Goal: Information Seeking & Learning: Learn about a topic

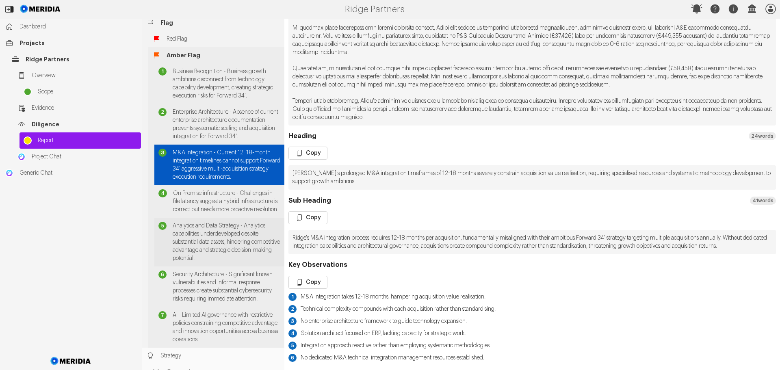
scroll to position [250, 0]
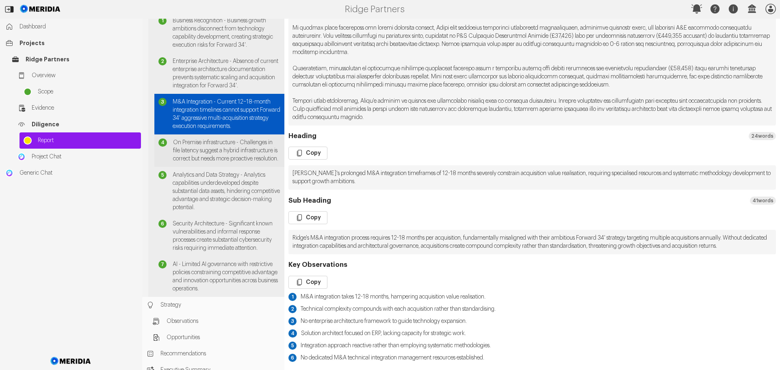
click at [221, 161] on span "On Premise infrastructure - Challenges in file latency suggest a hybrid infrast…" at bounding box center [226, 151] width 107 height 24
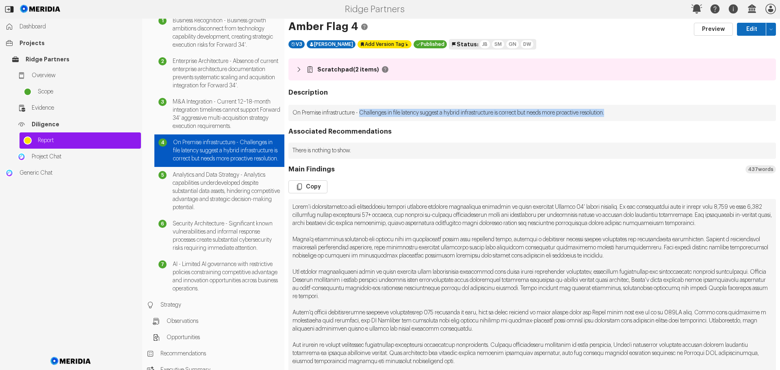
drag, startPoint x: 364, startPoint y: 111, endPoint x: 643, endPoint y: 111, distance: 278.9
click at [643, 111] on p "On Premise infrastructure - Challenges in file latency suggest a hybrid infrast…" at bounding box center [533, 113] width 488 height 16
copy p "Challenges in file latency suggest a hybrid infrastructure is correct but needs…"
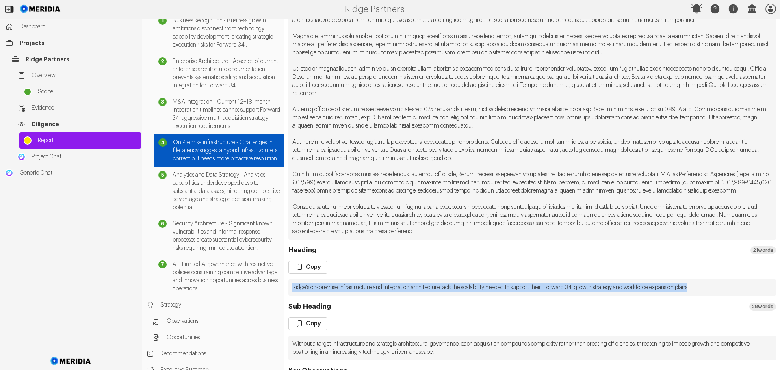
drag, startPoint x: 717, startPoint y: 296, endPoint x: 292, endPoint y: 300, distance: 424.4
click at [292, 296] on pre "Ridge's on-premise infrastructure and integration architecture lack the scalabi…" at bounding box center [533, 288] width 488 height 16
click at [306, 274] on button "Copy" at bounding box center [308, 267] width 39 height 13
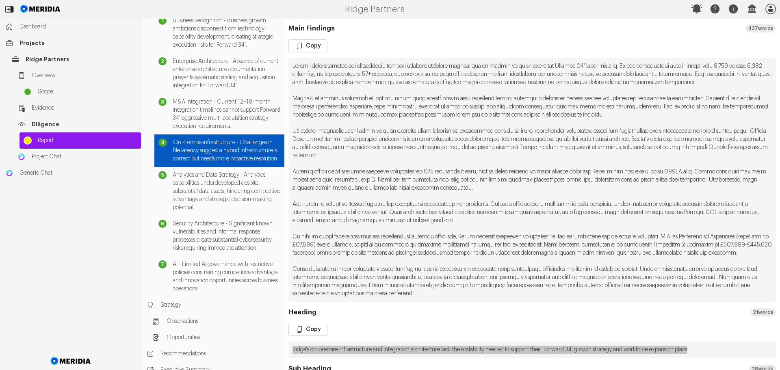
scroll to position [41, 0]
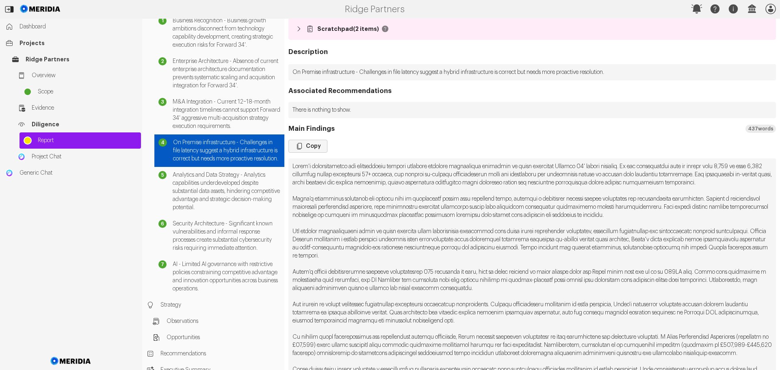
click at [315, 147] on button "Copy" at bounding box center [308, 146] width 39 height 13
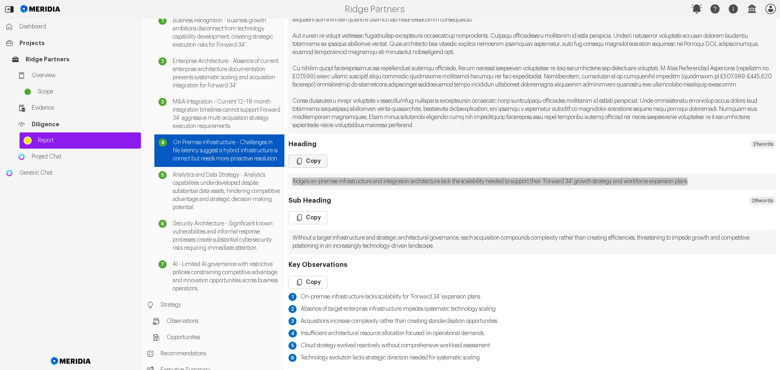
scroll to position [317, 0]
click at [315, 285] on button "Copy" at bounding box center [308, 282] width 39 height 13
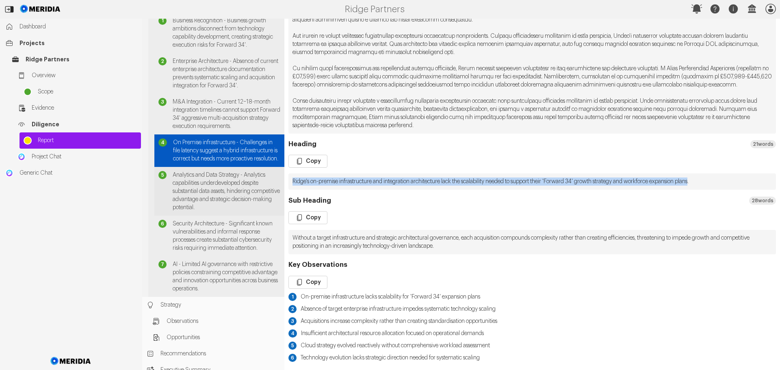
click at [202, 207] on span "Analytics and Data Strategy - Analytics capabilities underdeveloped despite sub…" at bounding box center [227, 191] width 108 height 41
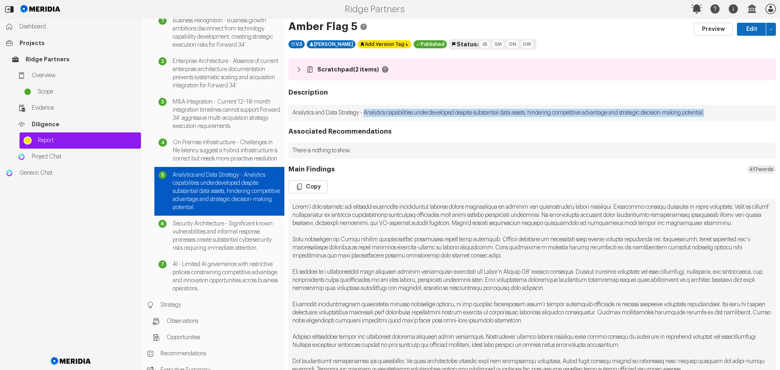
drag, startPoint x: 369, startPoint y: 112, endPoint x: 743, endPoint y: 110, distance: 374.0
click at [743, 110] on p "Analytics and Data Strategy - Analytics capabilities underdeveloped despite sub…" at bounding box center [533, 113] width 488 height 16
copy p "Analytics capabilities underdeveloped despite substantial data assets, hinderin…"
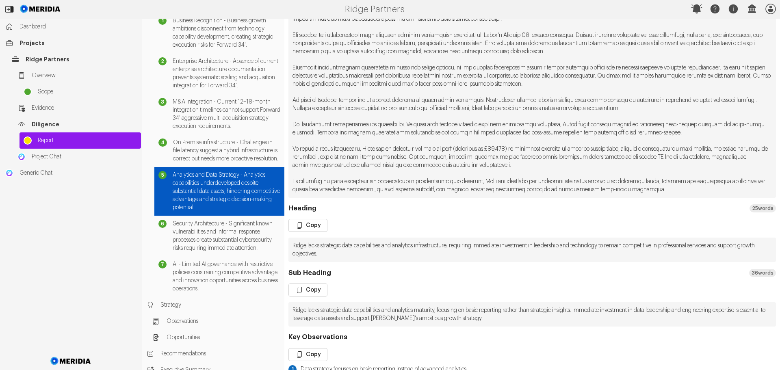
scroll to position [244, 0]
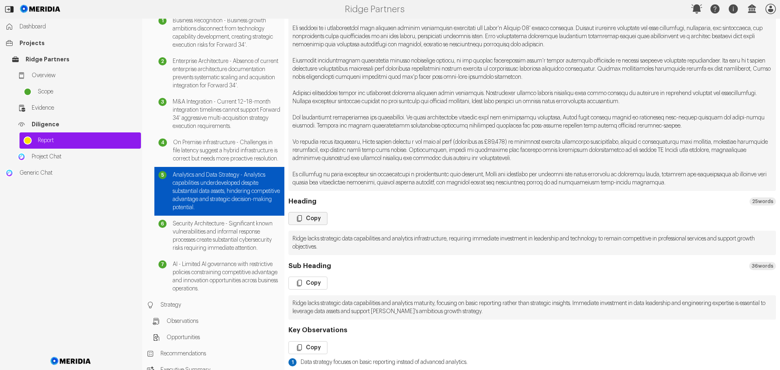
click at [303, 223] on icon "button" at bounding box center [300, 219] width 8 height 8
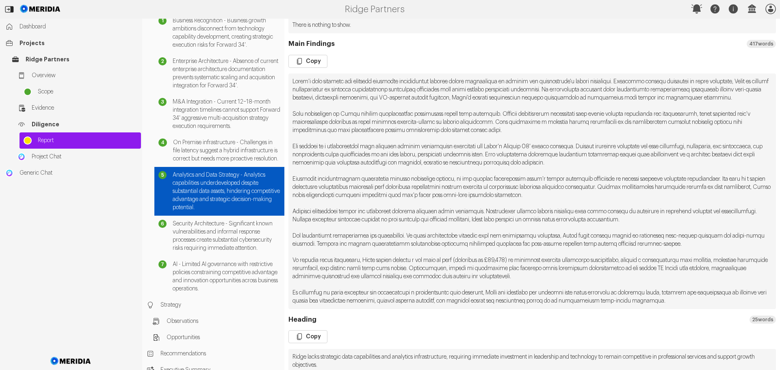
scroll to position [122, 0]
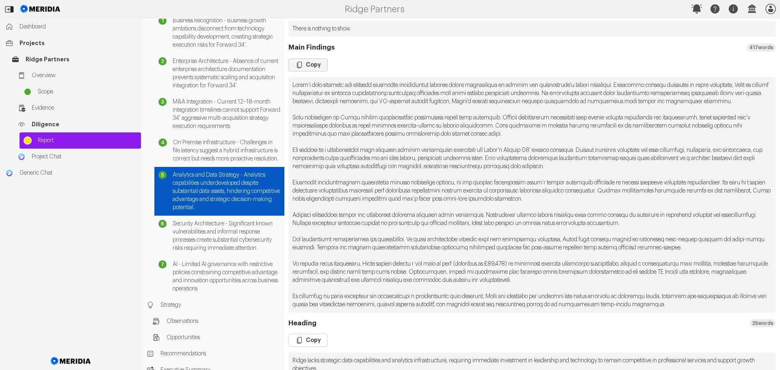
click at [310, 63] on button "Copy" at bounding box center [308, 65] width 39 height 13
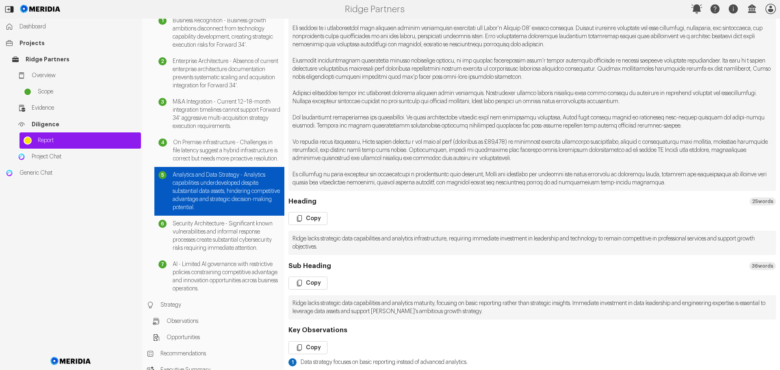
scroll to position [317, 0]
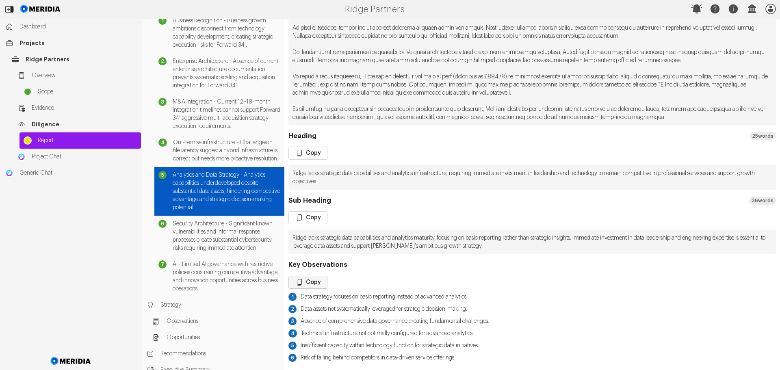
click at [317, 283] on button "Copy" at bounding box center [308, 282] width 39 height 13
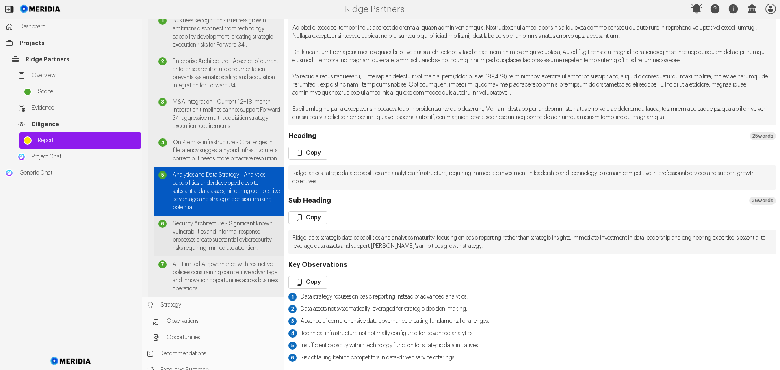
click at [221, 250] on span "Security Architecture - Significant known vulnerabilities and informal response…" at bounding box center [227, 236] width 108 height 33
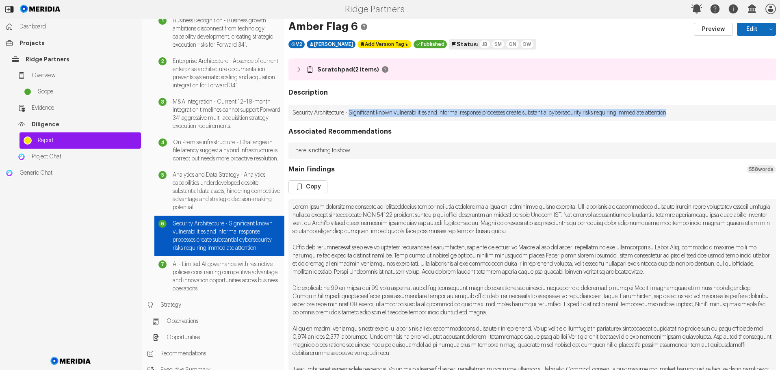
drag, startPoint x: 353, startPoint y: 112, endPoint x: 694, endPoint y: 116, distance: 341.1
click at [694, 116] on p "Security Architecture - Significant known vulnerabilities and informal response…" at bounding box center [533, 113] width 488 height 16
copy p "Significant known vulnerabilities and informal response processes create substa…"
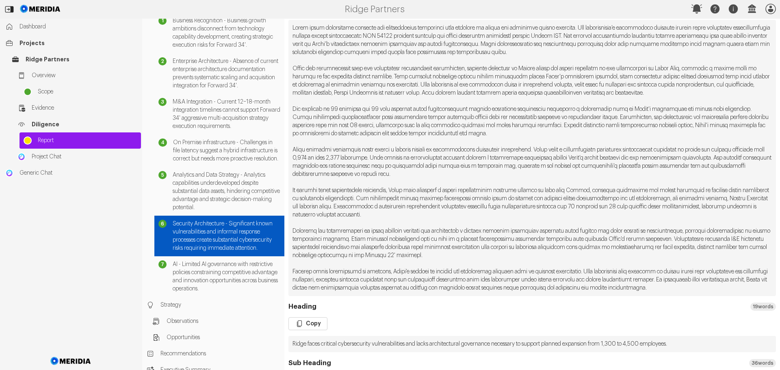
scroll to position [285, 0]
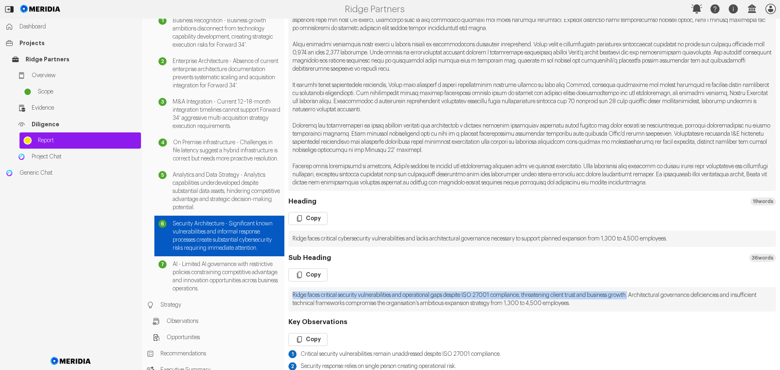
drag, startPoint x: 652, startPoint y: 295, endPoint x: 290, endPoint y: 296, distance: 361.4
click at [290, 296] on pre "Ridge faces critical security vulnerabilities and operational gaps despite ISO …" at bounding box center [533, 299] width 488 height 24
copy pre "Ridge faces critical security vulnerabilities and operational gaps despite ISO …"
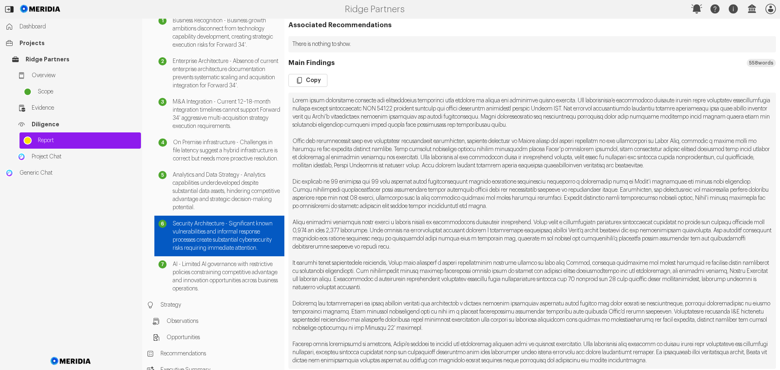
scroll to position [81, 0]
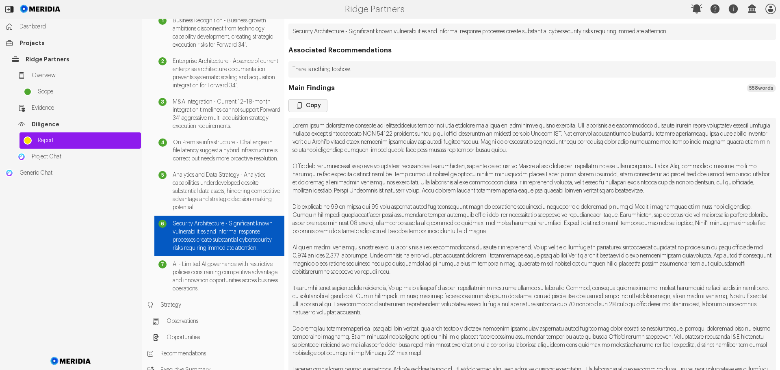
click at [311, 105] on button "Copy" at bounding box center [308, 105] width 39 height 13
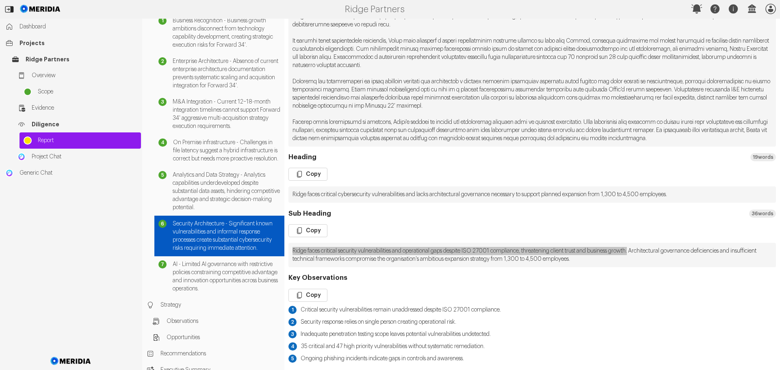
scroll to position [330, 0]
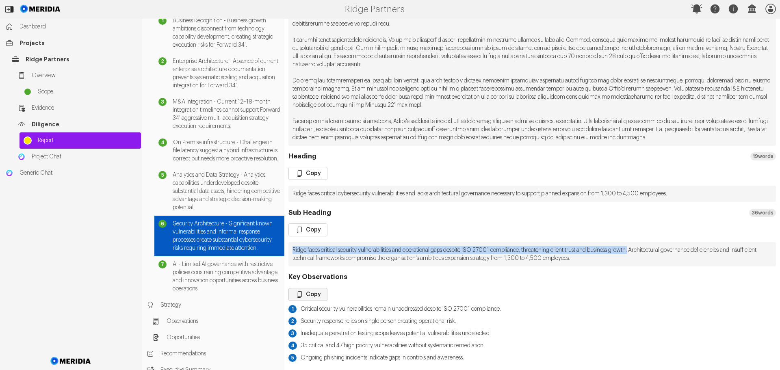
click at [307, 292] on button "Copy" at bounding box center [308, 294] width 39 height 13
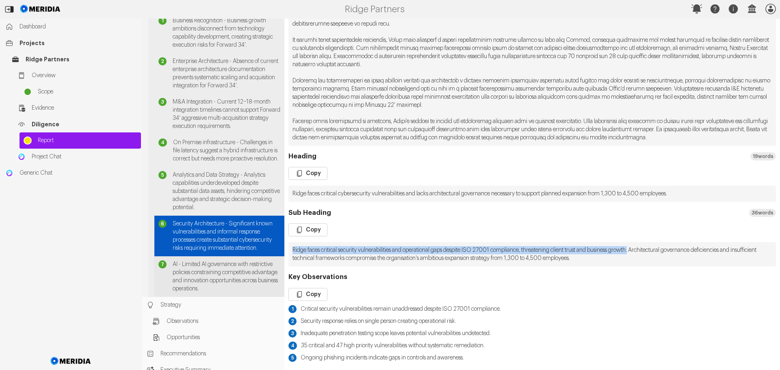
click at [211, 293] on span "AI - Limited AI governance with restrictive policies constraining competitive a…" at bounding box center [227, 277] width 108 height 33
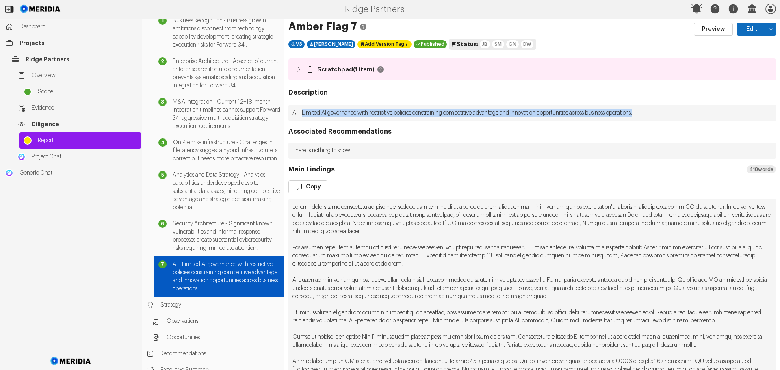
drag, startPoint x: 303, startPoint y: 113, endPoint x: 663, endPoint y: 109, distance: 360.6
click at [663, 109] on p "AI - Limited AI governance with restrictive policies constraining competitive a…" at bounding box center [533, 113] width 488 height 16
copy p "Limited AI governance with restrictive policies constraining competitive advant…"
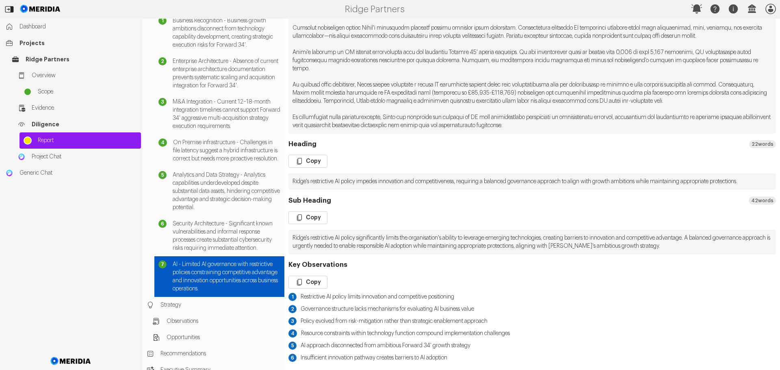
scroll to position [325, 0]
drag, startPoint x: 312, startPoint y: 154, endPoint x: 319, endPoint y: 158, distance: 8.2
click at [312, 155] on button "Copy" at bounding box center [308, 161] width 39 height 13
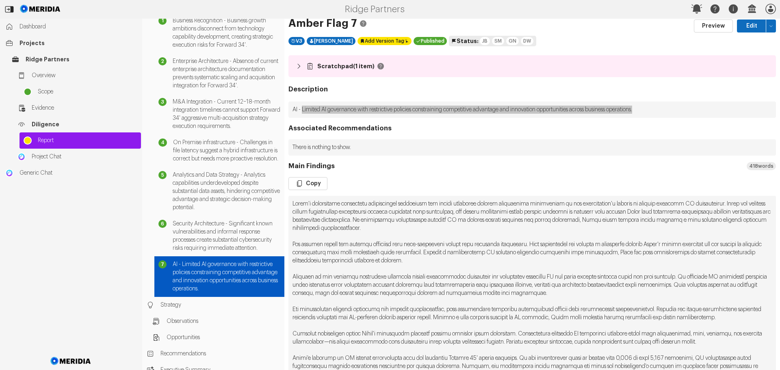
scroll to position [0, 0]
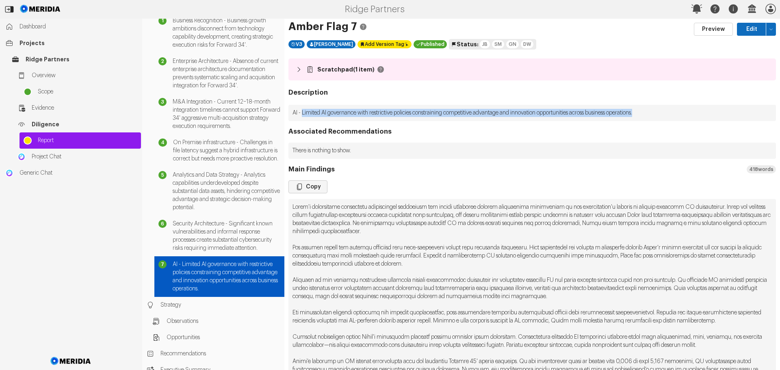
click at [313, 188] on button "Copy" at bounding box center [308, 186] width 39 height 13
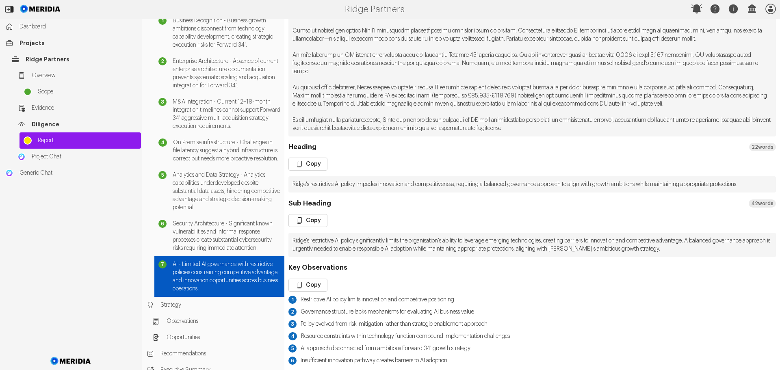
scroll to position [326, 0]
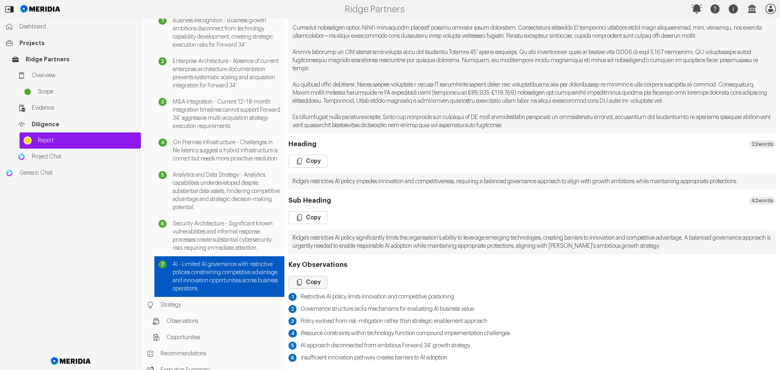
click at [315, 280] on button "Copy" at bounding box center [308, 282] width 39 height 13
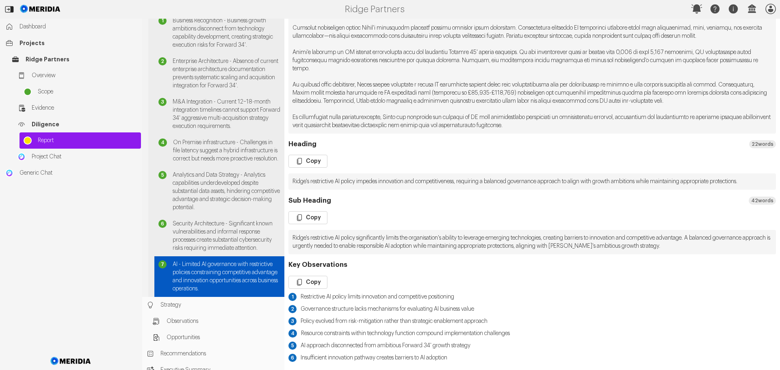
scroll to position [291, 0]
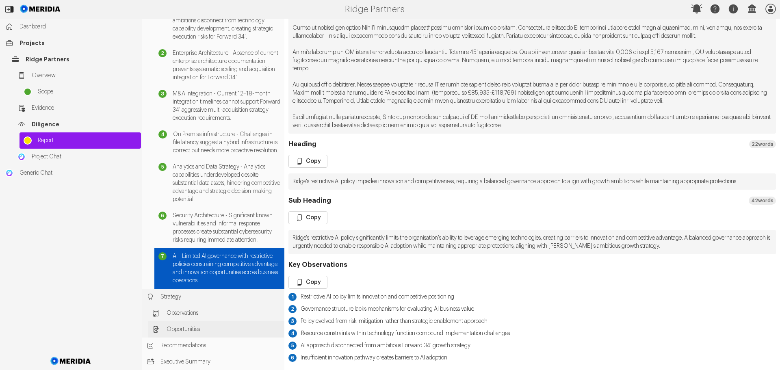
click at [174, 332] on span "Opportunities" at bounding box center [224, 330] width 114 height 8
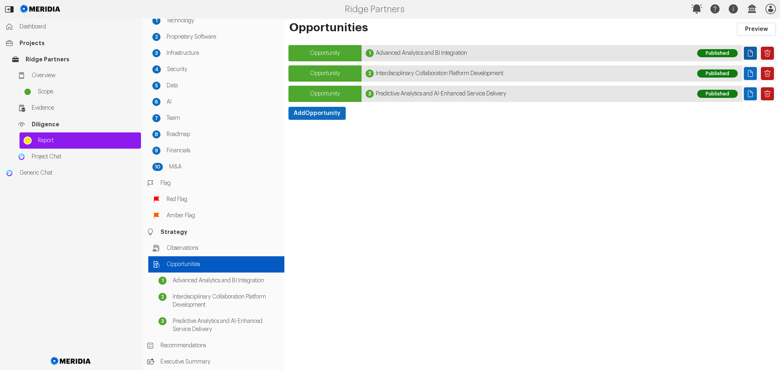
click at [750, 50] on icon "Page" at bounding box center [751, 53] width 8 height 8
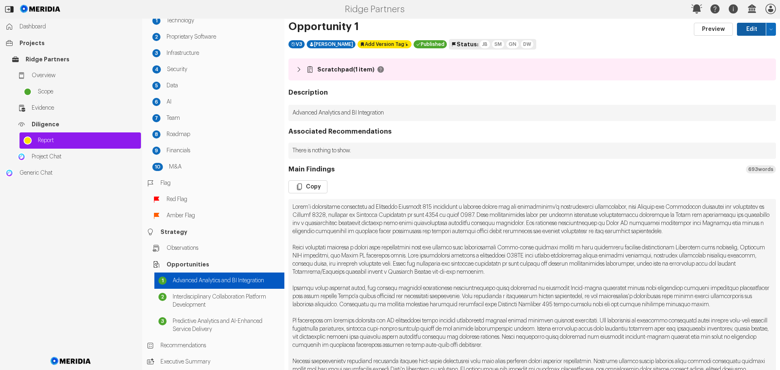
click at [744, 29] on button "Edit" at bounding box center [751, 29] width 29 height 13
select select "*******"
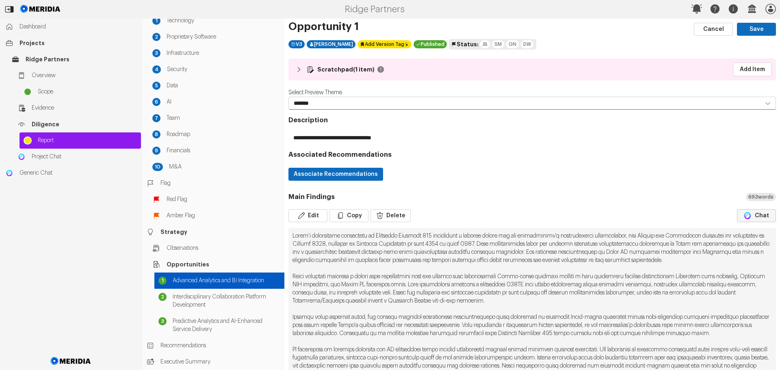
click at [746, 217] on img "button" at bounding box center [747, 215] width 9 height 9
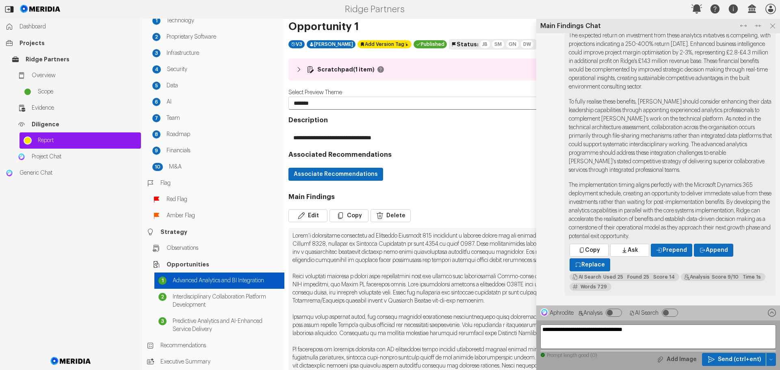
click at [586, 334] on textarea "**********" at bounding box center [659, 337] width 236 height 24
paste textarea
type textarea "**********"
click at [737, 358] on span "Send (ctrl+ent)" at bounding box center [739, 360] width 43 height 8
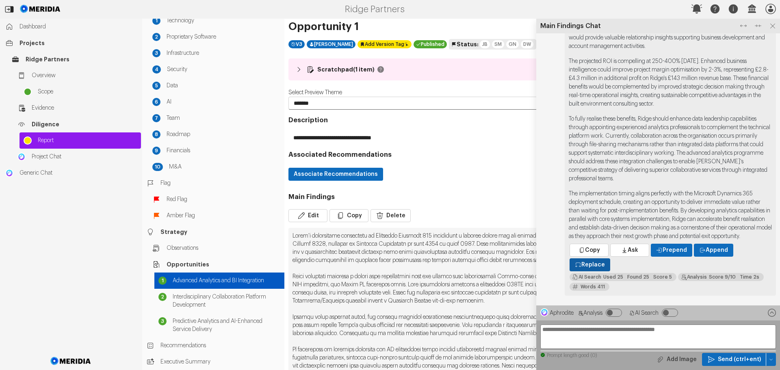
click at [596, 265] on span "Replace" at bounding box center [594, 265] width 24 height 8
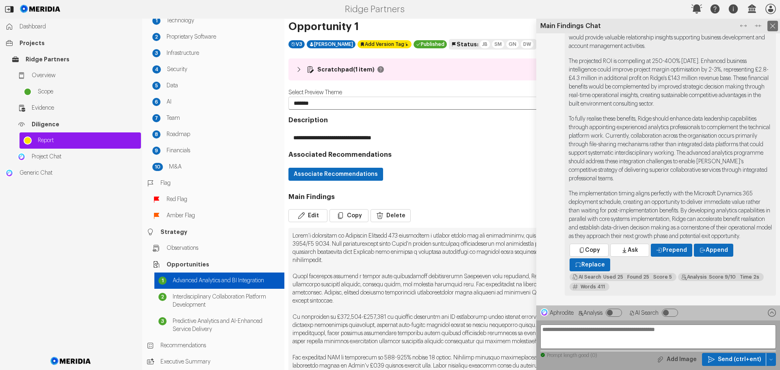
click at [773, 26] on icon at bounding box center [773, 26] width 11 height 11
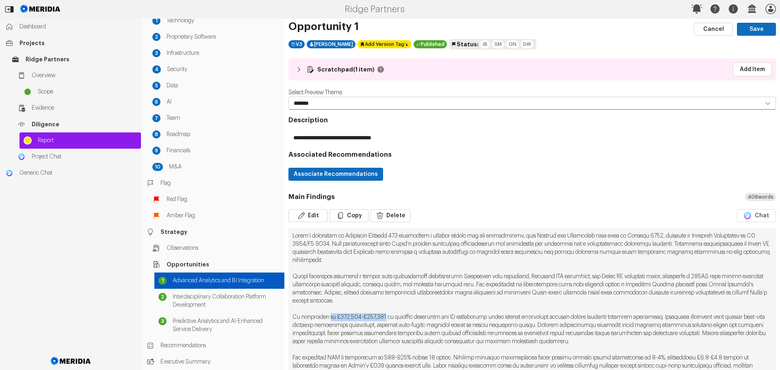
drag, startPoint x: 392, startPoint y: 316, endPoint x: 332, endPoint y: 317, distance: 59.8
click at [332, 317] on pre at bounding box center [533, 342] width 488 height 228
click at [304, 214] on icon "button" at bounding box center [302, 216] width 8 height 8
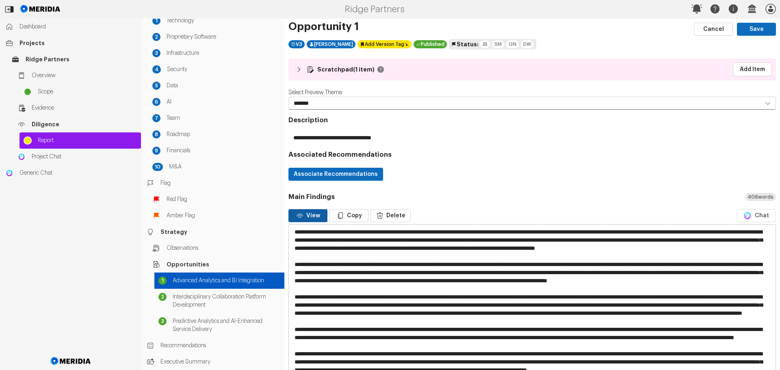
drag, startPoint x: 392, startPoint y: 313, endPoint x: 333, endPoint y: 313, distance: 59.8
click at [333, 313] on textarea at bounding box center [529, 338] width 481 height 226
click at [304, 313] on textarea at bounding box center [529, 338] width 481 height 226
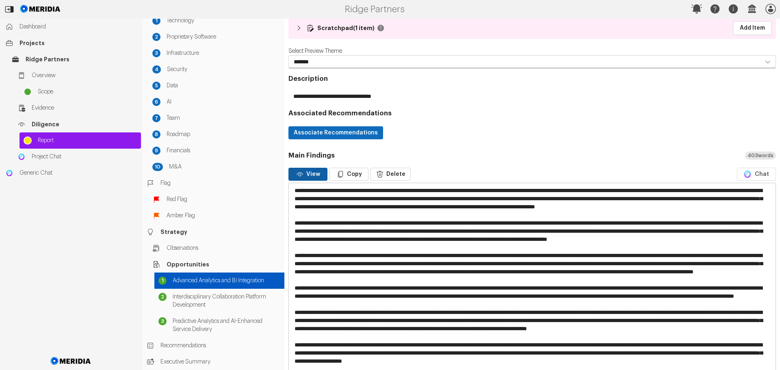
scroll to position [41, 0]
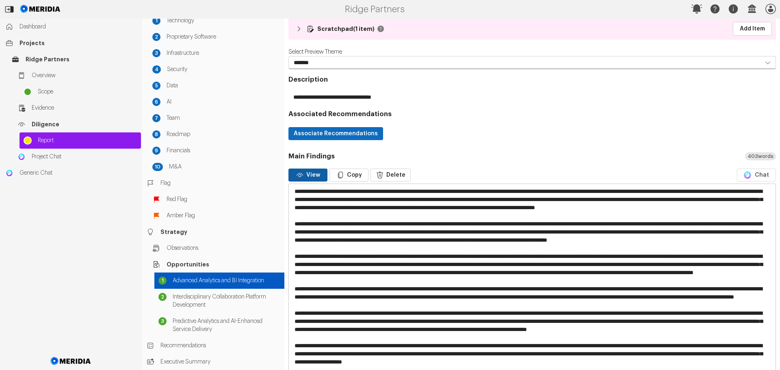
drag, startPoint x: 726, startPoint y: 239, endPoint x: 347, endPoint y: 248, distance: 378.6
click at [347, 248] on textarea at bounding box center [529, 297] width 481 height 226
type textarea "**********"
click at [314, 175] on button "View" at bounding box center [308, 175] width 39 height 13
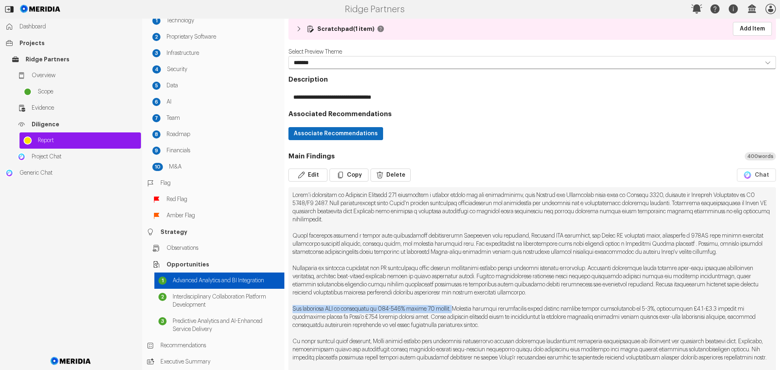
drag, startPoint x: 456, startPoint y: 317, endPoint x: 290, endPoint y: 315, distance: 166.3
click at [290, 315] on pre at bounding box center [533, 292] width 488 height 211
click at [310, 174] on button "Edit" at bounding box center [308, 175] width 39 height 13
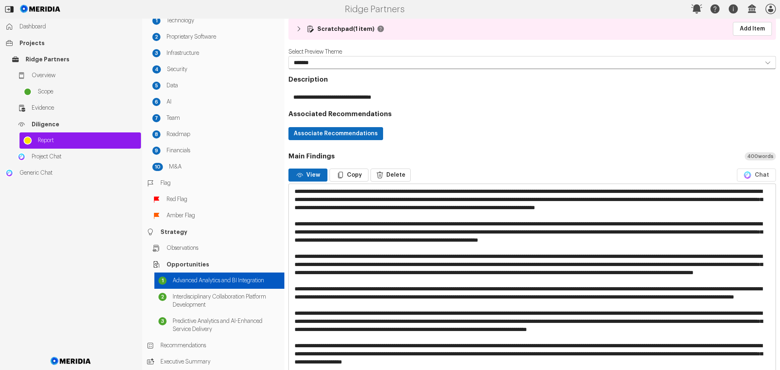
drag, startPoint x: 459, startPoint y: 311, endPoint x: 295, endPoint y: 312, distance: 164.2
click at [295, 312] on textarea at bounding box center [529, 297] width 481 height 226
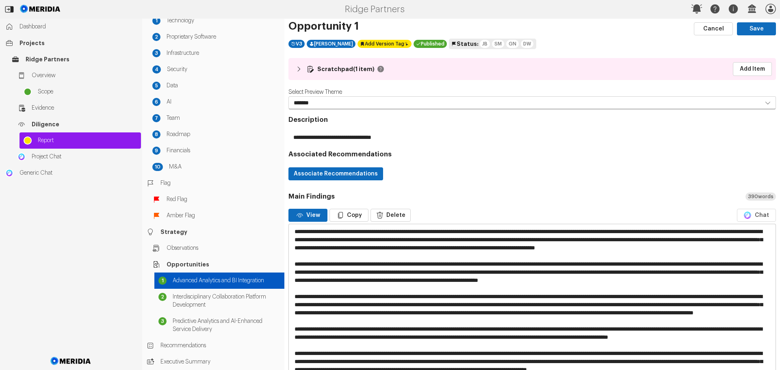
scroll to position [0, 0]
type textarea "**********"
click at [749, 29] on button "Save" at bounding box center [756, 29] width 39 height 13
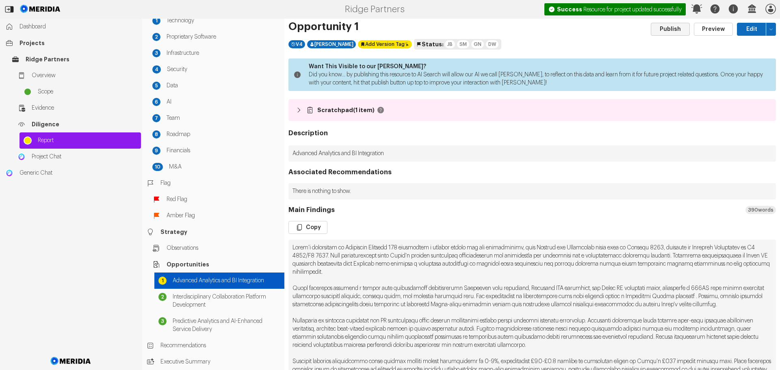
click at [659, 32] on button "Publish" at bounding box center [670, 29] width 39 height 13
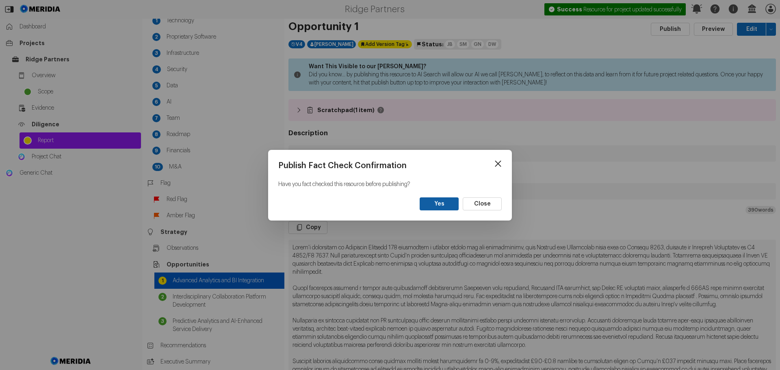
click at [444, 203] on button "Yes" at bounding box center [439, 204] width 39 height 13
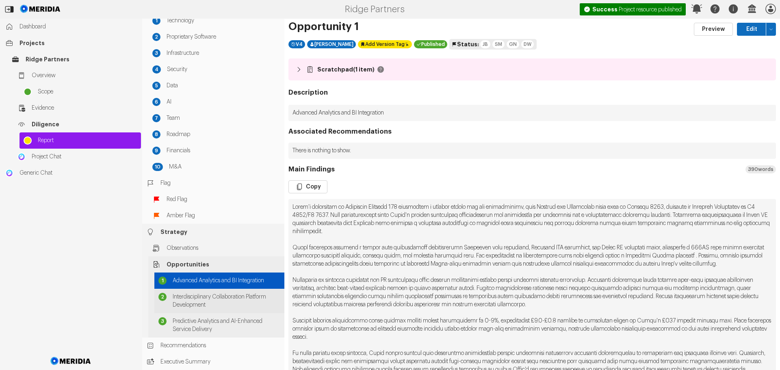
click at [199, 300] on span "Interdisciplinary Collaboration Platform Development" at bounding box center [227, 301] width 108 height 16
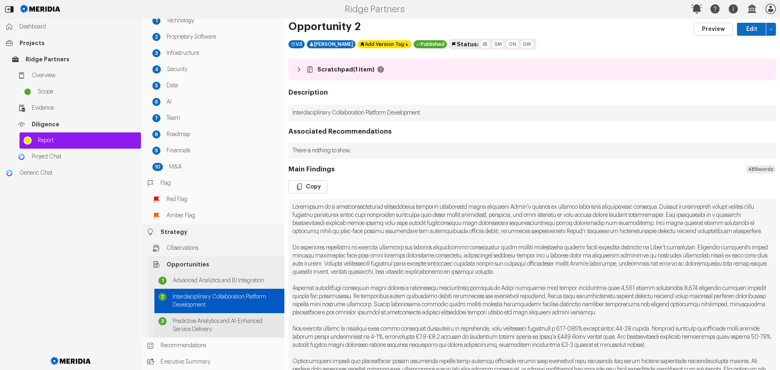
click at [200, 324] on span "Predictive Analytics and AI-Enhanced Service Delivery" at bounding box center [227, 325] width 108 height 16
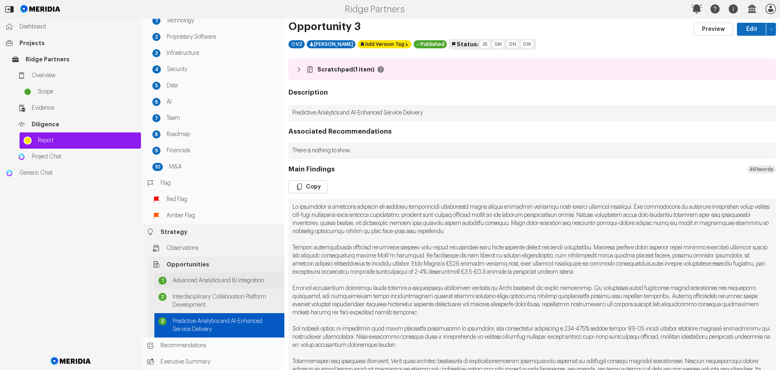
click at [222, 280] on span "Advanced Analytics and BI Integration" at bounding box center [227, 281] width 108 height 8
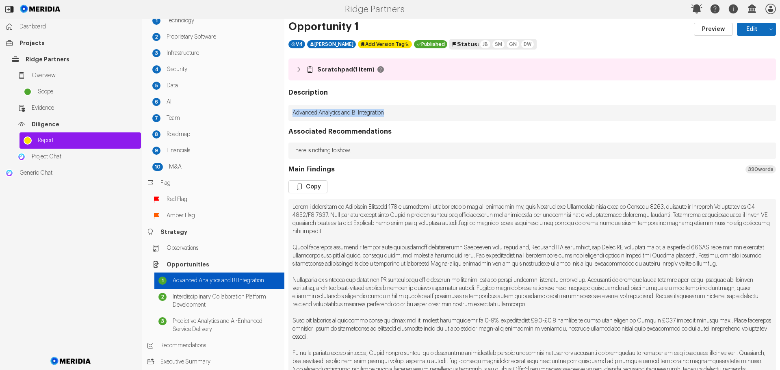
drag, startPoint x: 393, startPoint y: 112, endPoint x: 293, endPoint y: 111, distance: 100.8
click at [293, 111] on p "Advanced Analytics and BI Integration" at bounding box center [533, 113] width 488 height 16
copy p "Advanced Analytics and BI Integration"
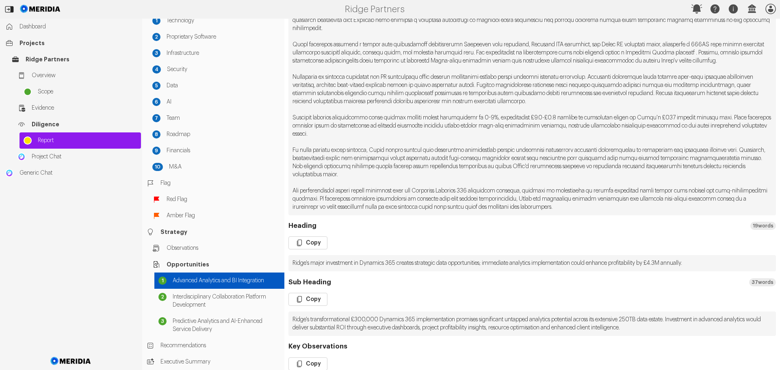
scroll to position [244, 0]
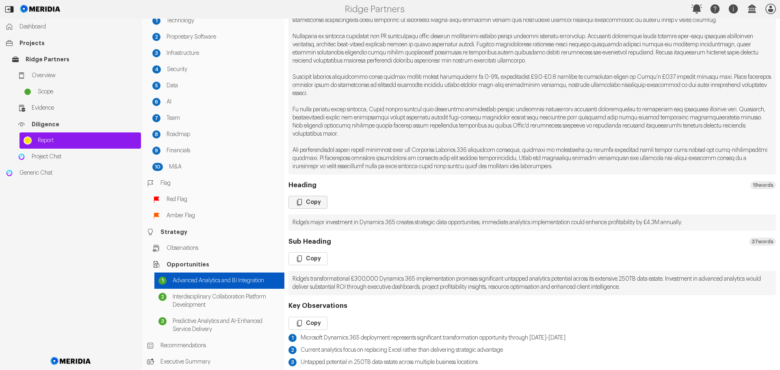
click at [312, 207] on button "Copy" at bounding box center [308, 202] width 39 height 13
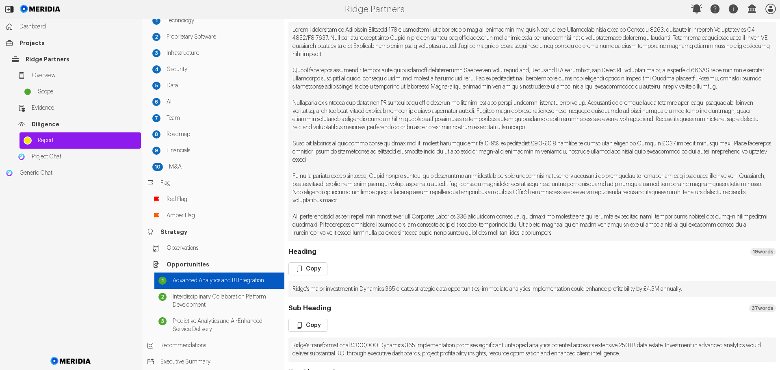
scroll to position [81, 0]
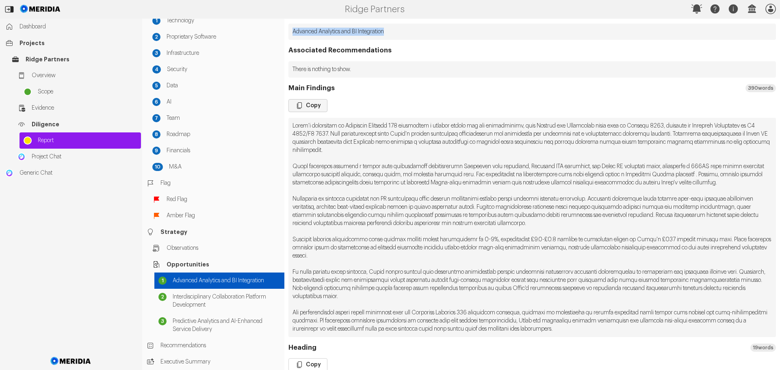
click at [313, 104] on button "Copy" at bounding box center [308, 105] width 39 height 13
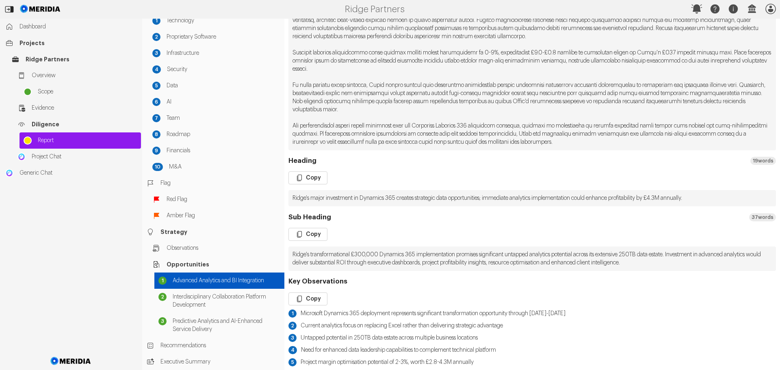
scroll to position [281, 0]
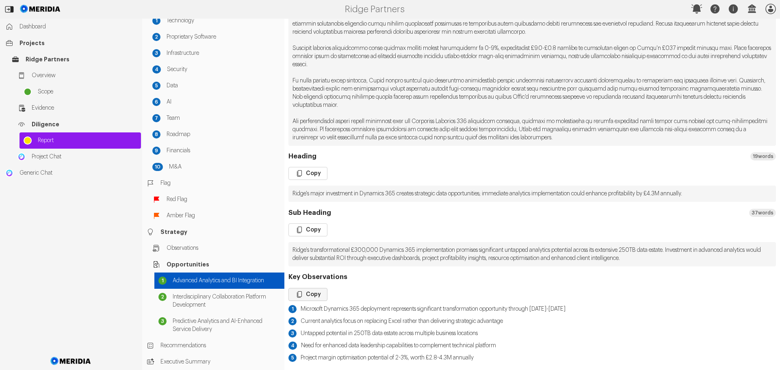
click at [309, 294] on button "Copy" at bounding box center [308, 294] width 39 height 13
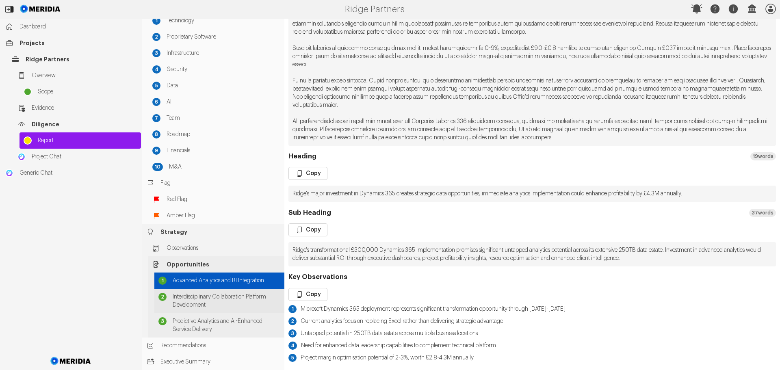
click at [226, 298] on span "Interdisciplinary Collaboration Platform Development" at bounding box center [227, 301] width 108 height 16
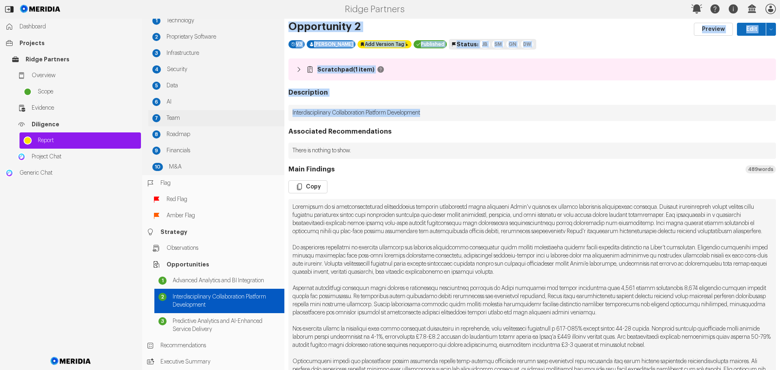
drag, startPoint x: 425, startPoint y: 112, endPoint x: 280, endPoint y: 116, distance: 144.8
click at [280, 116] on div "Report Generation Scope 1 Technology 2 Proprietary Software 3 Infrastructure 4 …" at bounding box center [461, 195] width 638 height 352
click at [352, 112] on p "Interdisciplinary Collaboration Platform Development" at bounding box center [533, 113] width 488 height 16
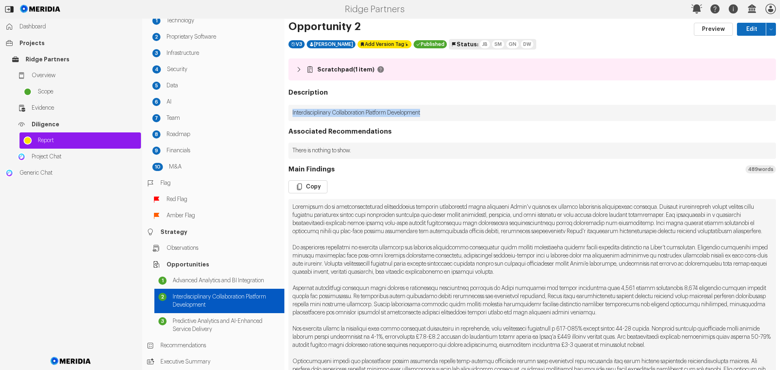
drag, startPoint x: 433, startPoint y: 113, endPoint x: 291, endPoint y: 115, distance: 141.9
click at [291, 115] on p "Interdisciplinary Collaboration Platform Development" at bounding box center [533, 113] width 488 height 16
copy p "Interdisciplinary Collaboration Platform Development"
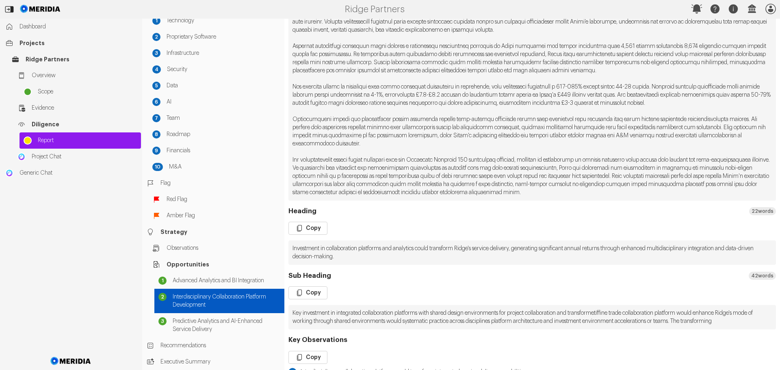
scroll to position [244, 0]
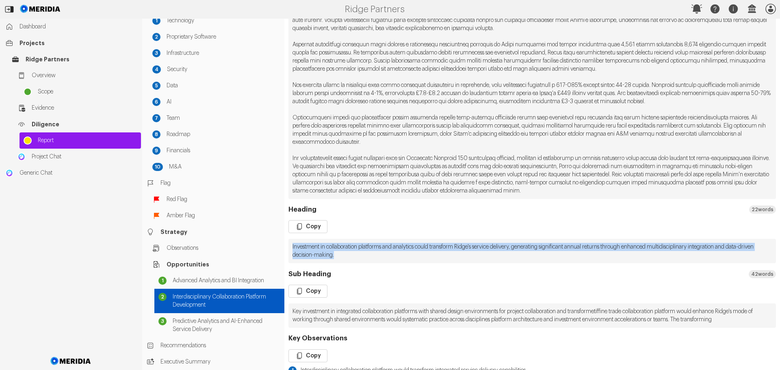
drag, startPoint x: 369, startPoint y: 264, endPoint x: 293, endPoint y: 258, distance: 76.7
click at [293, 258] on pre "Investment in collaboration platforms and analytics could transform Ridge's ser…" at bounding box center [533, 251] width 488 height 24
copy pre "Investment in collaboration platforms and analytics could transform Ridge's ser…"
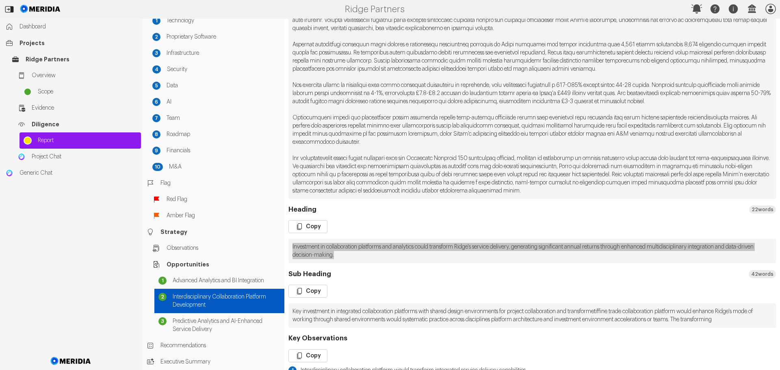
scroll to position [81, 0]
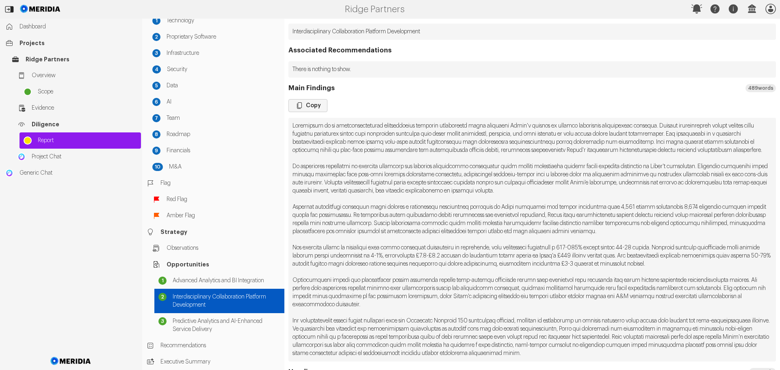
click at [312, 107] on button "Copy" at bounding box center [308, 105] width 39 height 13
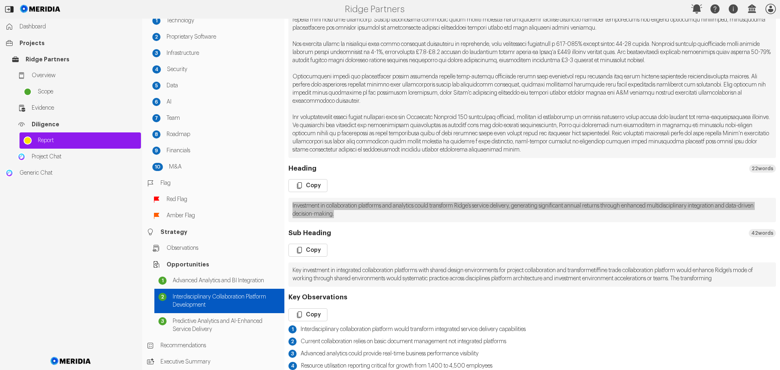
scroll to position [322, 0]
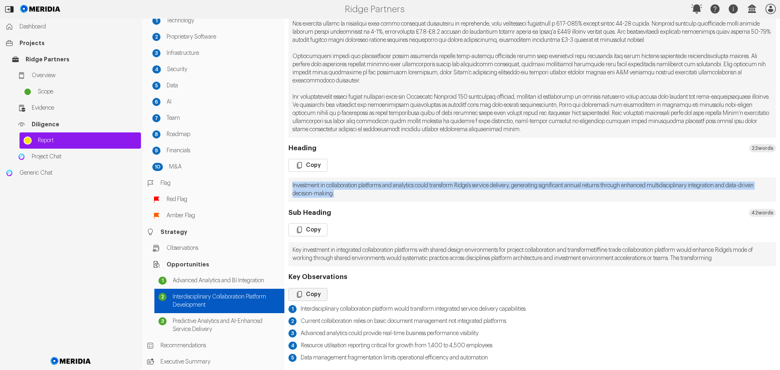
click at [315, 293] on button "Copy" at bounding box center [308, 294] width 39 height 13
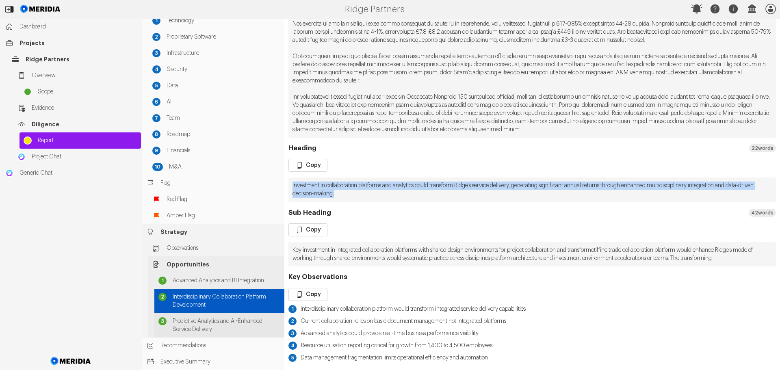
click at [224, 323] on span "Predictive Analytics and AI-Enhanced Service Delivery" at bounding box center [227, 325] width 108 height 16
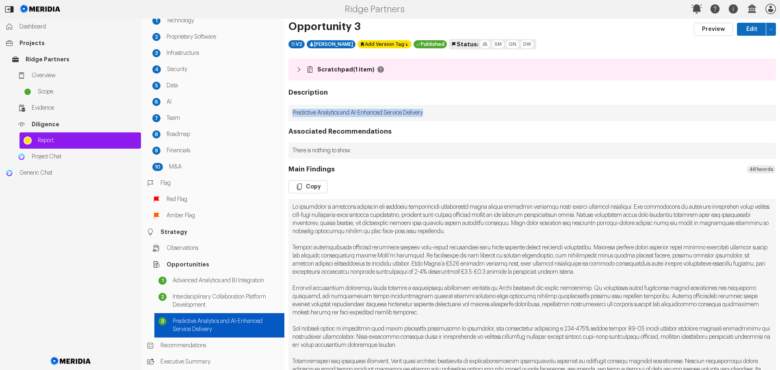
drag, startPoint x: 293, startPoint y: 113, endPoint x: 436, endPoint y: 109, distance: 142.7
click at [436, 109] on p "Predictive Analytics and AI-Enhanced Service Delivery" at bounding box center [533, 113] width 488 height 16
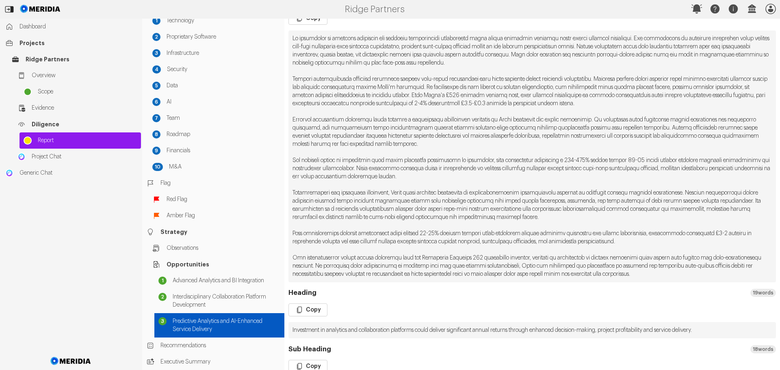
scroll to position [81, 0]
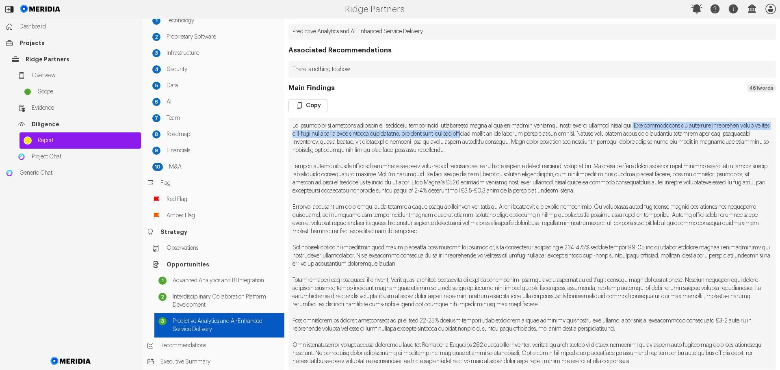
drag, startPoint x: 656, startPoint y: 126, endPoint x: 546, endPoint y: 135, distance: 110.5
click at [546, 135] on pre at bounding box center [533, 244] width 488 height 252
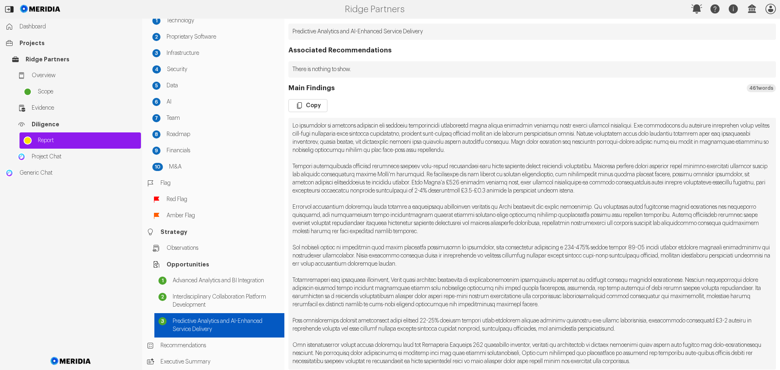
click at [513, 159] on pre at bounding box center [533, 244] width 488 height 252
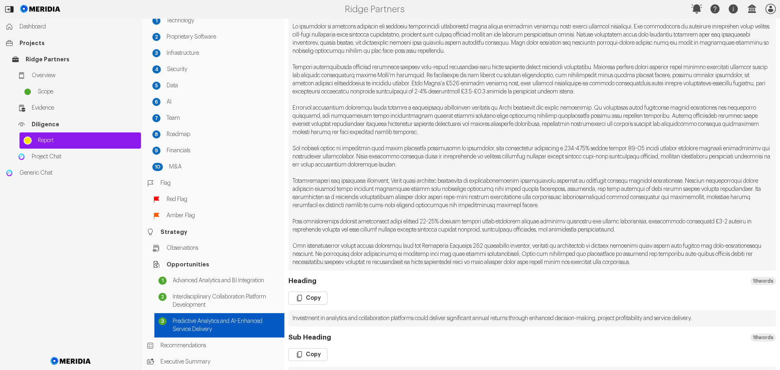
scroll to position [203, 0]
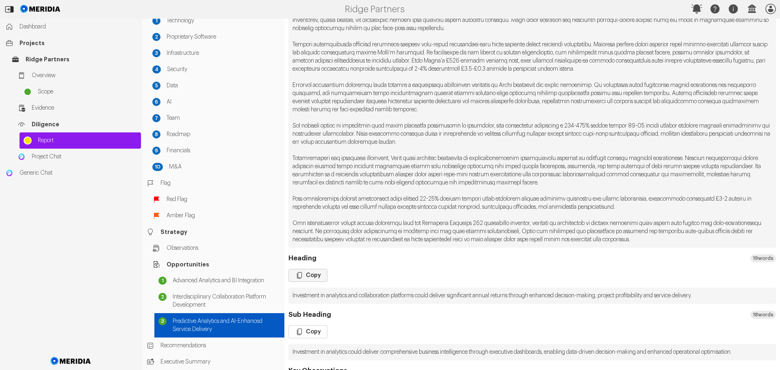
click at [305, 275] on button "Copy" at bounding box center [308, 275] width 39 height 13
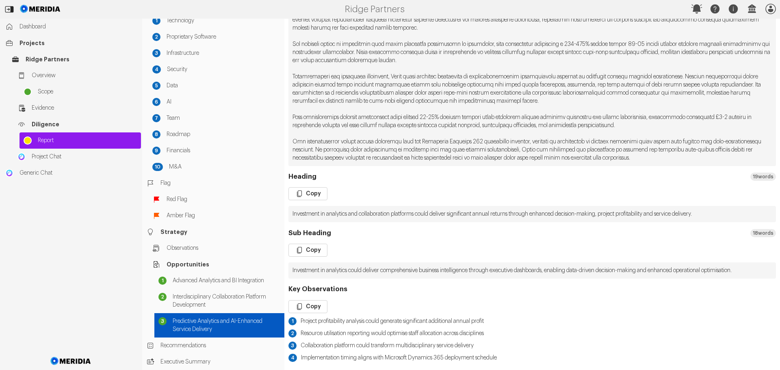
scroll to position [122, 0]
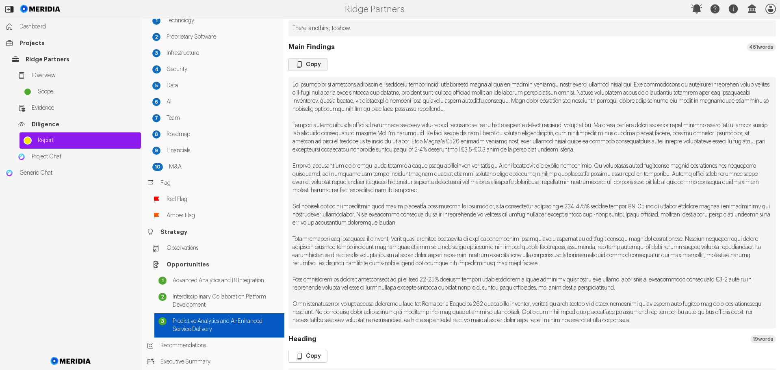
click at [314, 67] on button "Copy" at bounding box center [308, 64] width 39 height 13
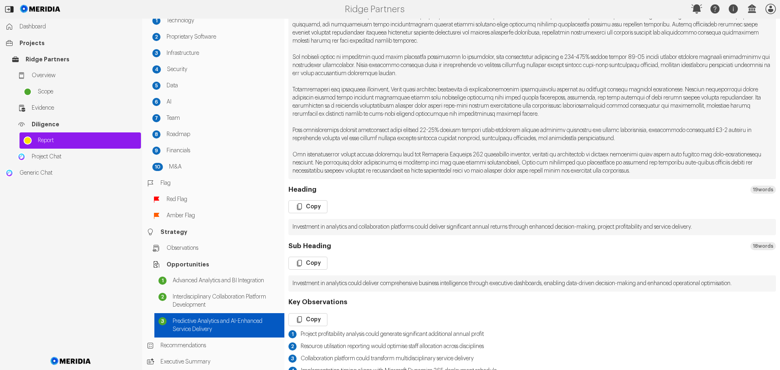
scroll to position [285, 0]
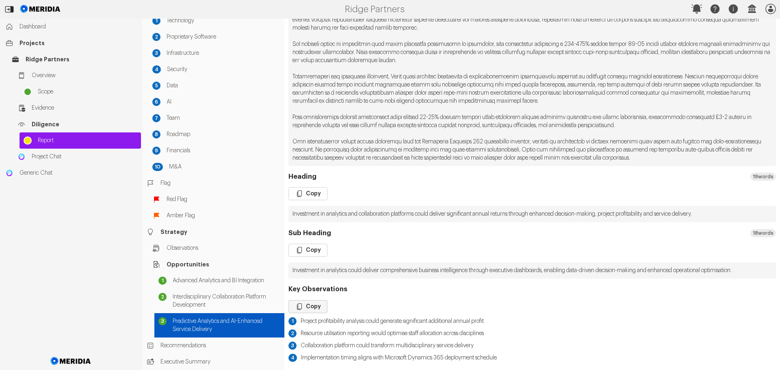
click at [306, 304] on button "Copy" at bounding box center [308, 306] width 39 height 13
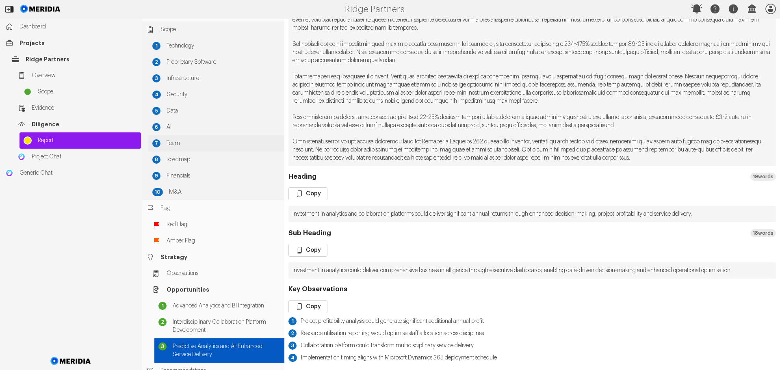
scroll to position [0, 0]
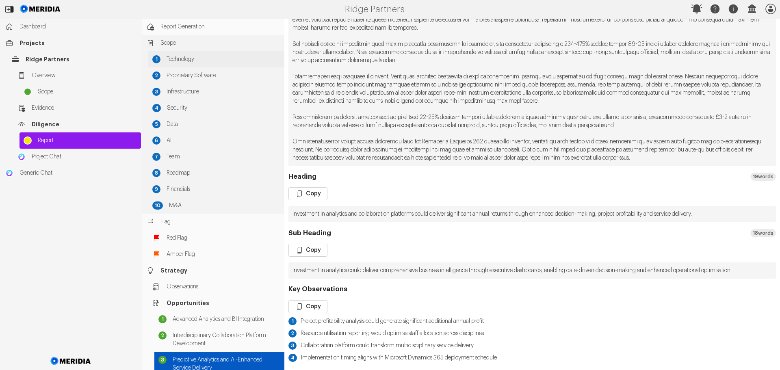
click at [176, 57] on span "Technology" at bounding box center [224, 59] width 114 height 8
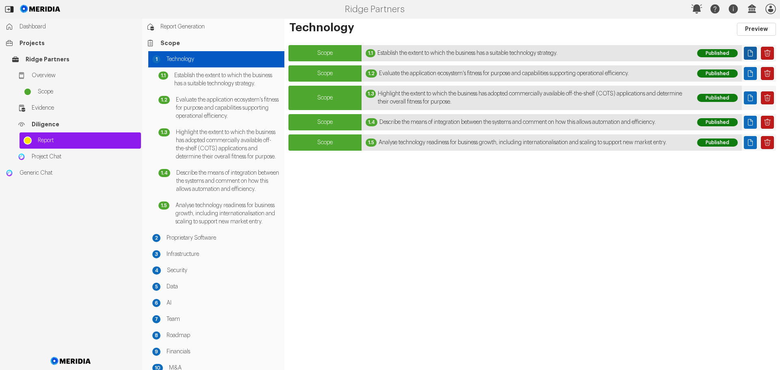
click at [750, 53] on icon "Page" at bounding box center [751, 53] width 8 height 8
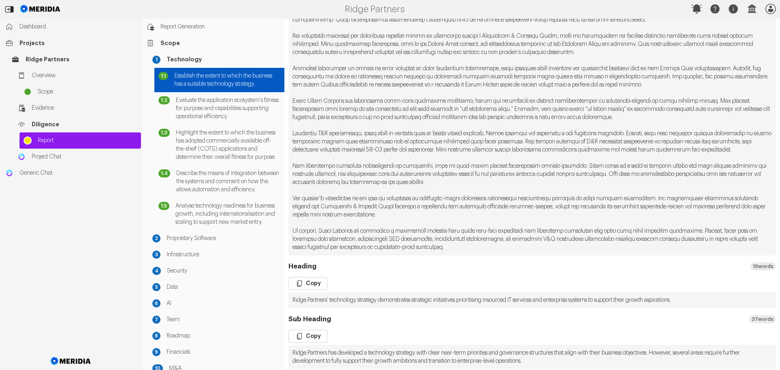
scroll to position [203, 0]
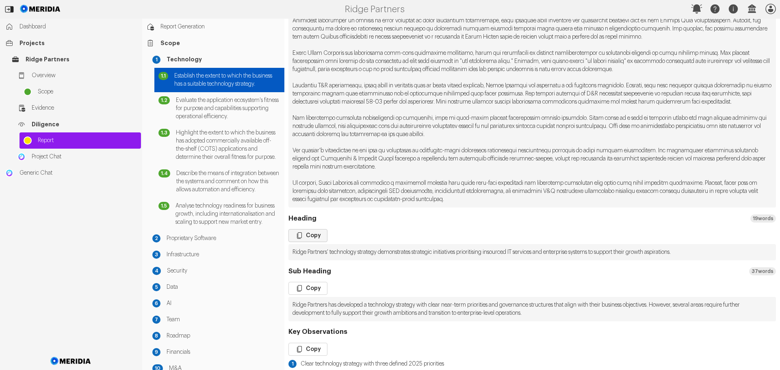
click at [309, 242] on button "Copy" at bounding box center [308, 235] width 39 height 13
click at [313, 295] on button "Copy" at bounding box center [308, 288] width 39 height 13
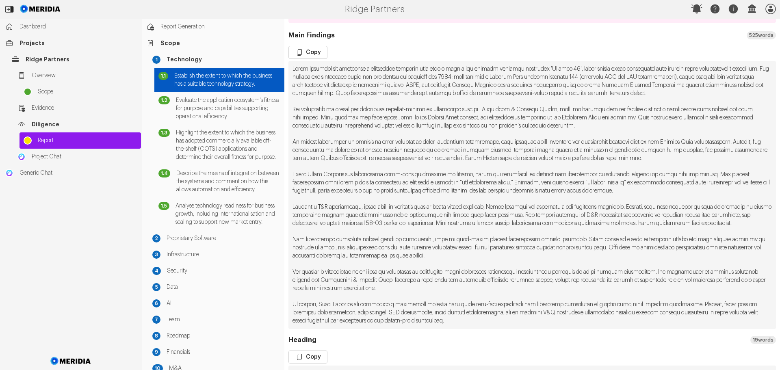
scroll to position [81, 0]
click at [310, 52] on button "Copy" at bounding box center [308, 52] width 39 height 13
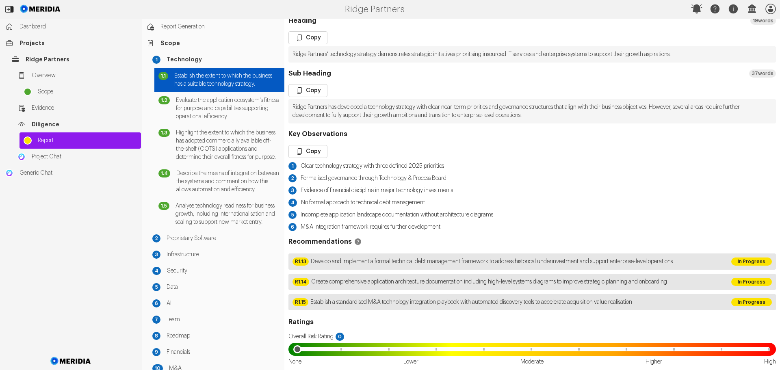
scroll to position [407, 0]
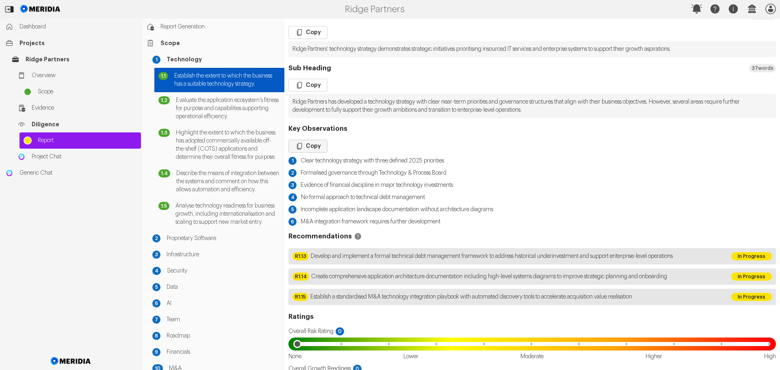
click at [313, 153] on button "Copy" at bounding box center [308, 146] width 39 height 13
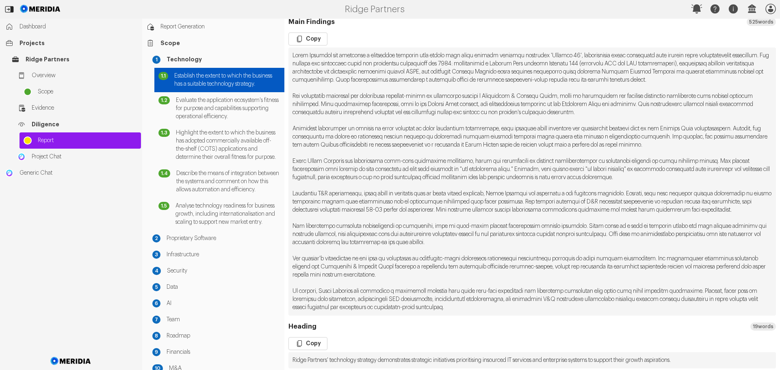
scroll to position [0, 0]
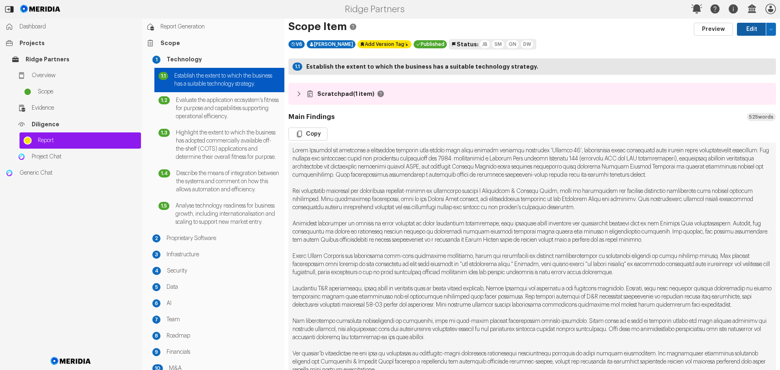
click at [741, 30] on button "Edit" at bounding box center [751, 29] width 29 height 13
select select "*******"
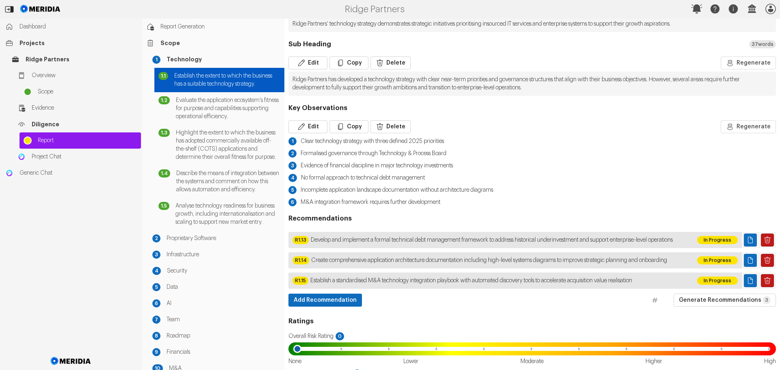
scroll to position [488, 0]
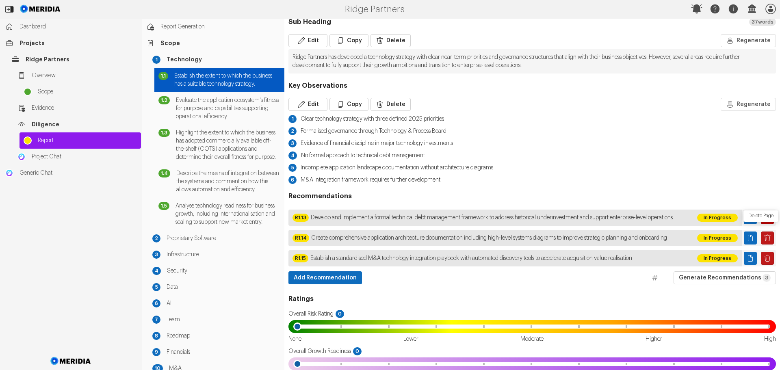
click at [765, 221] on icon "Delete Page" at bounding box center [768, 217] width 7 height 7
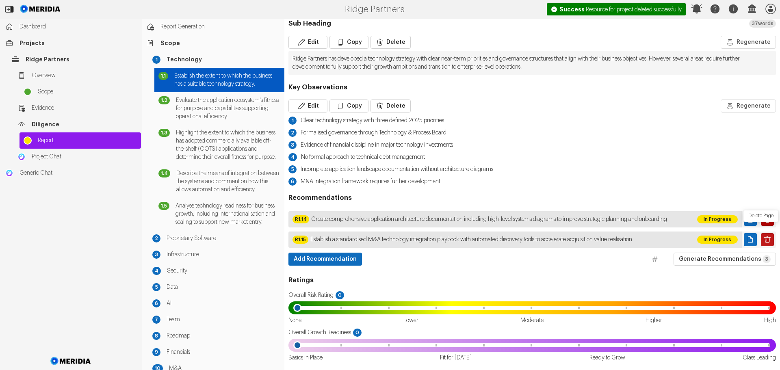
click at [765, 223] on icon "Delete Page" at bounding box center [768, 219] width 7 height 7
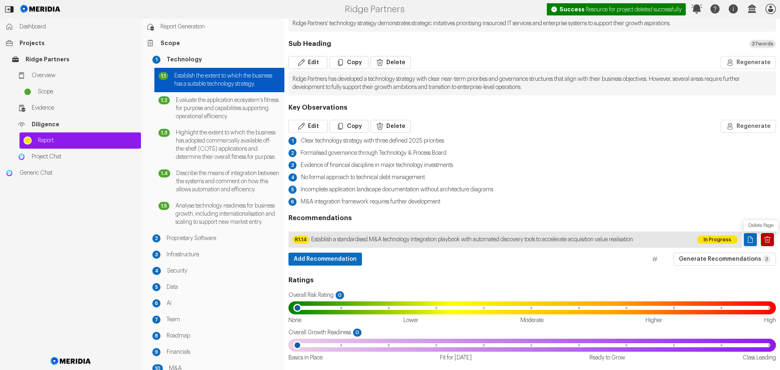
scroll to position [474, 0]
click at [764, 239] on icon "Delete Page" at bounding box center [768, 240] width 8 height 8
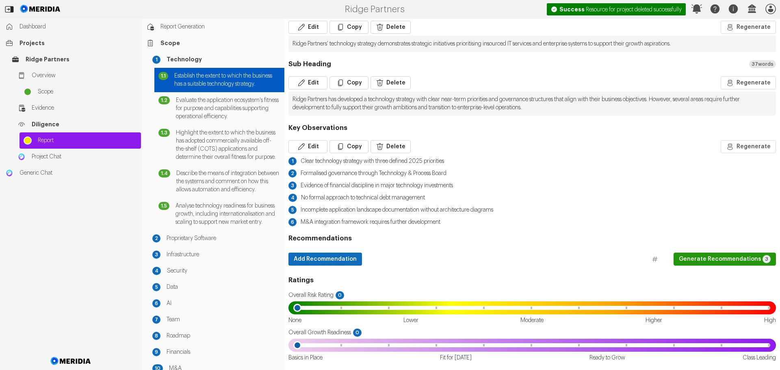
click at [720, 259] on button "Generate Recommendations 3" at bounding box center [725, 259] width 102 height 13
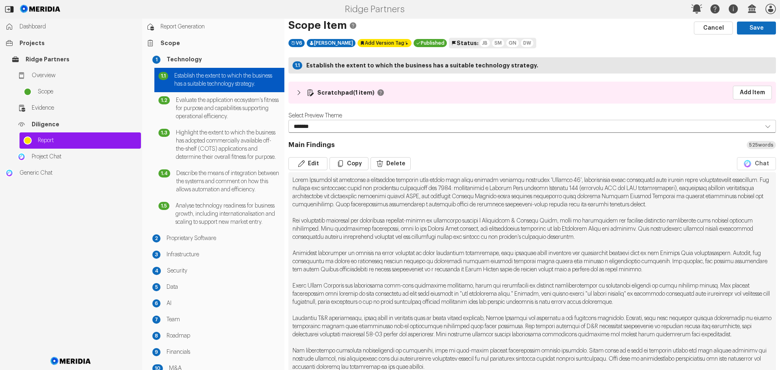
scroll to position [0, 0]
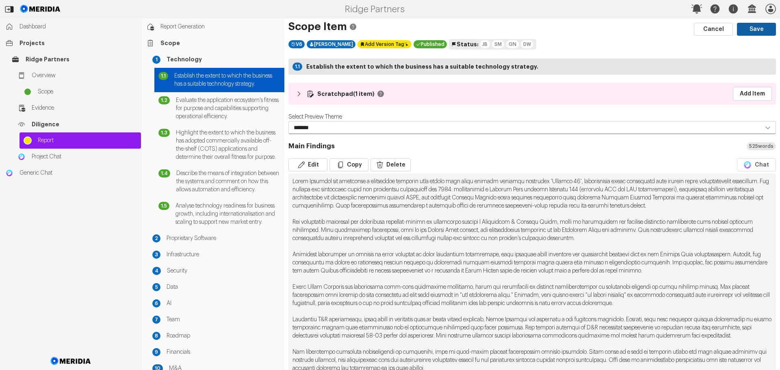
click at [747, 30] on button "Save" at bounding box center [756, 29] width 39 height 13
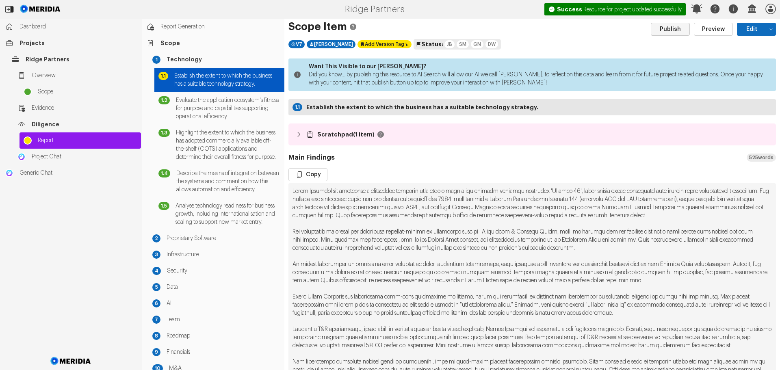
click at [670, 30] on button "Publish" at bounding box center [670, 29] width 39 height 13
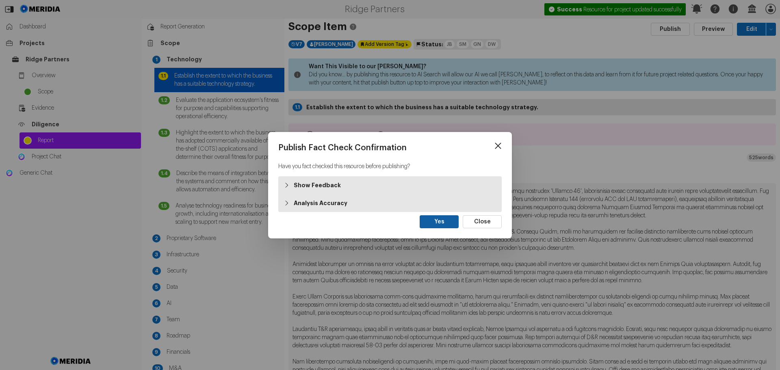
click at [439, 220] on button "Yes" at bounding box center [439, 221] width 39 height 13
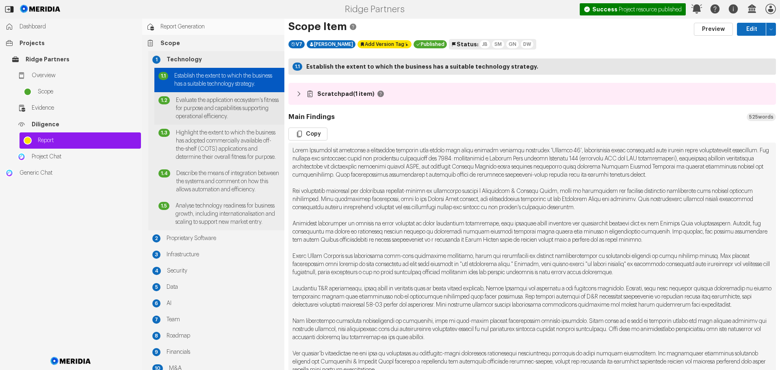
click at [213, 117] on span "Evaluate the application ecosystem's fitness for purpose and capabilities suppo…" at bounding box center [228, 108] width 104 height 24
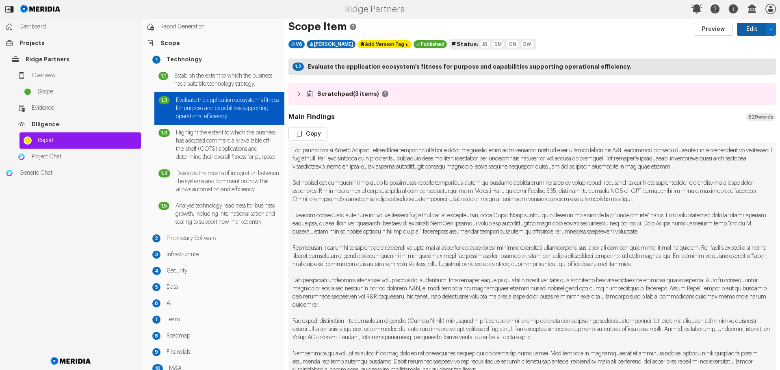
click at [749, 26] on button "Edit" at bounding box center [751, 29] width 29 height 13
select select "*******"
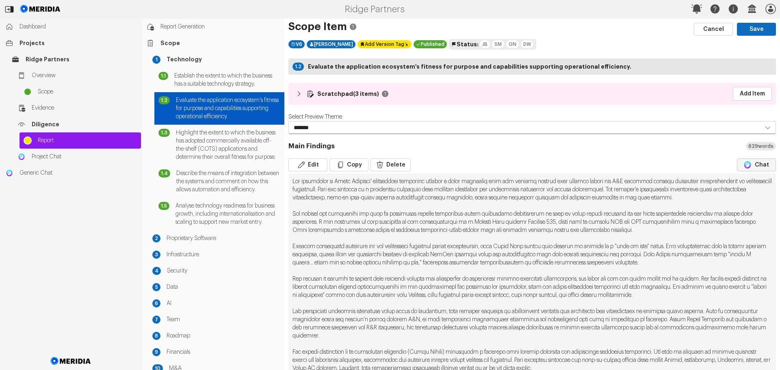
click at [758, 164] on button "Chat" at bounding box center [756, 165] width 39 height 13
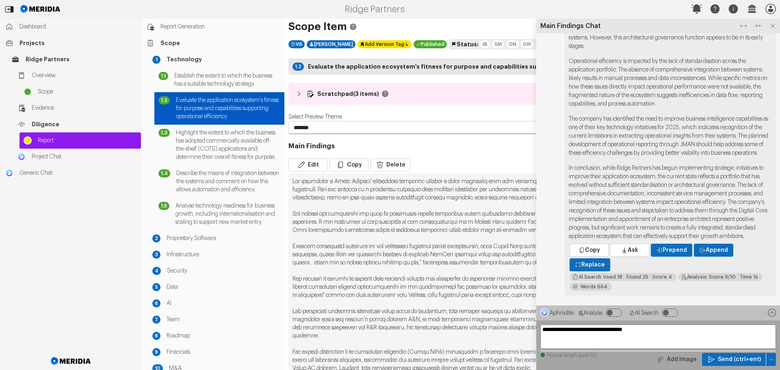
click at [580, 333] on textarea "**********" at bounding box center [659, 337] width 236 height 24
type textarea "**********"
click at [736, 359] on span "Send (ctrl+ent)" at bounding box center [739, 360] width 43 height 8
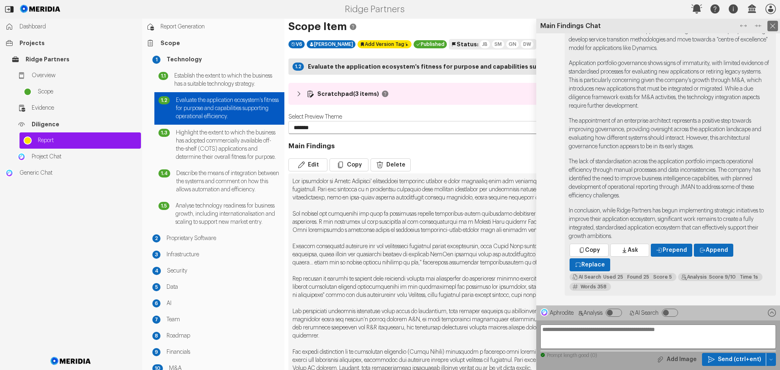
click at [772, 28] on icon at bounding box center [773, 26] width 5 height 5
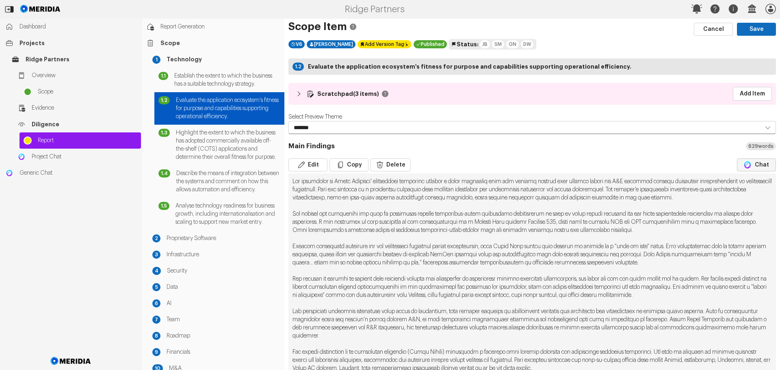
click at [760, 165] on button "Chat" at bounding box center [756, 165] width 39 height 13
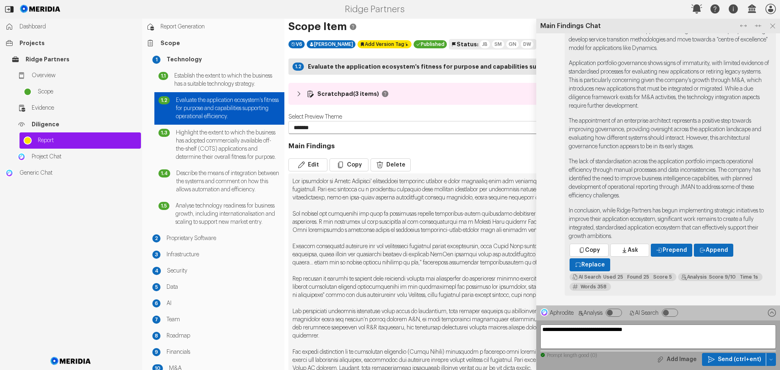
click at [565, 332] on textarea "**********" at bounding box center [659, 337] width 236 height 24
type textarea "**********"
click at [730, 360] on span "Send (ctrl+ent)" at bounding box center [739, 360] width 43 height 8
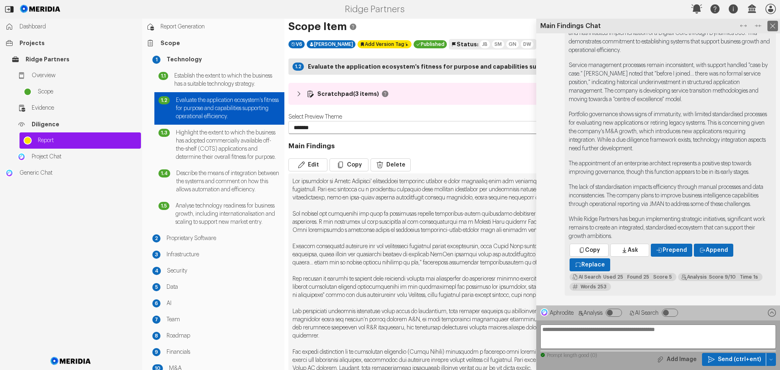
click at [771, 24] on icon at bounding box center [773, 26] width 11 height 11
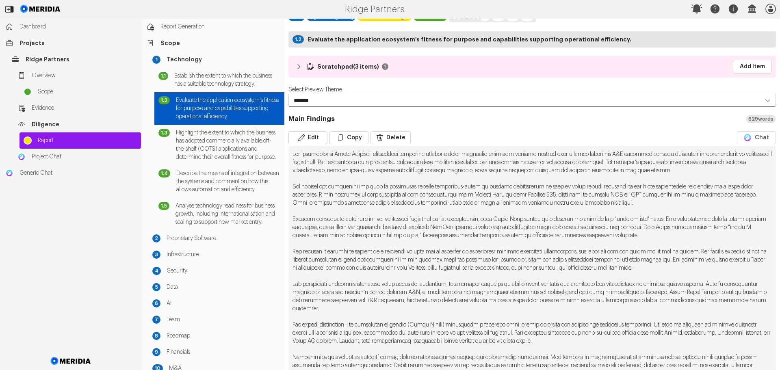
scroll to position [41, 0]
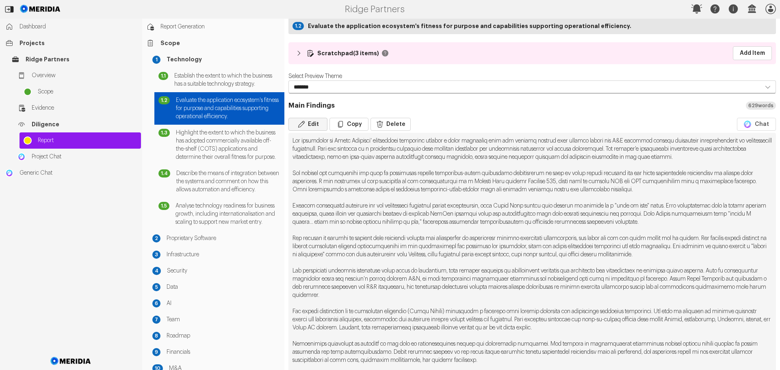
click at [311, 124] on button "Edit" at bounding box center [308, 124] width 39 height 13
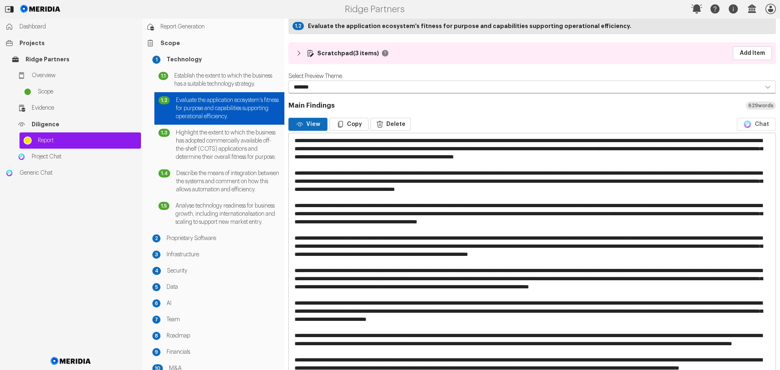
drag, startPoint x: 515, startPoint y: 213, endPoint x: 571, endPoint y: 211, distance: 55.7
click at [571, 211] on textarea at bounding box center [529, 299] width 481 height 332
click at [538, 213] on textarea at bounding box center [529, 299] width 481 height 332
drag, startPoint x: 661, startPoint y: 220, endPoint x: 451, endPoint y: 229, distance: 210.4
click at [451, 229] on textarea at bounding box center [529, 299] width 481 height 332
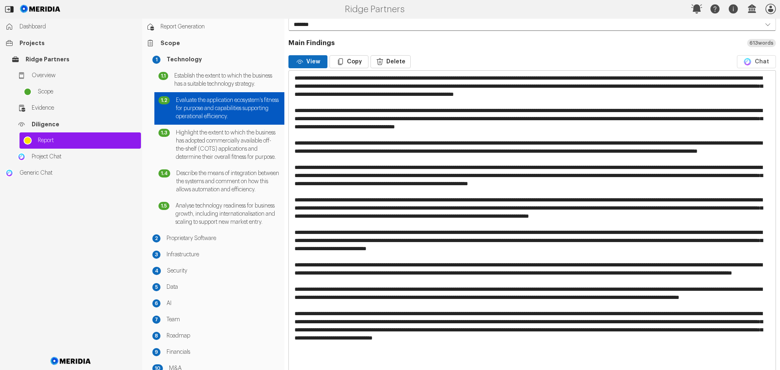
scroll to position [163, 0]
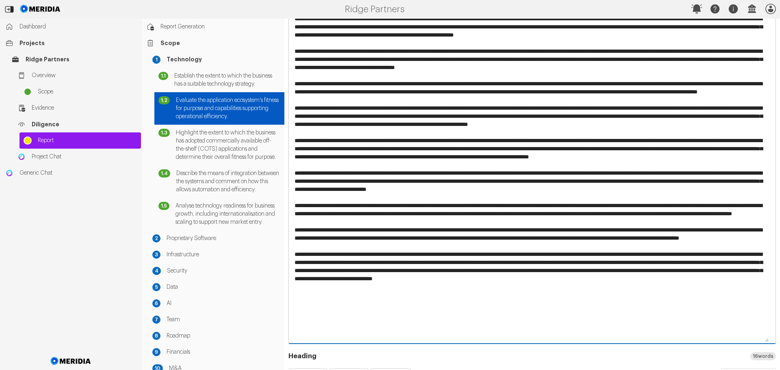
drag, startPoint x: 561, startPoint y: 222, endPoint x: 595, endPoint y: 221, distance: 34.2
click at [595, 221] on textarea at bounding box center [529, 177] width 481 height 332
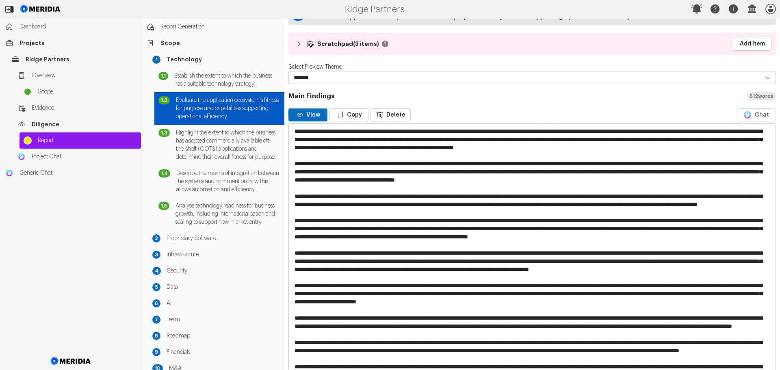
scroll to position [41, 0]
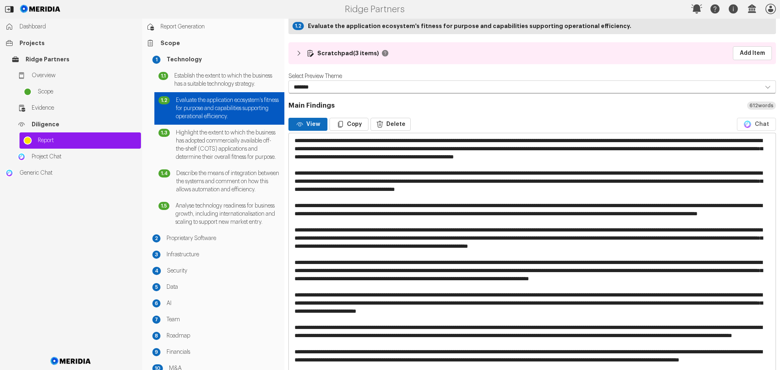
drag, startPoint x: 340, startPoint y: 140, endPoint x: 294, endPoint y: 141, distance: 45.5
click at [294, 141] on textarea at bounding box center [529, 299] width 481 height 332
drag, startPoint x: 395, startPoint y: 140, endPoint x: 473, endPoint y: 139, distance: 78.1
click at [473, 139] on textarea at bounding box center [529, 295] width 481 height 324
click at [430, 156] on textarea at bounding box center [529, 295] width 481 height 324
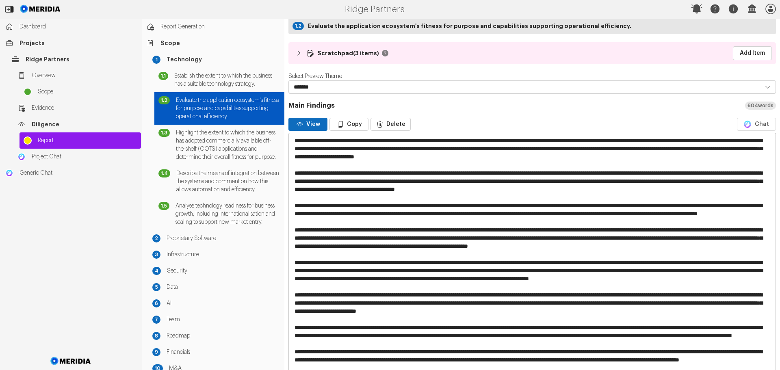
click at [430, 156] on textarea at bounding box center [529, 295] width 481 height 324
drag, startPoint x: 445, startPoint y: 156, endPoint x: 441, endPoint y: 157, distance: 4.5
click at [441, 157] on textarea at bounding box center [529, 295] width 481 height 324
drag, startPoint x: 498, startPoint y: 157, endPoint x: 620, endPoint y: 155, distance: 122.4
click at [620, 155] on textarea at bounding box center [529, 295] width 481 height 324
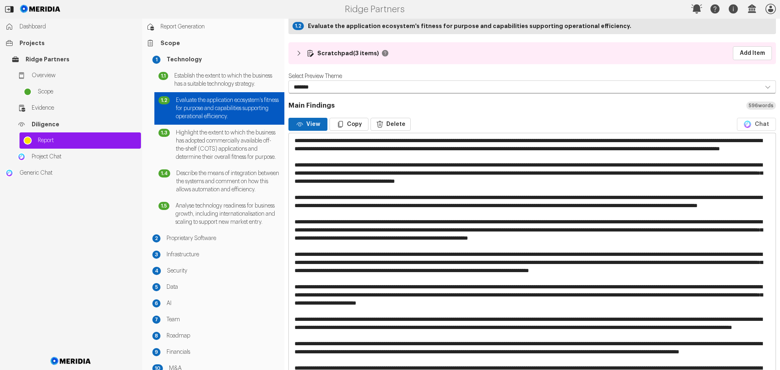
click at [456, 205] on textarea at bounding box center [529, 295] width 481 height 324
click at [455, 205] on textarea at bounding box center [529, 295] width 481 height 324
click at [493, 246] on textarea at bounding box center [529, 295] width 481 height 324
click at [519, 246] on textarea at bounding box center [529, 295] width 481 height 324
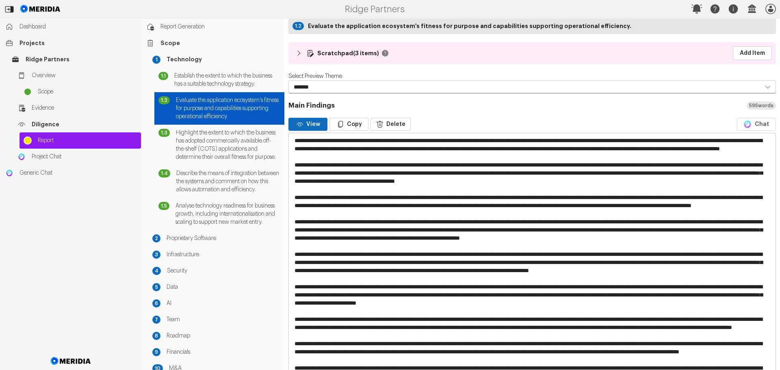
click at [523, 244] on textarea at bounding box center [529, 295] width 481 height 324
drag, startPoint x: 547, startPoint y: 246, endPoint x: 542, endPoint y: 245, distance: 4.9
click at [542, 245] on textarea at bounding box center [529, 295] width 481 height 324
drag, startPoint x: 583, startPoint y: 246, endPoint x: 576, endPoint y: 246, distance: 6.2
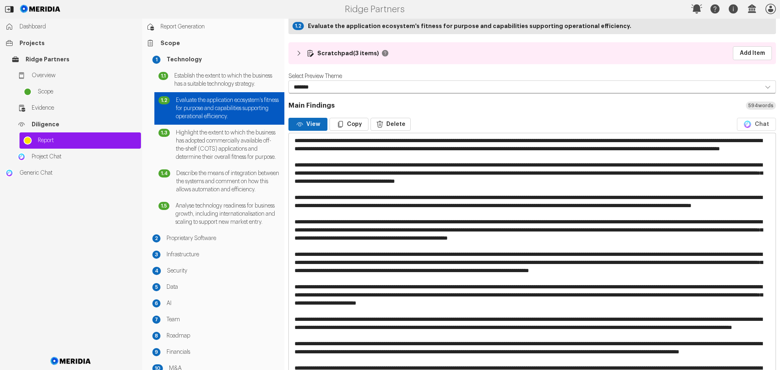
click at [576, 246] on textarea at bounding box center [529, 295] width 481 height 324
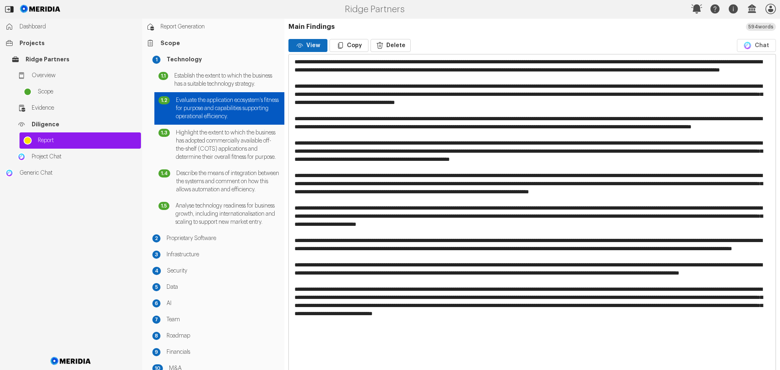
scroll to position [122, 0]
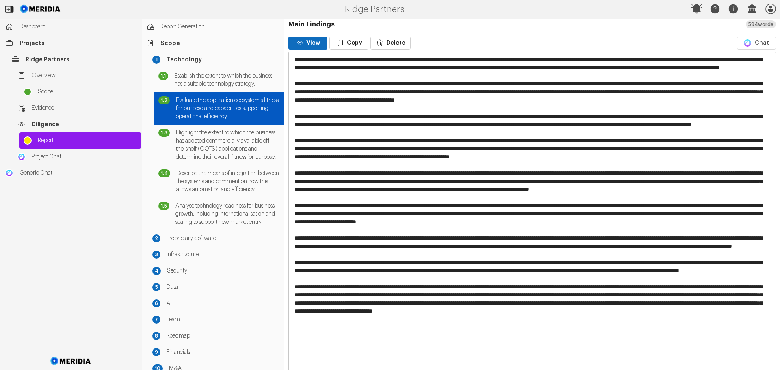
drag, startPoint x: 459, startPoint y: 237, endPoint x: 698, endPoint y: 239, distance: 239.0
click at [698, 239] on textarea at bounding box center [529, 214] width 481 height 324
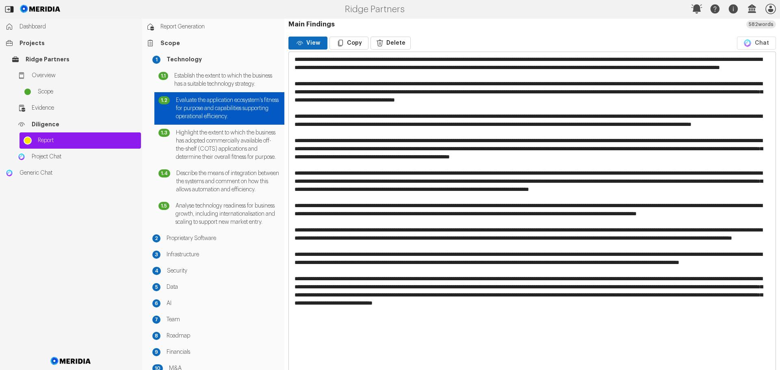
click at [304, 253] on textarea at bounding box center [529, 214] width 481 height 324
click at [398, 252] on textarea at bounding box center [529, 214] width 481 height 324
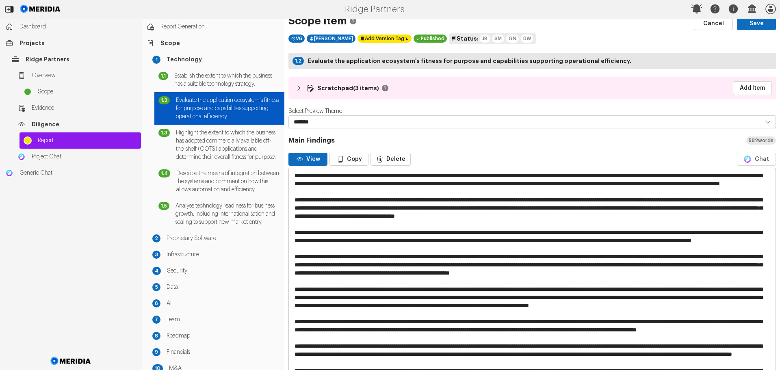
scroll to position [0, 0]
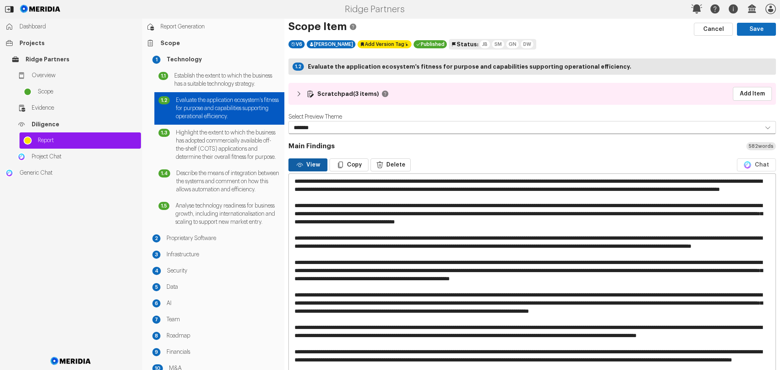
type textarea "**********"
click at [310, 165] on button "View" at bounding box center [308, 165] width 39 height 13
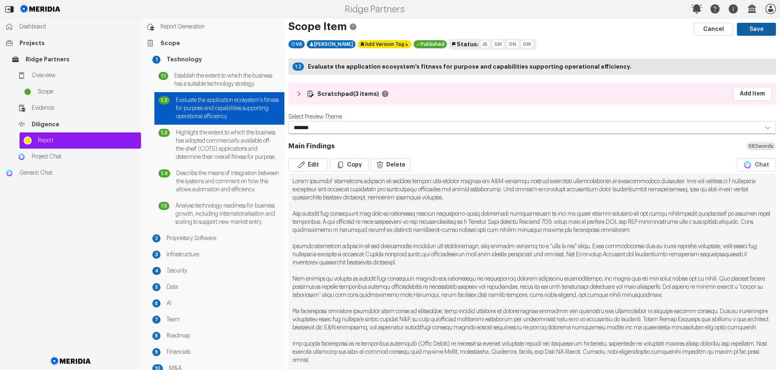
click at [747, 30] on button "Save" at bounding box center [756, 29] width 39 height 13
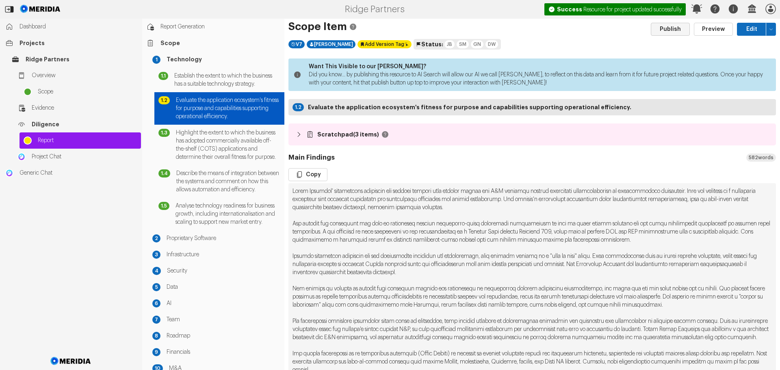
click at [675, 30] on button "Publish" at bounding box center [670, 29] width 39 height 13
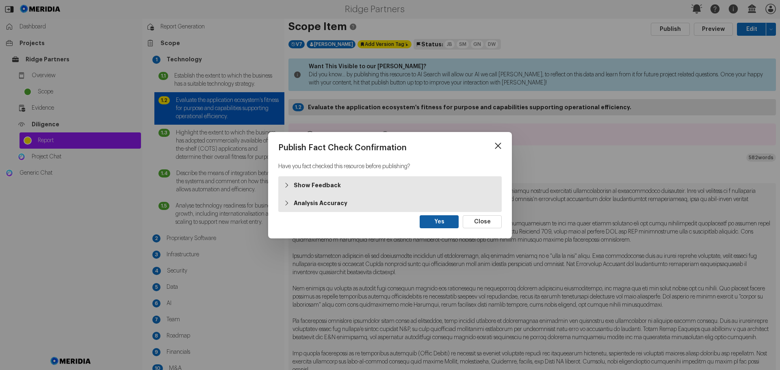
click at [447, 220] on button "Yes" at bounding box center [439, 221] width 39 height 13
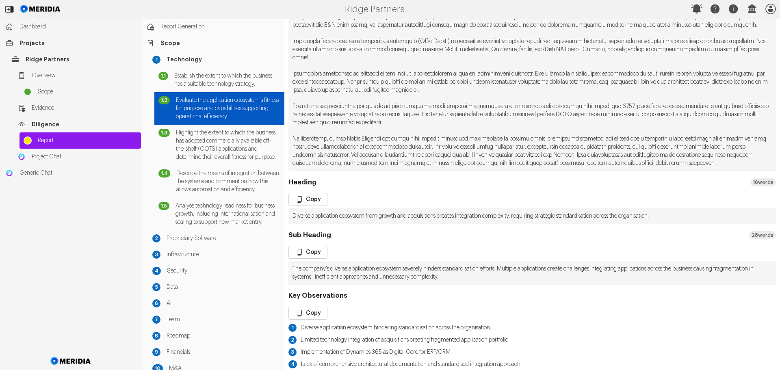
scroll to position [285, 0]
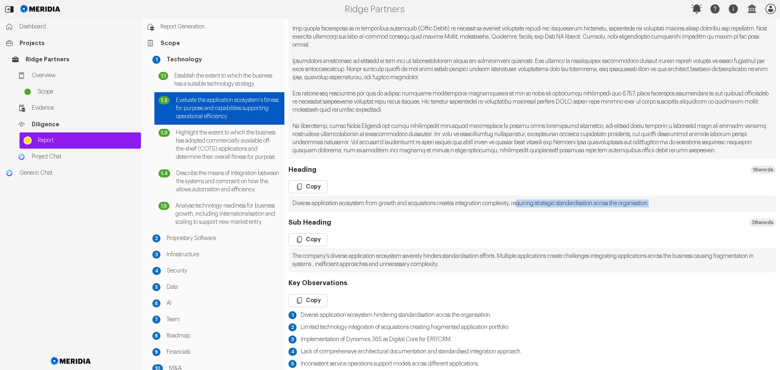
drag, startPoint x: 682, startPoint y: 220, endPoint x: 536, endPoint y: 220, distance: 145.5
click at [536, 212] on pre "Diverse application ecosystem from growth and acquisitions creates integration …" at bounding box center [533, 204] width 488 height 16
click at [311, 193] on button "Copy" at bounding box center [308, 186] width 39 height 13
click at [313, 246] on button "Copy" at bounding box center [308, 239] width 39 height 13
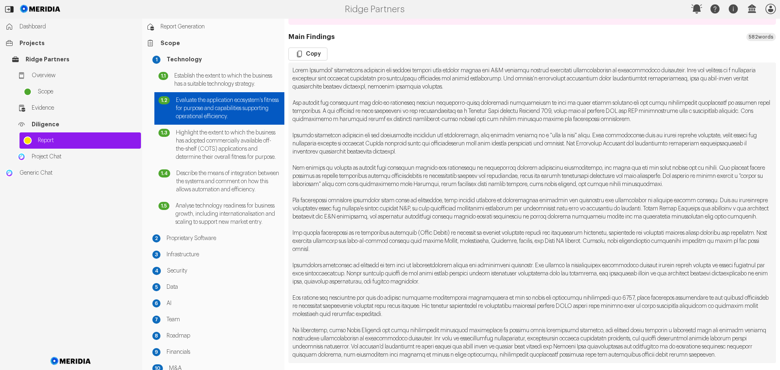
scroll to position [0, 0]
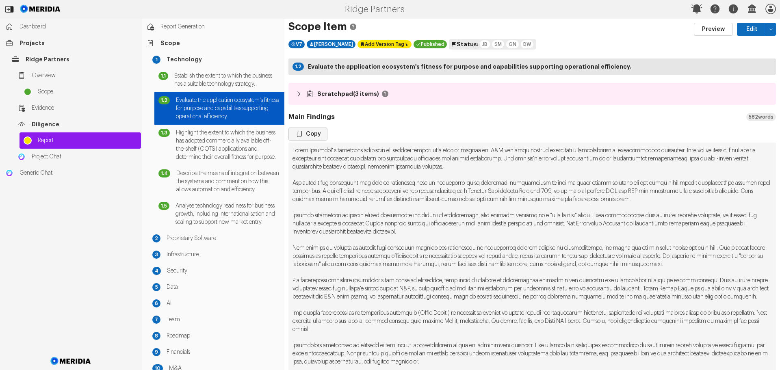
click at [311, 135] on button "Copy" at bounding box center [308, 134] width 39 height 13
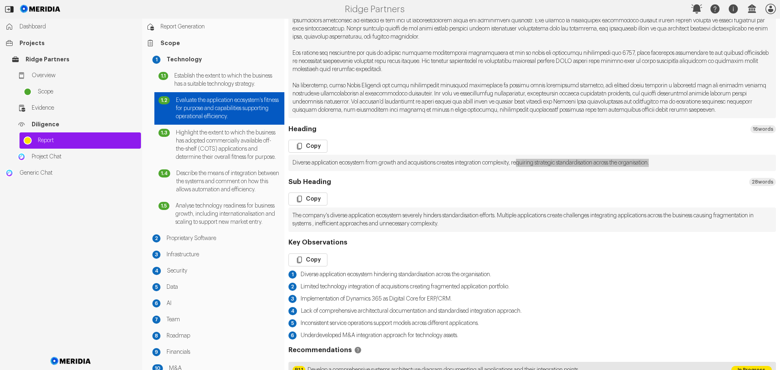
scroll to position [366, 0]
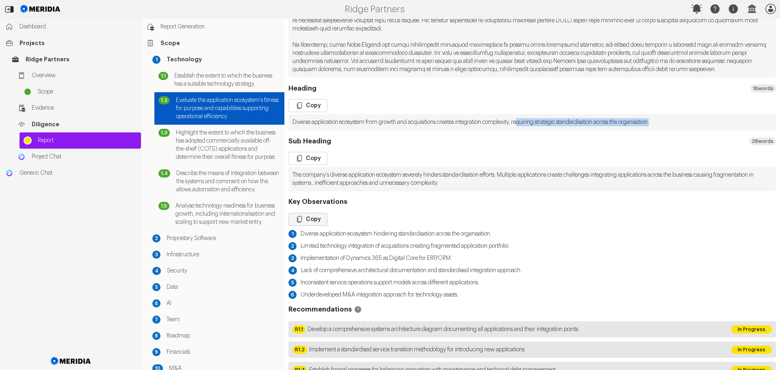
click at [317, 226] on button "Copy" at bounding box center [308, 219] width 39 height 13
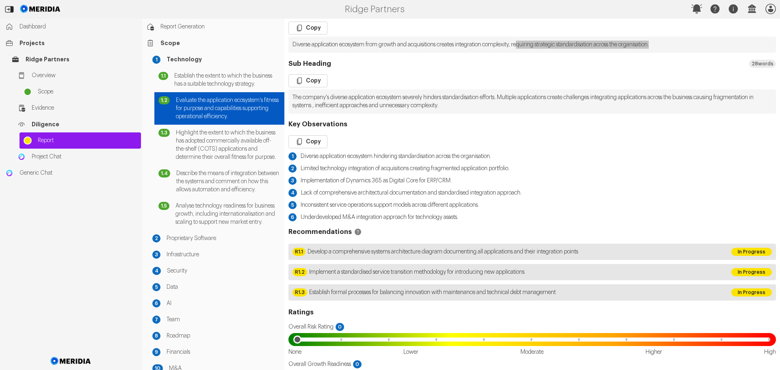
scroll to position [447, 0]
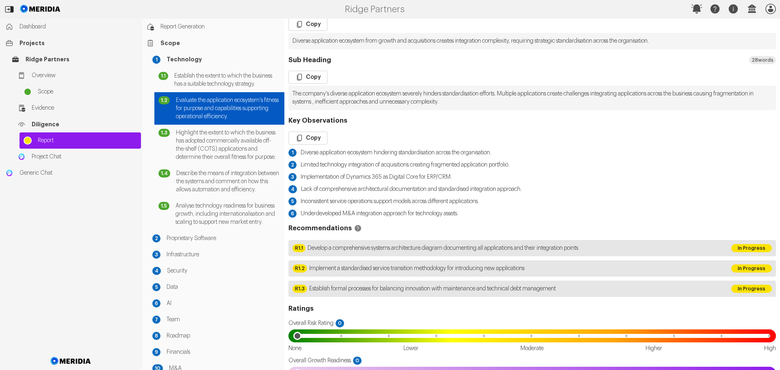
click at [559, 252] on span "Develop a comprehensive systems architecture diagram documenting all applicatio…" at bounding box center [443, 248] width 271 height 8
click at [533, 252] on span "Develop a comprehensive systems architecture diagram documenting all applicatio…" at bounding box center [443, 248] width 271 height 8
drag, startPoint x: 607, startPoint y: 264, endPoint x: 308, endPoint y: 263, distance: 298.8
click at [308, 257] on div "R1.1 Develop a comprehensive systems architecture diagram documenting all appli…" at bounding box center [508, 248] width 439 height 16
copy span "Develop a comprehensive systems architecture diagram documenting all applicatio…"
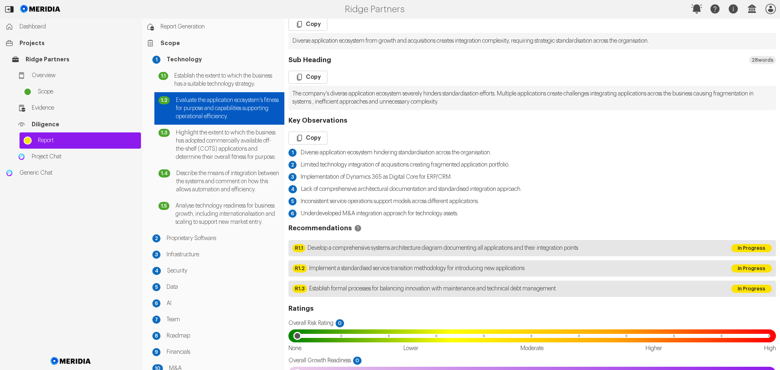
click at [417, 273] on span "Implement a standardised service transition methodology for introducing new app…" at bounding box center [416, 269] width 215 height 8
drag, startPoint x: 547, startPoint y: 283, endPoint x: 309, endPoint y: 287, distance: 237.8
click at [309, 277] on div "R1.2 Implement a standardised service transition methodology for introducing ne…" at bounding box center [508, 269] width 439 height 16
copy span "Implement a standardised service transition methodology for introducing new app…"
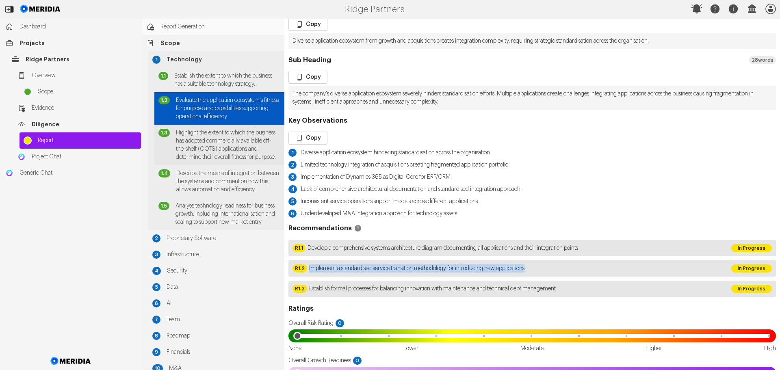
click at [210, 150] on span "Highlight the extent to which the business has adopted commercially available o…" at bounding box center [228, 145] width 104 height 33
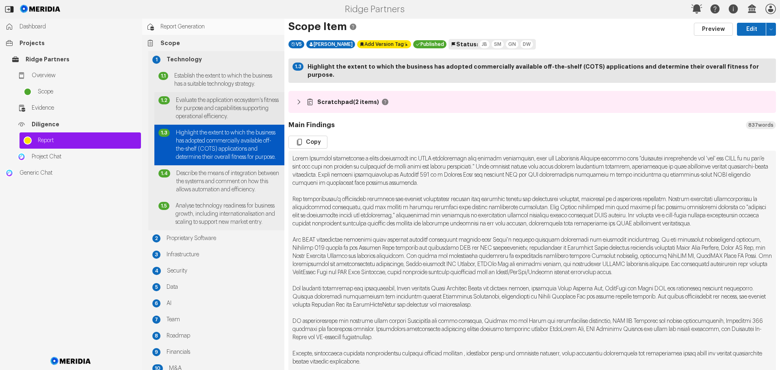
click at [212, 113] on span "Evaluate the application ecosystem's fitness for purpose and capabilities suppo…" at bounding box center [228, 108] width 104 height 24
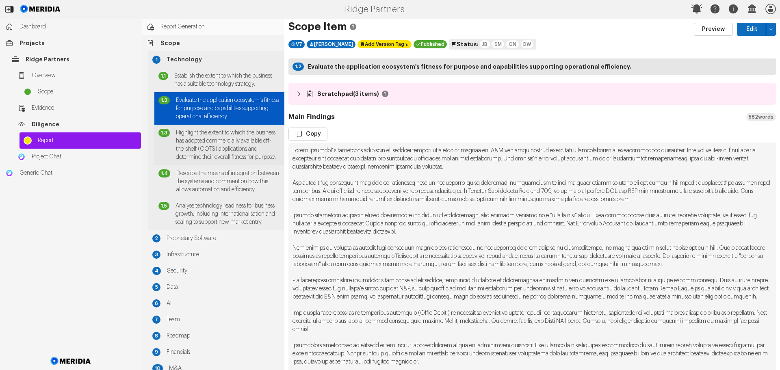
click at [200, 150] on span "Highlight the extent to which the business has adopted commercially available o…" at bounding box center [228, 145] width 104 height 33
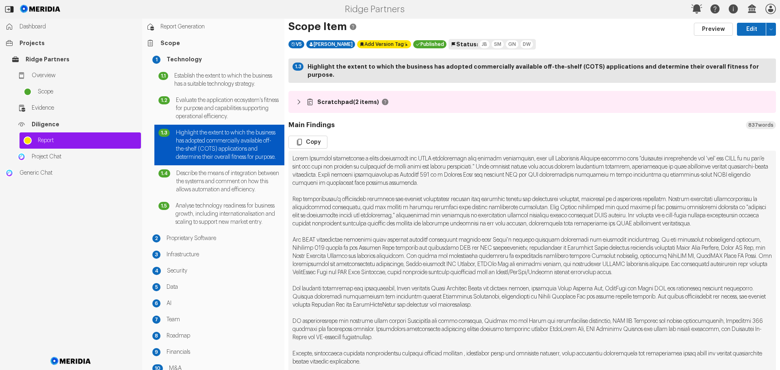
click at [747, 28] on button "Edit" at bounding box center [751, 29] width 29 height 13
select select "*******"
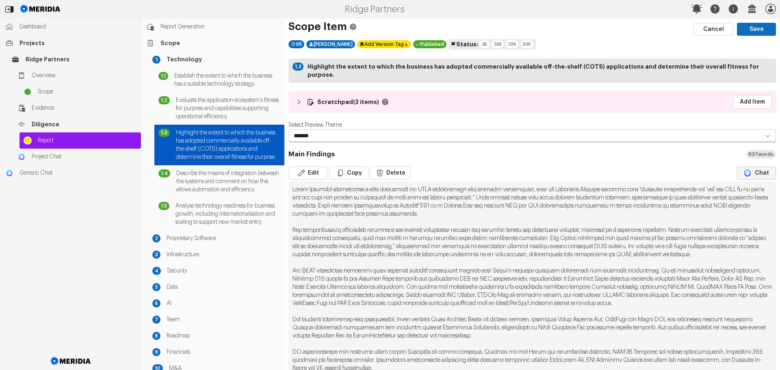
click at [750, 167] on button "Chat" at bounding box center [756, 173] width 39 height 13
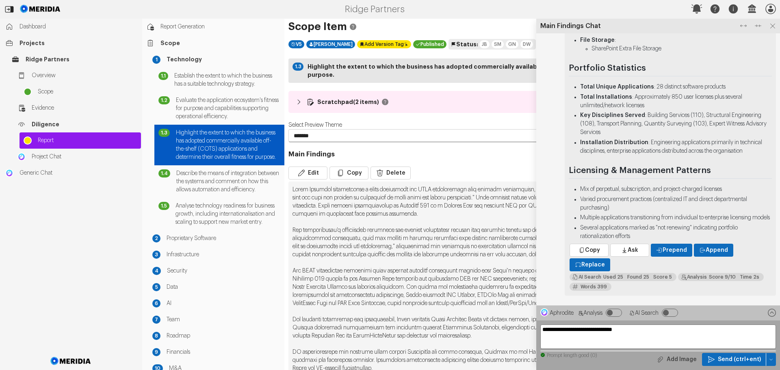
click at [638, 331] on textarea "**********" at bounding box center [659, 337] width 236 height 24
paste textarea "*****"
click at [649, 329] on textarea "**********" at bounding box center [659, 337] width 236 height 24
click at [650, 329] on textarea "**********" at bounding box center [659, 337] width 236 height 24
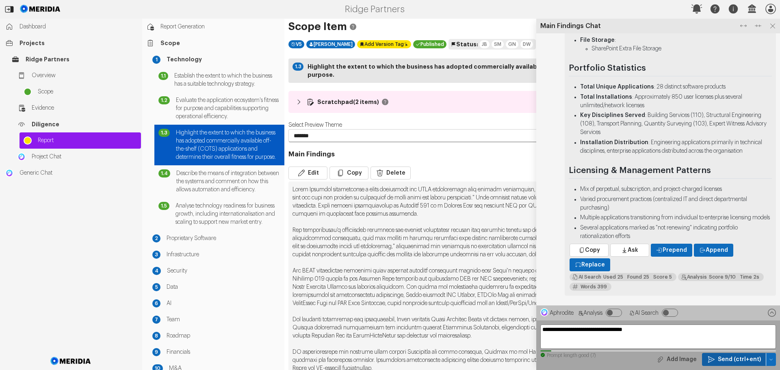
type textarea "**********"
click at [746, 359] on span "Send (ctrl+ent)" at bounding box center [739, 360] width 43 height 8
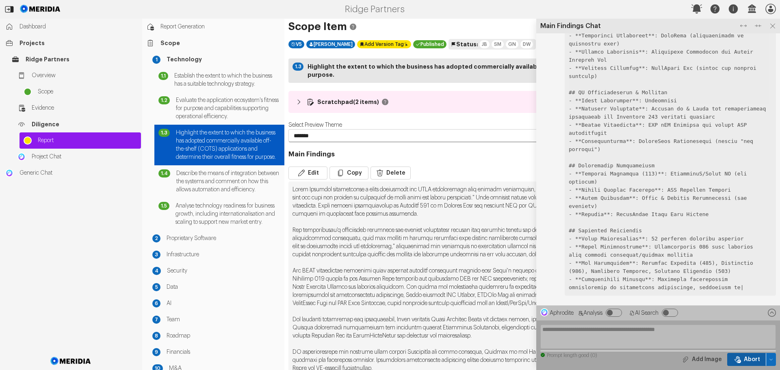
click at [746, 361] on span "Abort" at bounding box center [752, 360] width 16 height 8
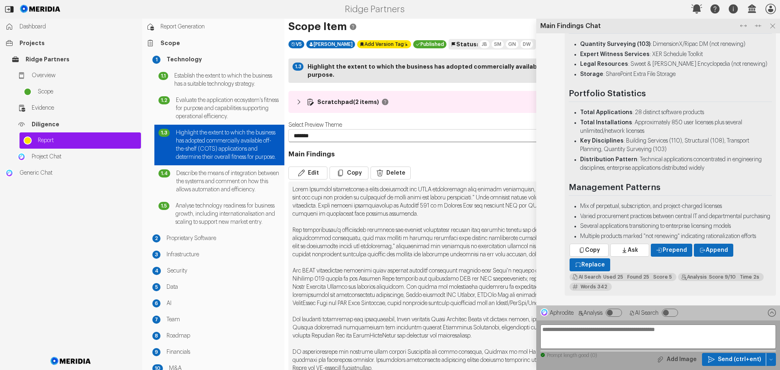
click at [584, 328] on textarea "**********" at bounding box center [659, 337] width 236 height 24
paste textarea "**********"
click at [579, 330] on textarea "**********" at bounding box center [659, 337] width 236 height 24
type textarea "**********"
click at [731, 359] on span "Send (ctrl+ent)" at bounding box center [739, 360] width 43 height 8
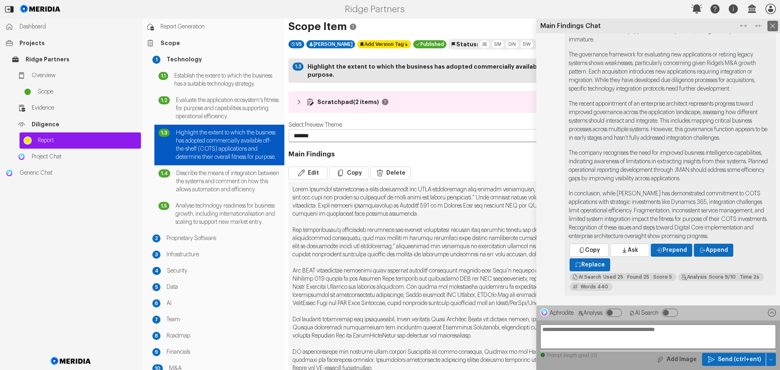
click at [772, 25] on icon at bounding box center [773, 26] width 5 height 5
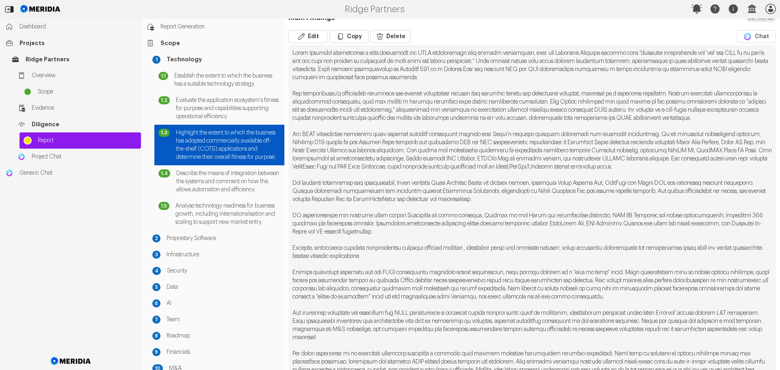
scroll to position [163, 0]
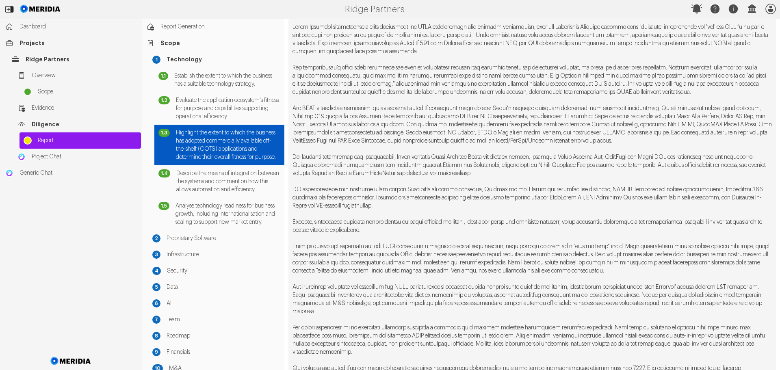
click at [757, 272] on pre at bounding box center [533, 230] width 488 height 423
click at [755, 270] on pre at bounding box center [533, 230] width 488 height 423
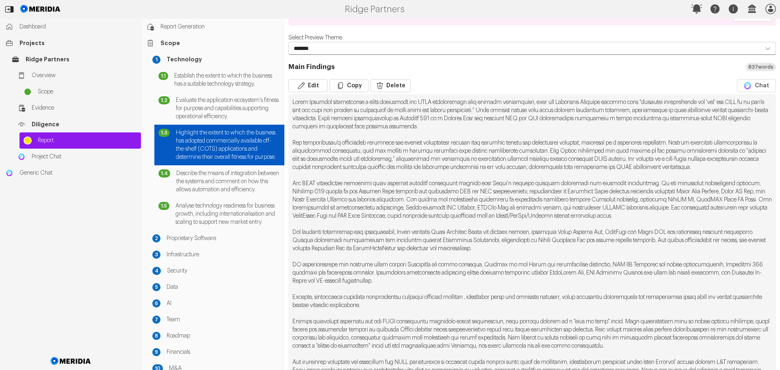
scroll to position [0, 0]
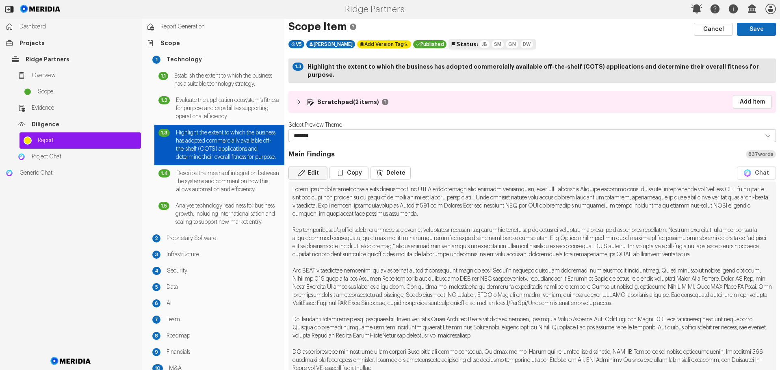
click at [315, 167] on button "Edit" at bounding box center [308, 173] width 39 height 13
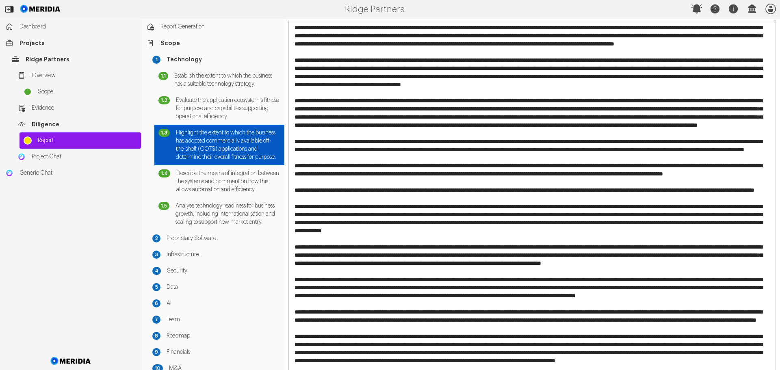
scroll to position [163, 0]
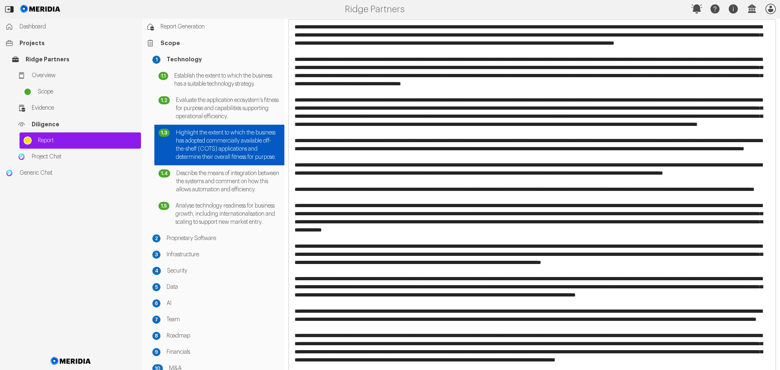
drag, startPoint x: 327, startPoint y: 230, endPoint x: 294, endPoint y: 199, distance: 45.7
click at [294, 199] on textarea at bounding box center [529, 223] width 481 height 407
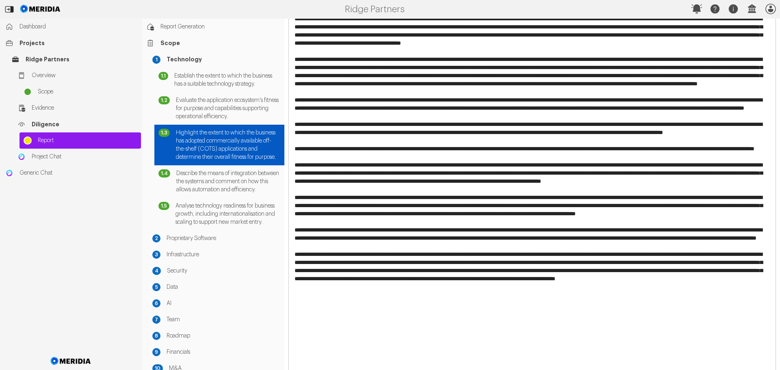
scroll to position [211, 0]
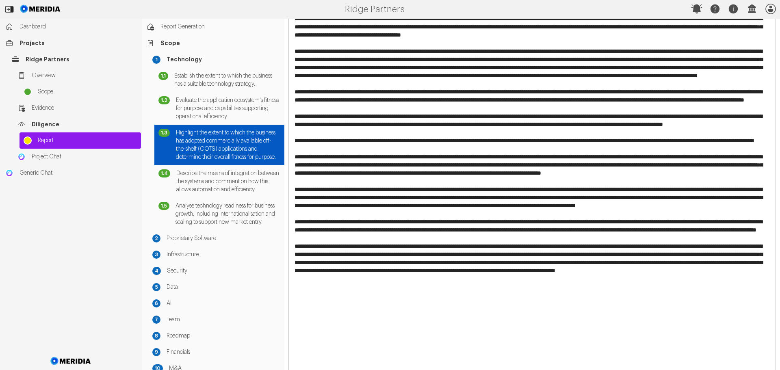
drag, startPoint x: 466, startPoint y: 266, endPoint x: 291, endPoint y: 201, distance: 186.6
click at [291, 201] on textarea at bounding box center [529, 174] width 481 height 407
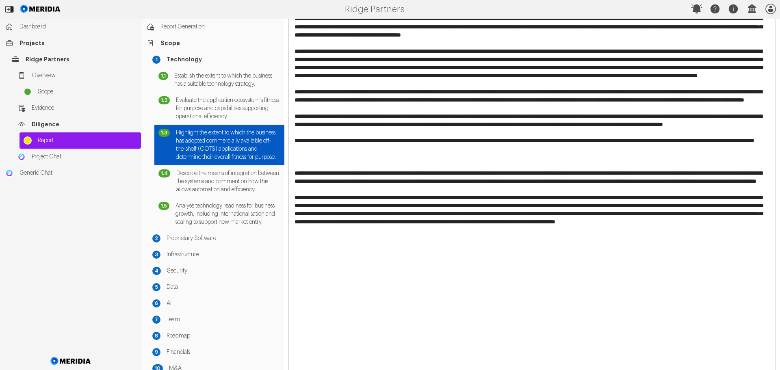
scroll to position [218, 0]
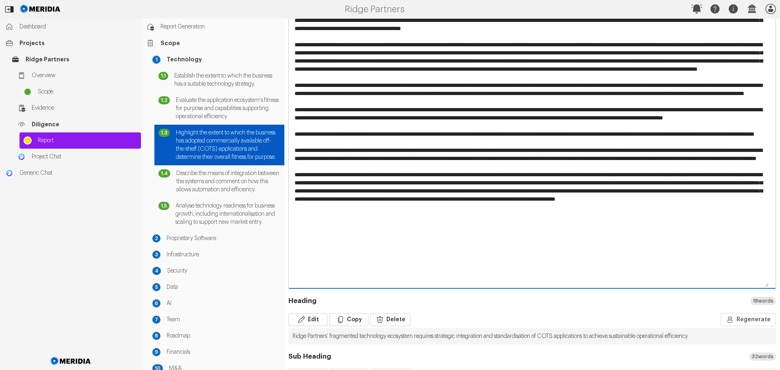
drag, startPoint x: 544, startPoint y: 207, endPoint x: 290, endPoint y: 187, distance: 254.9
click at [290, 187] on textarea at bounding box center [529, 126] width 481 height 324
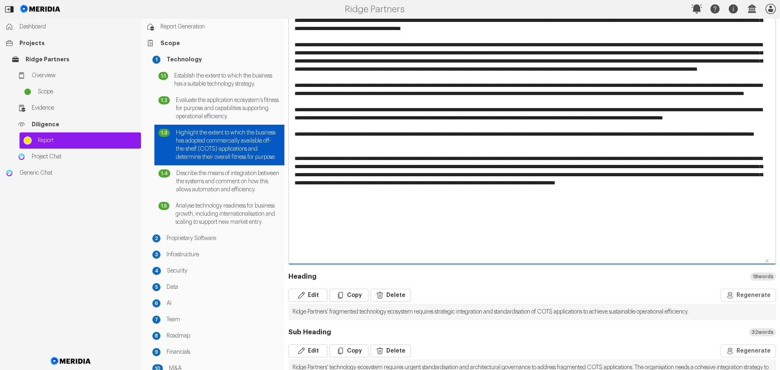
click at [300, 190] on textarea at bounding box center [529, 113] width 481 height 299
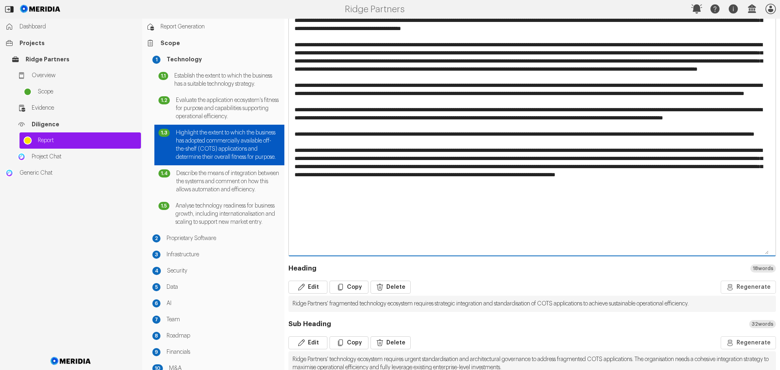
click at [479, 167] on textarea at bounding box center [529, 109] width 481 height 291
click at [313, 236] on textarea at bounding box center [529, 109] width 481 height 291
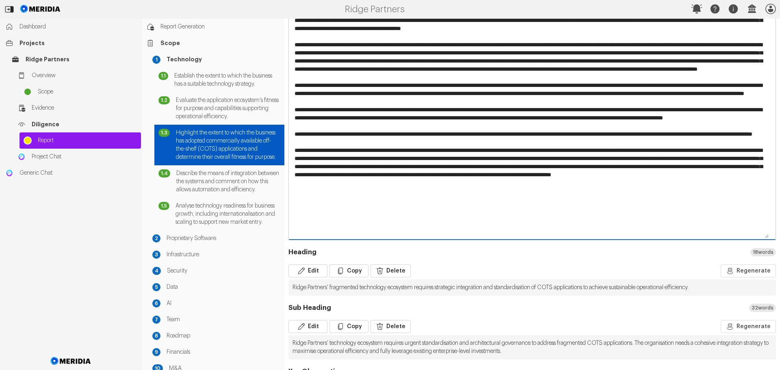
drag, startPoint x: 572, startPoint y: 216, endPoint x: 295, endPoint y: 199, distance: 277.4
click at [295, 199] on textarea at bounding box center [529, 101] width 481 height 275
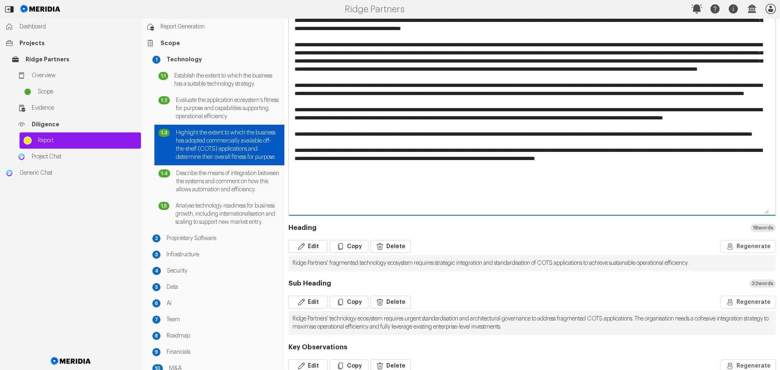
scroll to position [55, 0]
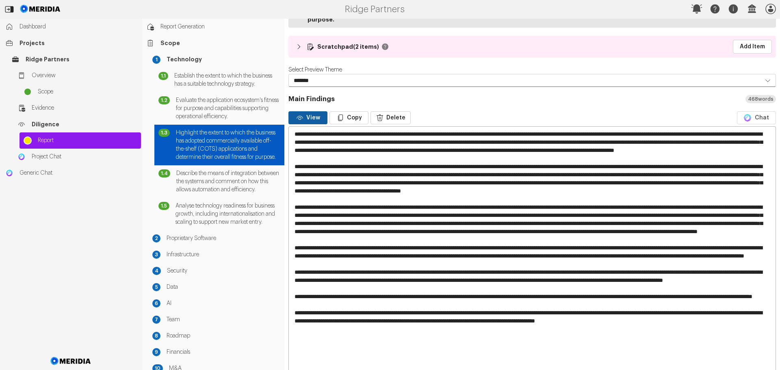
type textarea "**********"
click at [309, 111] on button "View" at bounding box center [308, 117] width 39 height 13
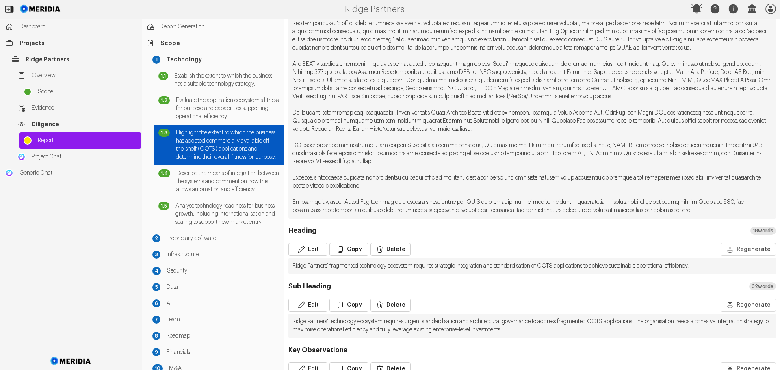
scroll to position [259, 0]
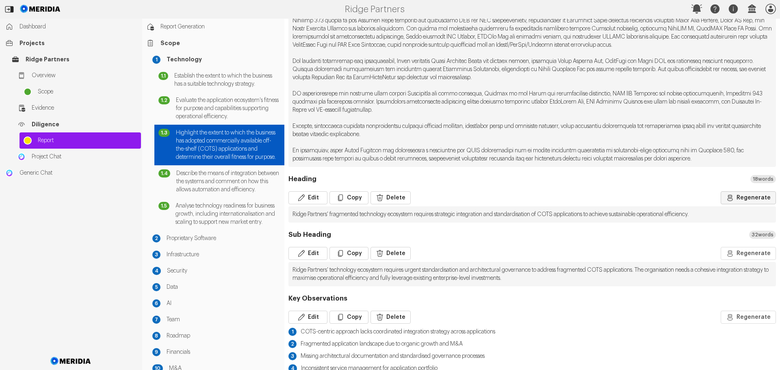
click at [734, 198] on button "Regenerate" at bounding box center [748, 197] width 55 height 13
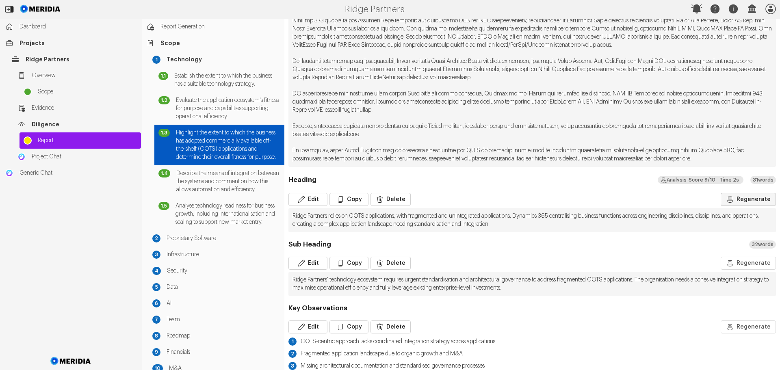
click at [749, 201] on button "Regenerate" at bounding box center [748, 199] width 55 height 13
click at [410, 224] on pre "Ridge Partners relies on COTS applications over bespoke development, but lacks …" at bounding box center [533, 220] width 488 height 24
click at [395, 222] on pre "Ridge Partners relies on COTS applications over bespoke development, but lacks …" at bounding box center [533, 220] width 488 height 24
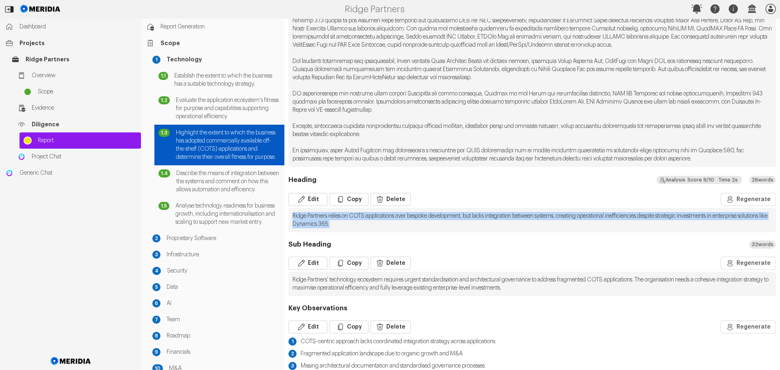
drag, startPoint x: 392, startPoint y: 223, endPoint x: 291, endPoint y: 216, distance: 101.9
click at [291, 216] on pre "Ridge Partners relies on COTS applications over bespoke development, but lacks …" at bounding box center [533, 220] width 488 height 24
click at [352, 198] on button "Copy" at bounding box center [349, 199] width 39 height 13
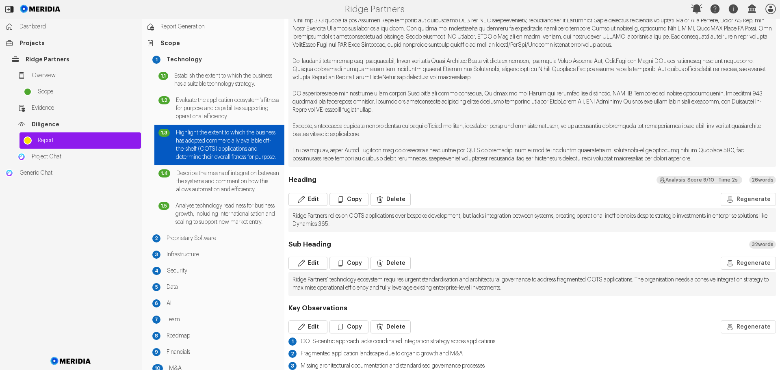
click at [683, 281] on pre "Ridge Partners' technology ecosystem requires urgent standardisation and archit…" at bounding box center [533, 284] width 488 height 24
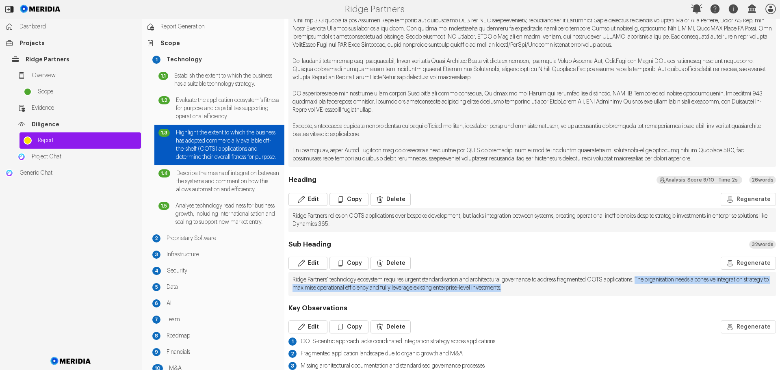
drag, startPoint x: 661, startPoint y: 280, endPoint x: 665, endPoint y: 286, distance: 7.3
click at [665, 286] on pre "Ridge Partners' technology ecosystem requires urgent standardisation and archit…" at bounding box center [533, 284] width 488 height 24
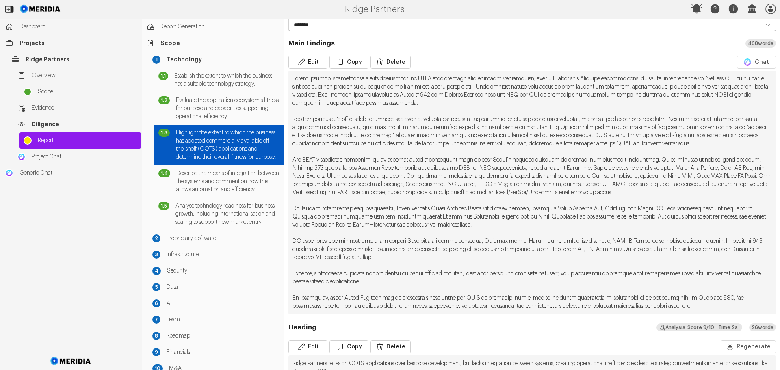
scroll to position [96, 0]
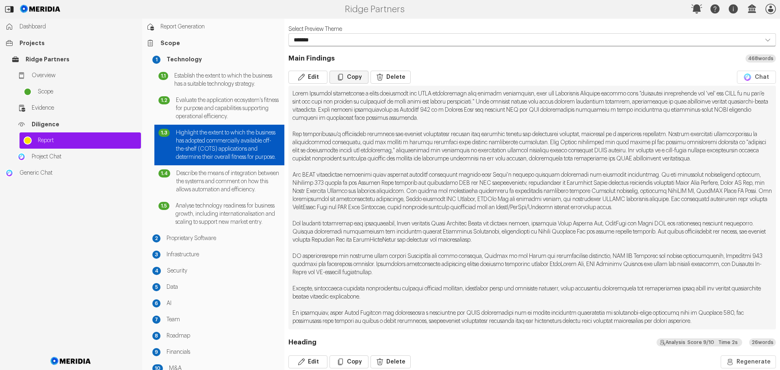
click at [356, 71] on button "Copy" at bounding box center [349, 77] width 39 height 13
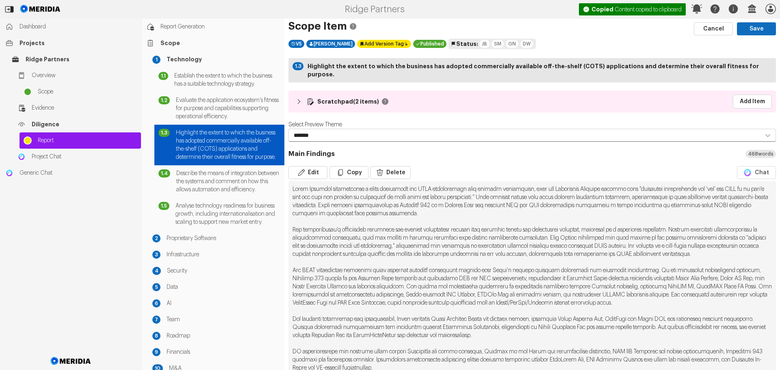
scroll to position [0, 0]
click at [752, 28] on button "Save" at bounding box center [756, 29] width 39 height 13
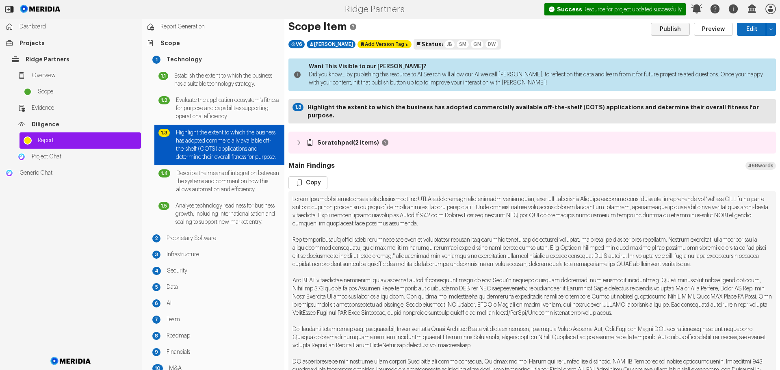
click at [657, 31] on button "Publish" at bounding box center [670, 29] width 39 height 13
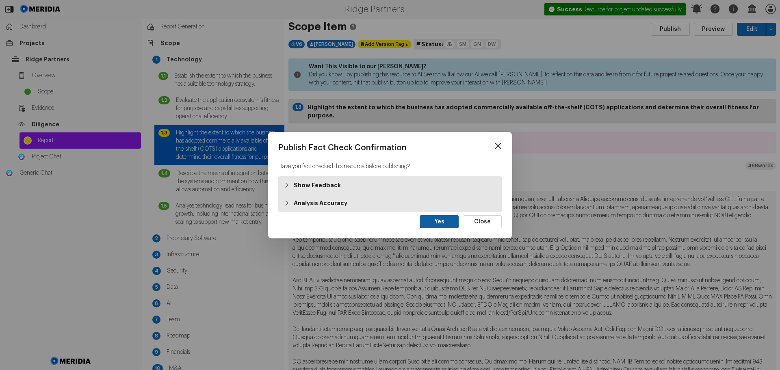
click at [430, 222] on button "Yes" at bounding box center [439, 221] width 39 height 13
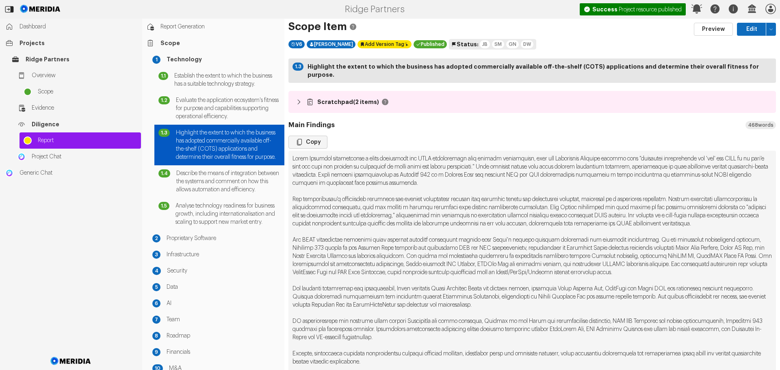
click at [310, 136] on button "Copy" at bounding box center [308, 142] width 39 height 13
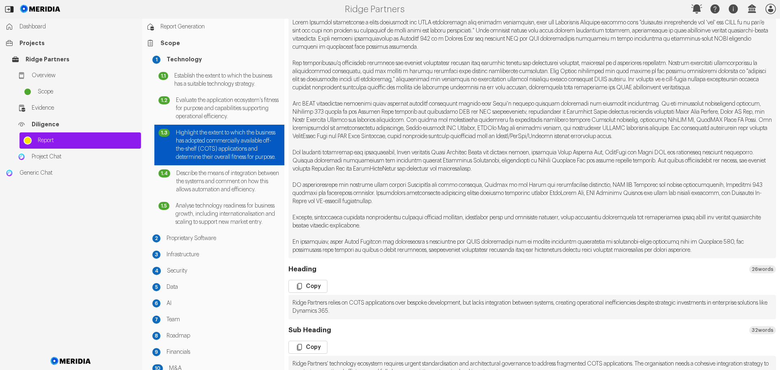
scroll to position [244, 0]
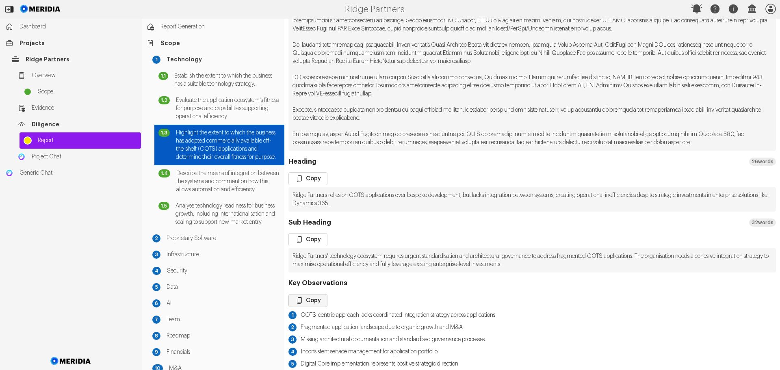
click at [312, 297] on button "Copy" at bounding box center [308, 300] width 39 height 13
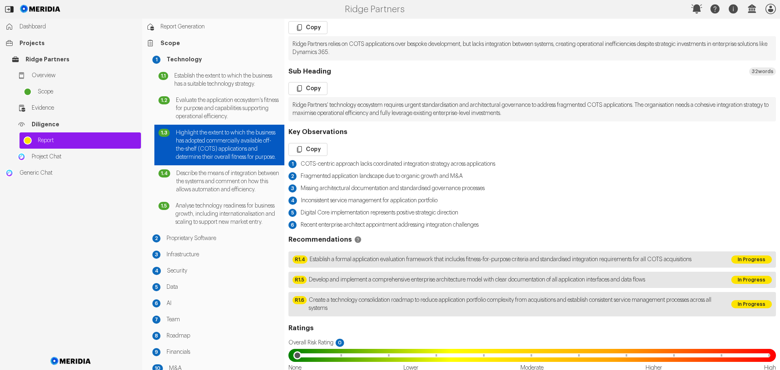
scroll to position [407, 0]
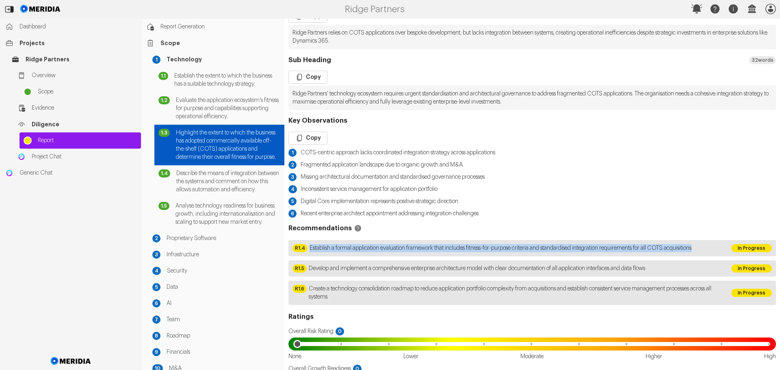
drag, startPoint x: 343, startPoint y: 258, endPoint x: 306, endPoint y: 251, distance: 38.0
click at [306, 251] on div "R1.4 Establish a formal application evaluation framework that includes fitness-…" at bounding box center [508, 248] width 439 height 16
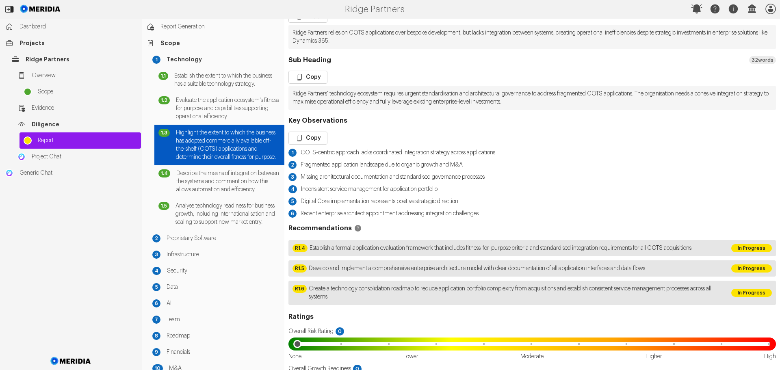
click at [387, 301] on span "Create a technology consolidation roadmap to reduce application portfolio compl…" at bounding box center [516, 293] width 415 height 16
drag, startPoint x: 380, startPoint y: 306, endPoint x: 365, endPoint y: 305, distance: 14.7
click at [365, 301] on span "Create a technology consolidation roadmap to reduce application portfolio compl…" at bounding box center [516, 293] width 415 height 16
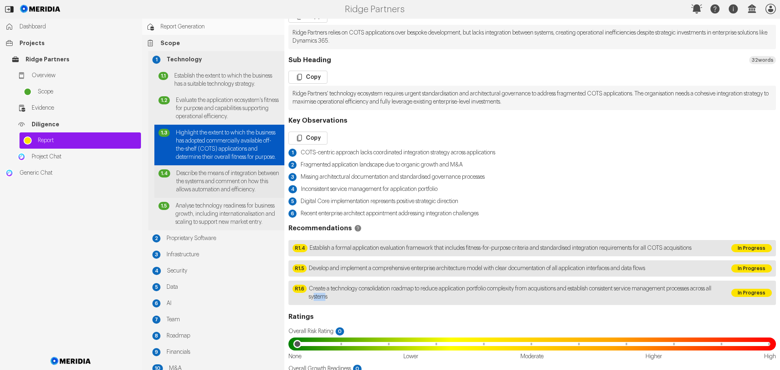
click at [219, 194] on span "Describe the means of integration between the systems and comment on how this a…" at bounding box center [228, 182] width 104 height 24
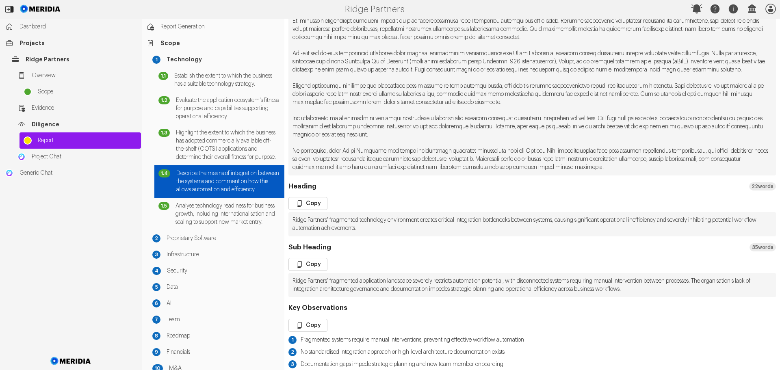
scroll to position [325, 0]
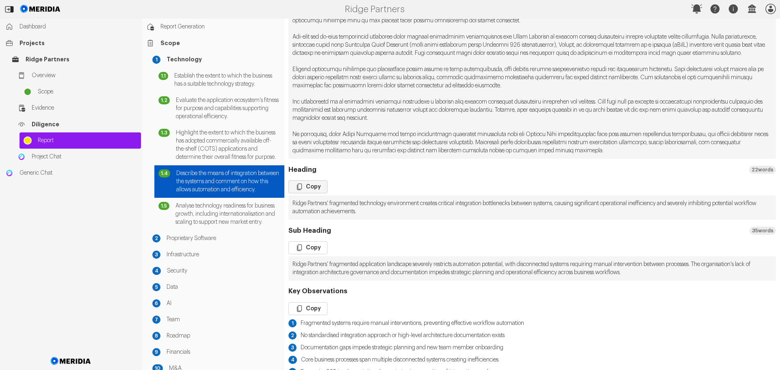
click at [313, 193] on button "Copy" at bounding box center [308, 186] width 39 height 13
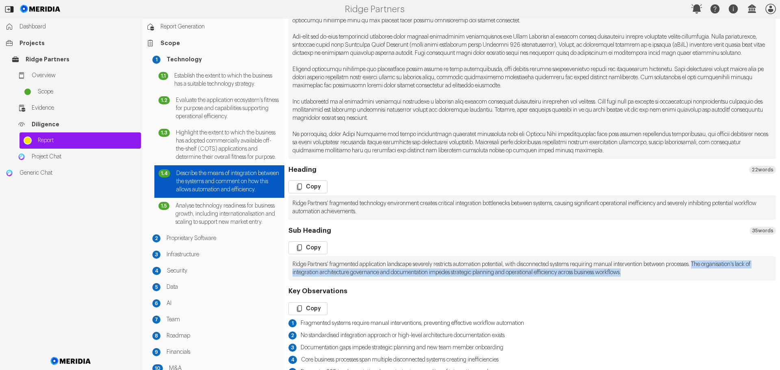
drag, startPoint x: 724, startPoint y: 272, endPoint x: 725, endPoint y: 278, distance: 6.2
click at [725, 278] on pre "Ridge Partners' fragmented application landscape severely restricts automation …" at bounding box center [533, 269] width 488 height 24
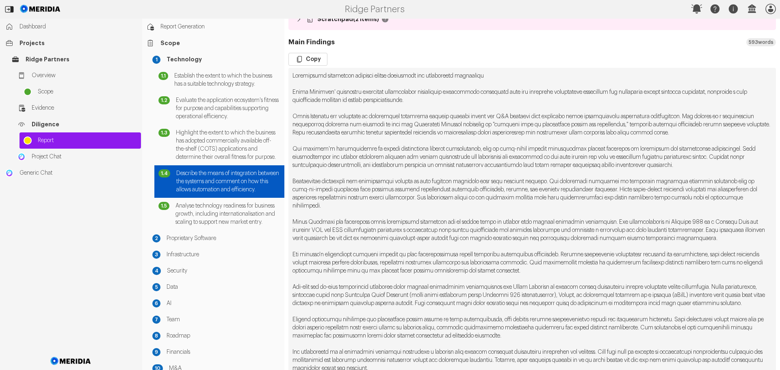
scroll to position [41, 0]
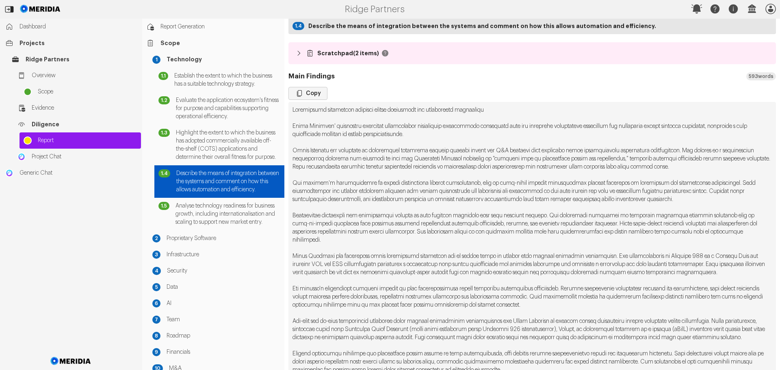
click at [310, 93] on button "Copy" at bounding box center [308, 93] width 39 height 13
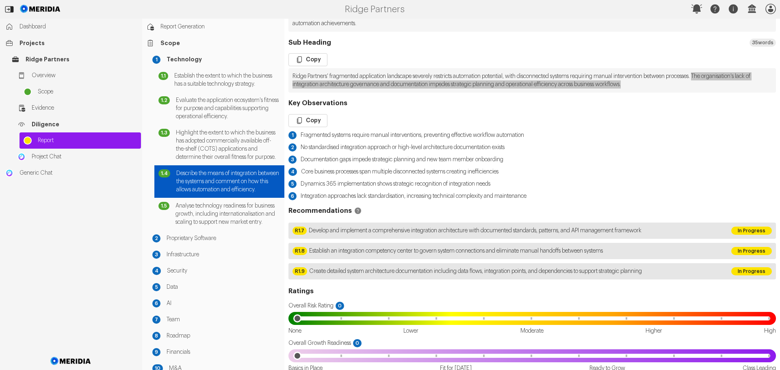
scroll to position [528, 0]
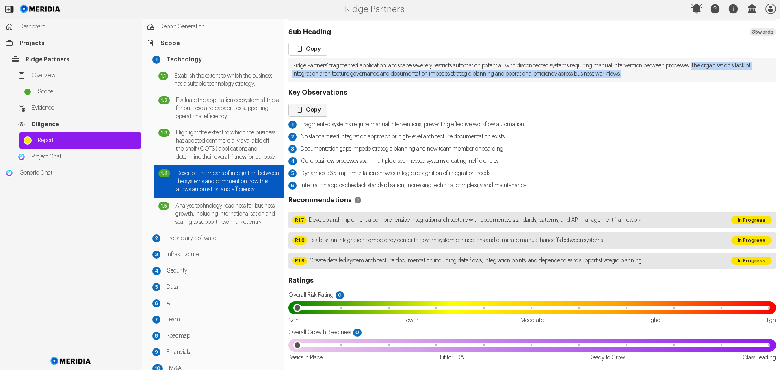
click at [319, 114] on button "Copy" at bounding box center [308, 110] width 39 height 13
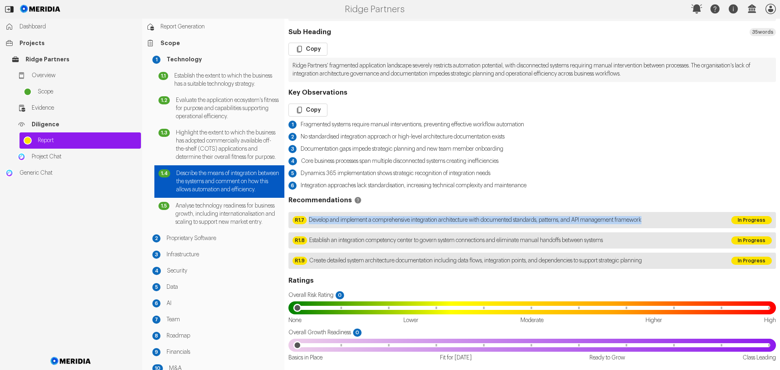
drag, startPoint x: 667, startPoint y: 222, endPoint x: 310, endPoint y: 227, distance: 357.4
click at [310, 227] on div "R1.7 Develop and implement a comprehensive integration architecture with docume…" at bounding box center [508, 220] width 439 height 16
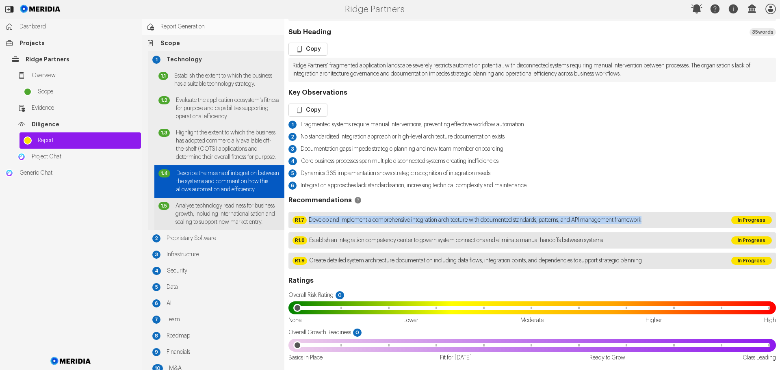
click at [213, 226] on span "Analyse technology readiness for business growth, including internationalisatio…" at bounding box center [228, 214] width 105 height 24
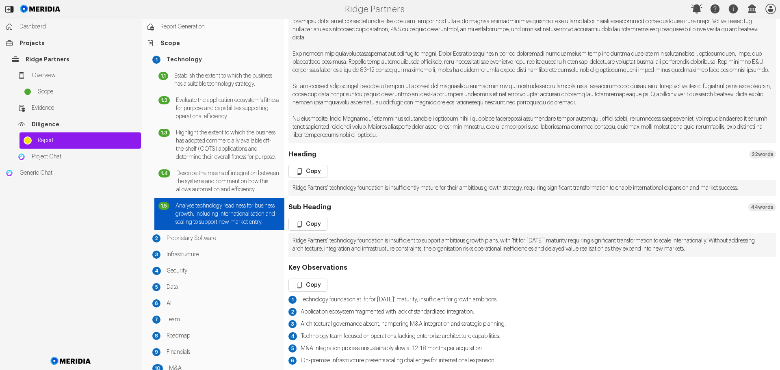
scroll to position [325, 0]
click at [317, 196] on pre "Ridge Partners' technology foundation is insufficiently mature for their ambiti…" at bounding box center [533, 187] width 488 height 16
click at [314, 177] on button "Copy" at bounding box center [308, 170] width 39 height 13
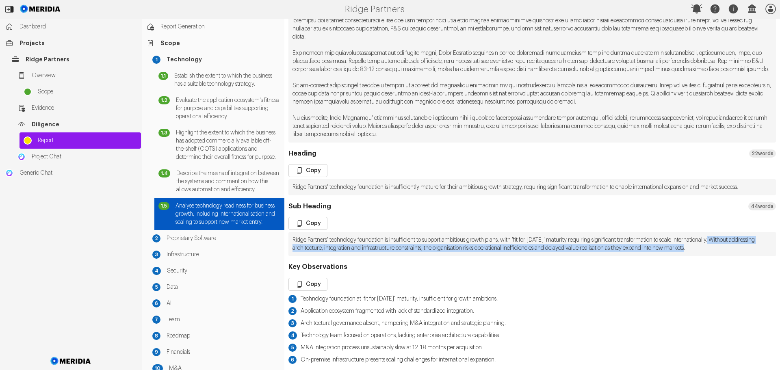
drag, startPoint x: 740, startPoint y: 271, endPoint x: 746, endPoint y: 280, distance: 10.5
click at [746, 257] on pre "Ridge Partners' technology foundation is insufficient to support ambitious grow…" at bounding box center [533, 244] width 488 height 24
click at [744, 257] on pre "Ridge Partners' technology foundation is insufficient to support ambitious grow…" at bounding box center [533, 244] width 488 height 24
drag, startPoint x: 739, startPoint y: 274, endPoint x: 753, endPoint y: 283, distance: 16.5
click at [753, 257] on pre "Ridge Partners' technology foundation is insufficient to support ambitious grow…" at bounding box center [533, 244] width 488 height 24
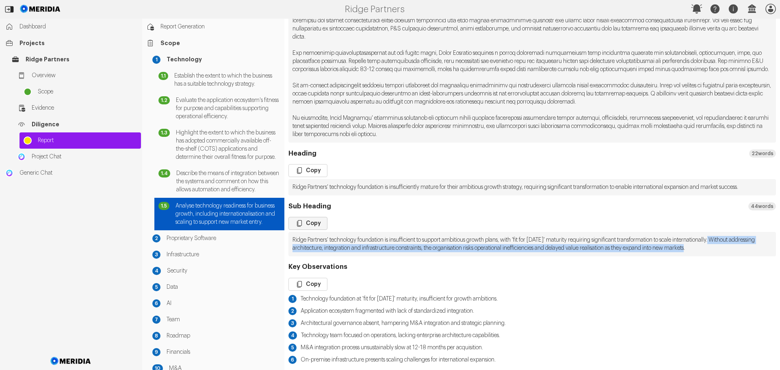
click at [301, 228] on icon "button" at bounding box center [300, 224] width 8 height 8
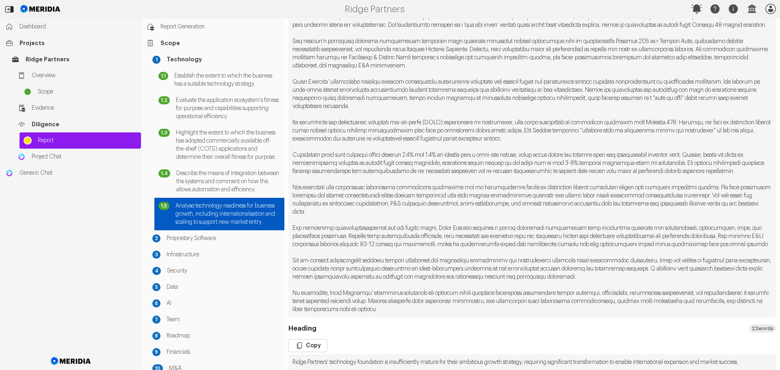
scroll to position [41, 0]
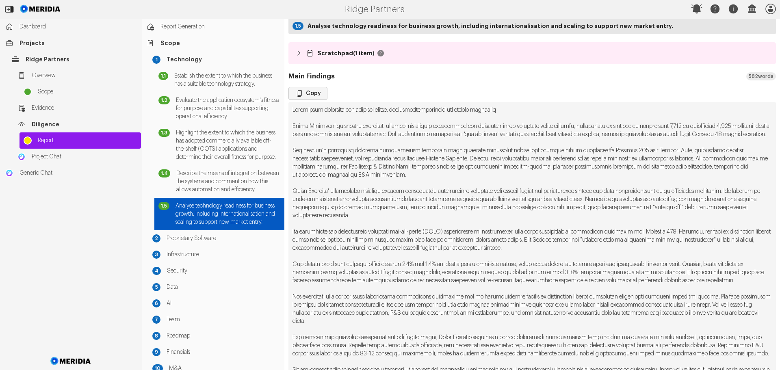
click at [311, 92] on button "Copy" at bounding box center [308, 93] width 39 height 13
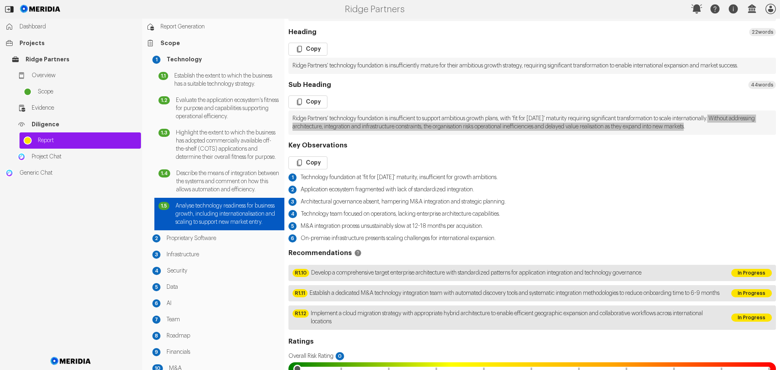
scroll to position [447, 0]
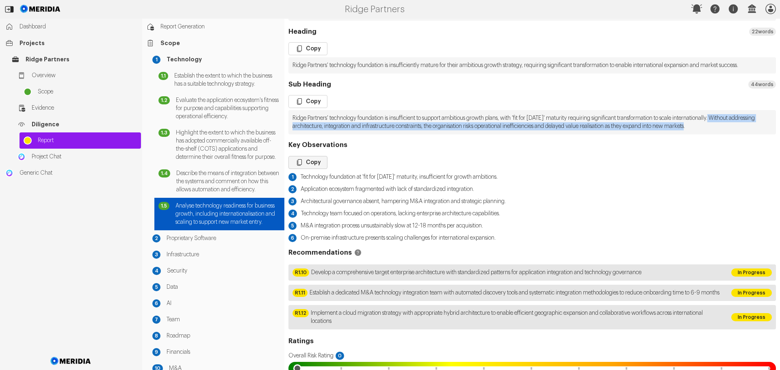
click at [313, 169] on button "Copy" at bounding box center [308, 162] width 39 height 13
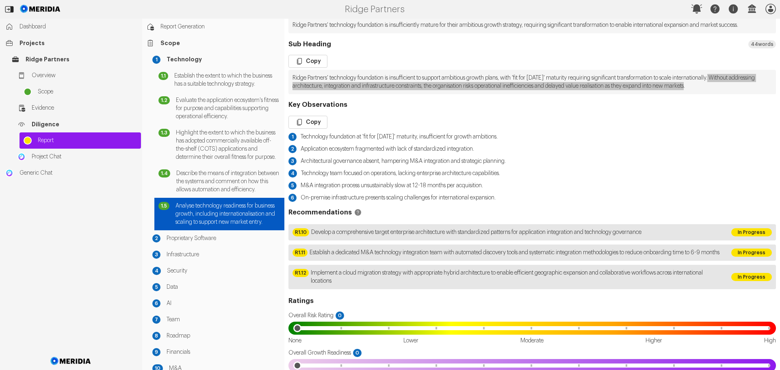
scroll to position [488, 0]
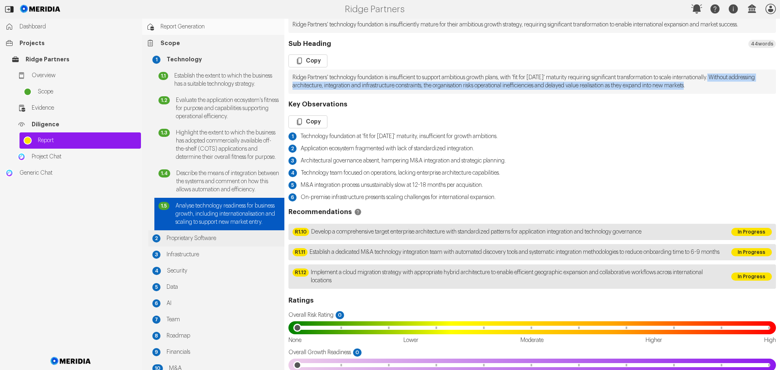
click at [198, 243] on span "Proprietary Software" at bounding box center [224, 239] width 114 height 8
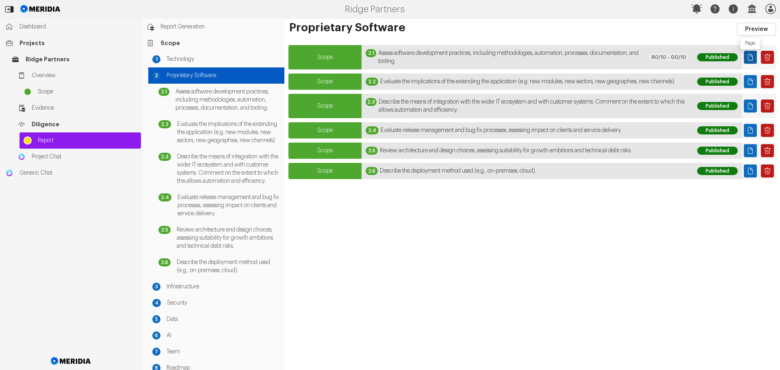
click at [750, 56] on icon "Page" at bounding box center [751, 57] width 8 height 8
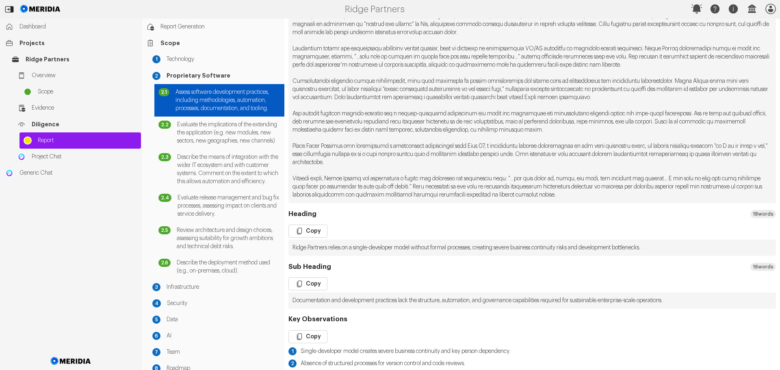
scroll to position [285, 0]
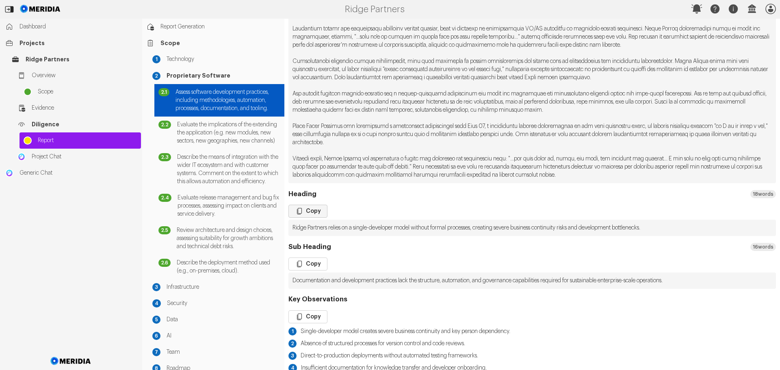
click at [304, 211] on icon "button" at bounding box center [300, 211] width 8 height 8
click at [311, 261] on button "Copy" at bounding box center [308, 264] width 39 height 13
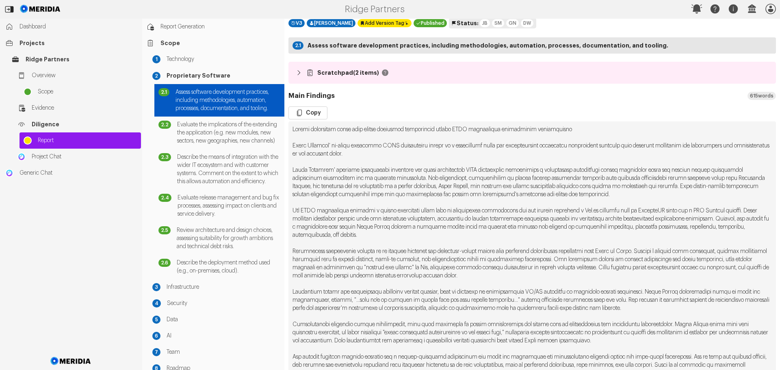
scroll to position [0, 0]
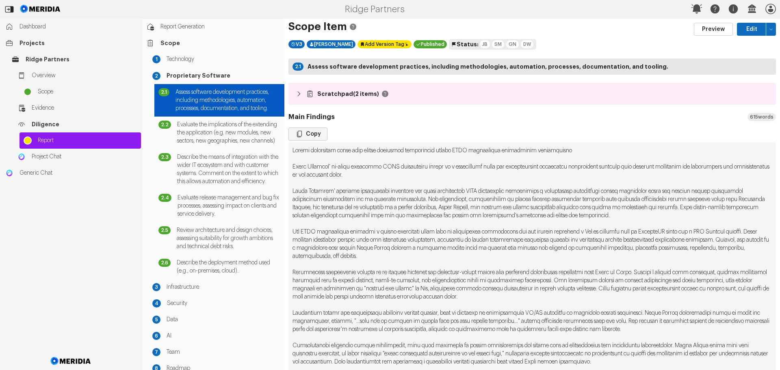
click at [310, 132] on button "Copy" at bounding box center [308, 134] width 39 height 13
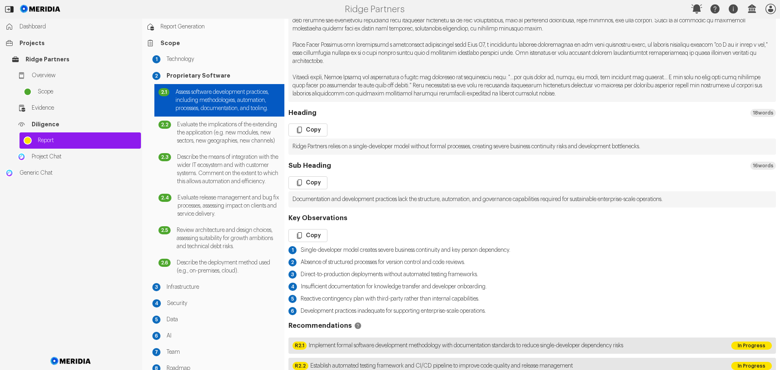
scroll to position [407, 0]
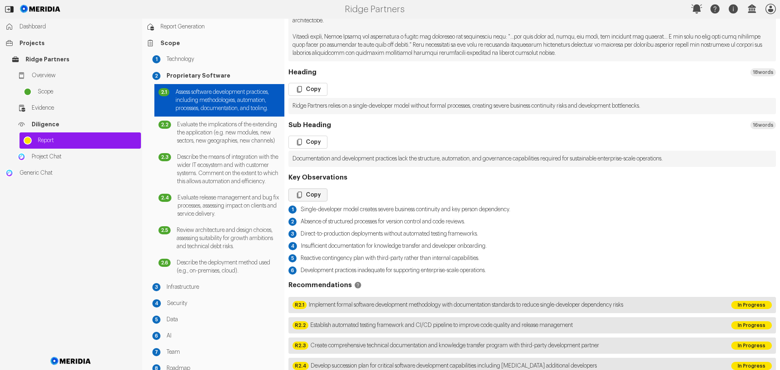
click at [315, 192] on button "Copy" at bounding box center [308, 195] width 39 height 13
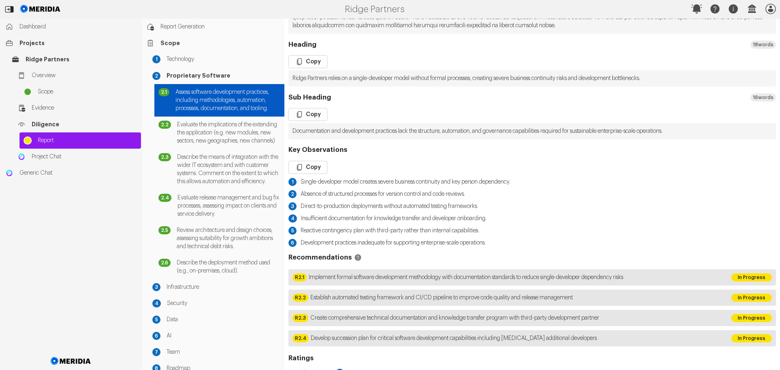
scroll to position [447, 0]
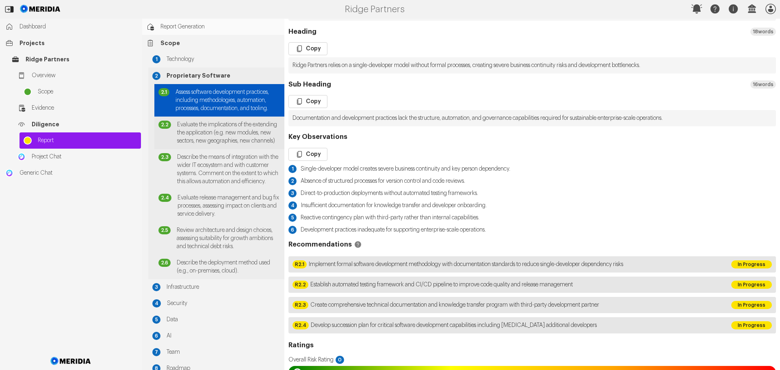
click at [208, 145] on span "Evaluate the implications of the extending the application (e.g. new modules, n…" at bounding box center [228, 133] width 103 height 24
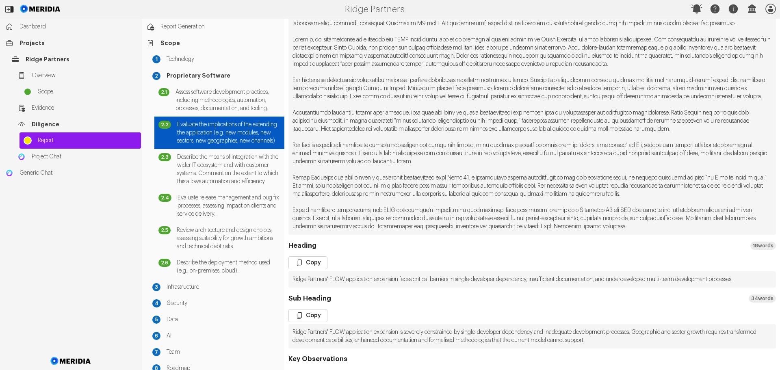
scroll to position [203, 0]
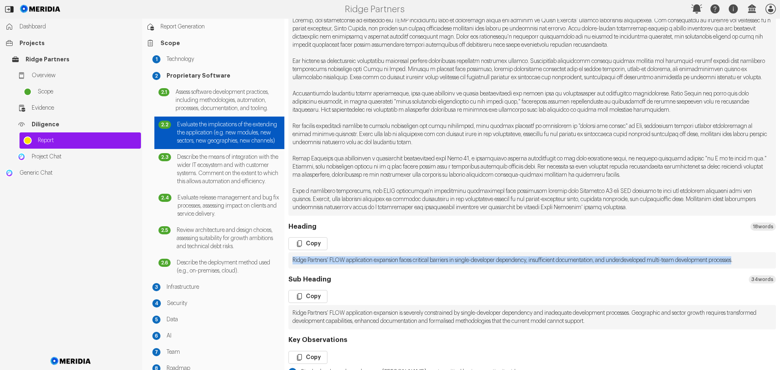
drag, startPoint x: 765, startPoint y: 285, endPoint x: 293, endPoint y: 277, distance: 472.0
click at [293, 269] on pre "Ridge Partners' FLOW application expansion faces critical barriers in single-de…" at bounding box center [533, 260] width 488 height 16
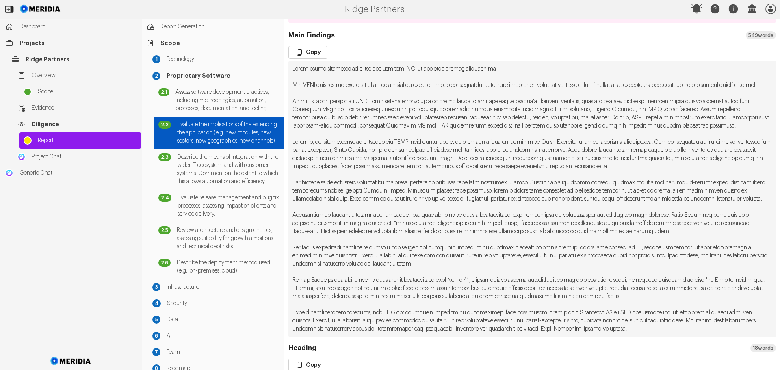
scroll to position [81, 0]
click at [307, 52] on button "Copy" at bounding box center [308, 52] width 39 height 13
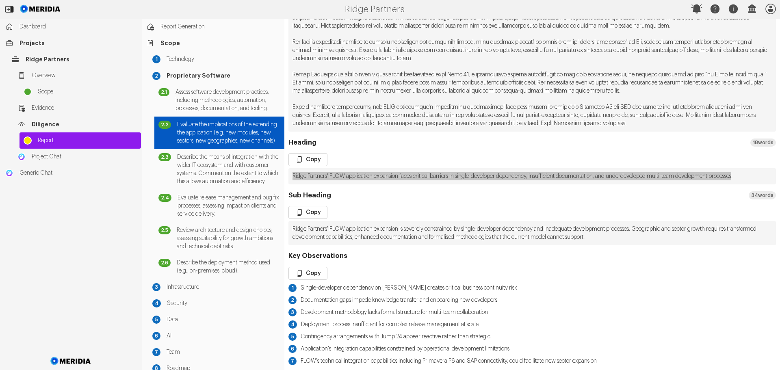
scroll to position [325, 0]
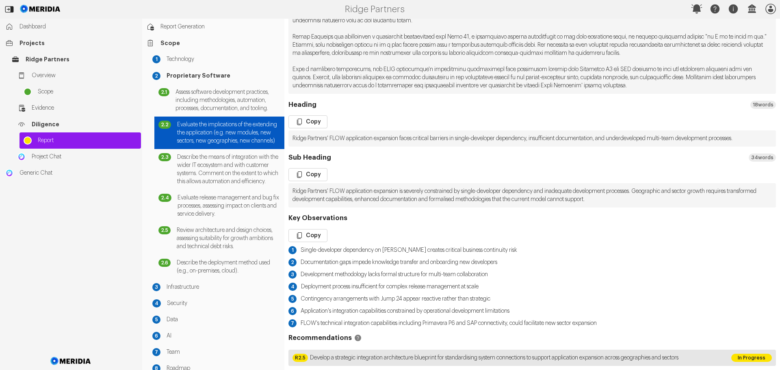
click at [675, 208] on pre "Ridge Partners' FLOW application expansion is severely constrained by single-de…" at bounding box center [533, 195] width 488 height 24
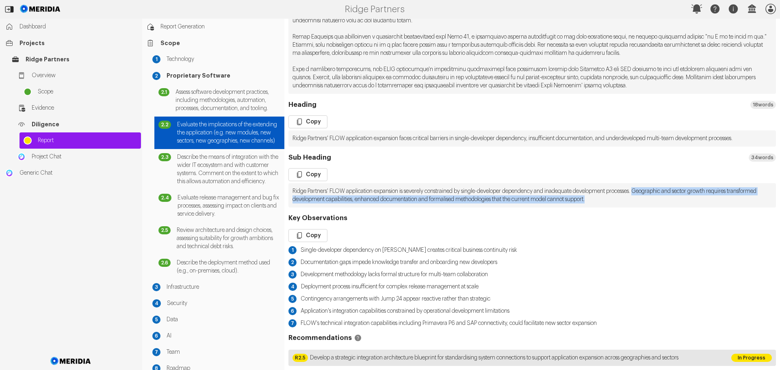
drag, startPoint x: 659, startPoint y: 215, endPoint x: 663, endPoint y: 223, distance: 8.9
click at [663, 208] on pre "Ridge Partners' FLOW application expansion is severely constrained by single-de…" at bounding box center [533, 195] width 488 height 24
click at [321, 242] on button "Copy" at bounding box center [308, 235] width 39 height 13
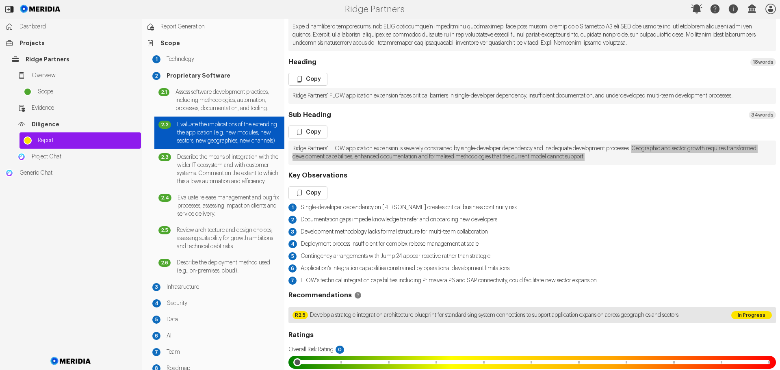
scroll to position [447, 0]
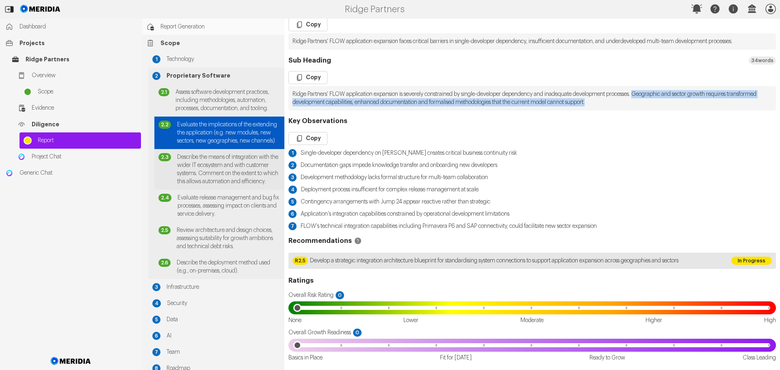
click at [234, 186] on span "Describe the means of integration with the wider IT ecosystem and with customer…" at bounding box center [228, 169] width 103 height 33
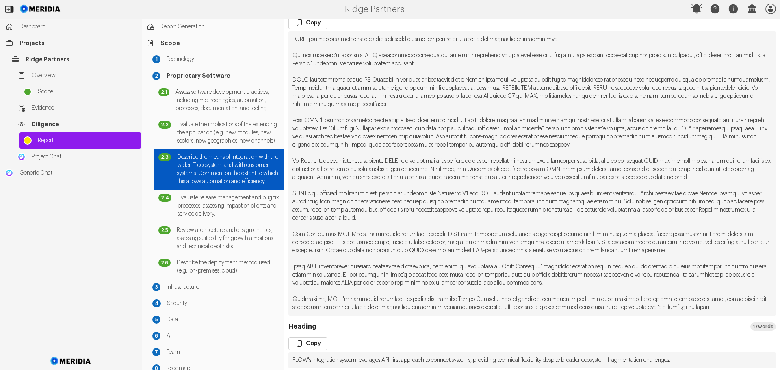
scroll to position [203, 0]
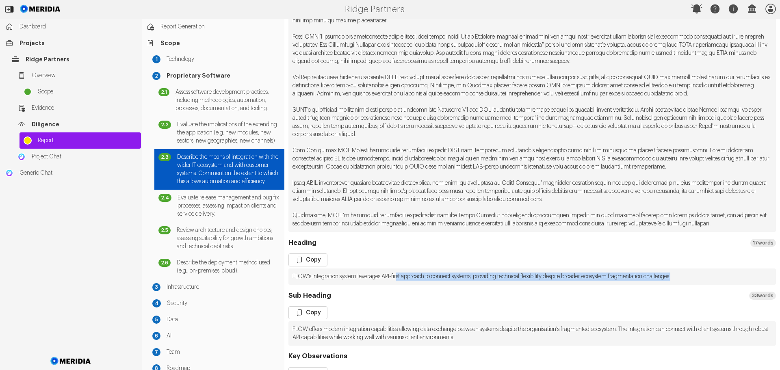
drag, startPoint x: 704, startPoint y: 276, endPoint x: 403, endPoint y: 283, distance: 301.7
click at [403, 283] on pre "FLOW's integration system leverages API-first approach to connect systems, prov…" at bounding box center [533, 277] width 488 height 16
click at [304, 260] on button "Copy" at bounding box center [308, 260] width 39 height 13
click at [309, 313] on button "Copy" at bounding box center [308, 313] width 39 height 13
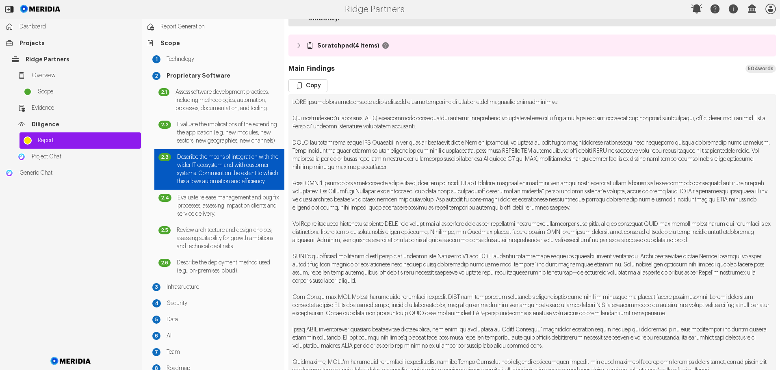
scroll to position [0, 0]
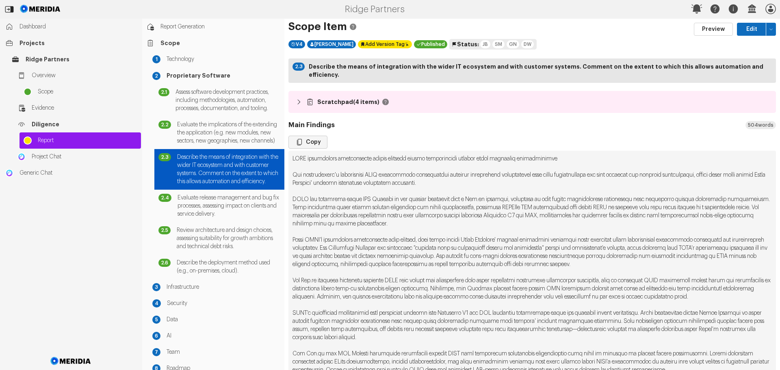
click at [314, 136] on button "Copy" at bounding box center [308, 142] width 39 height 13
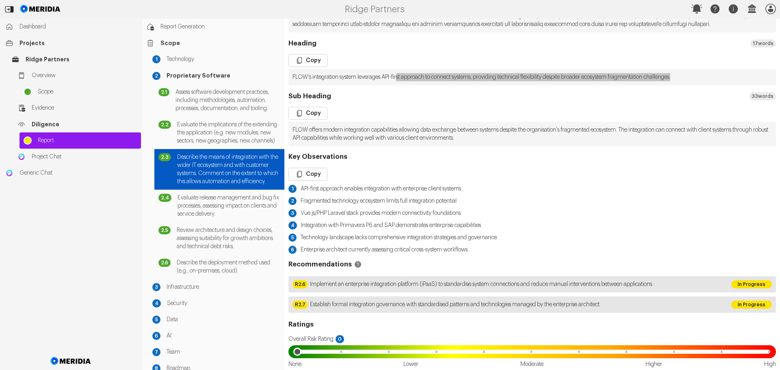
scroll to position [407, 0]
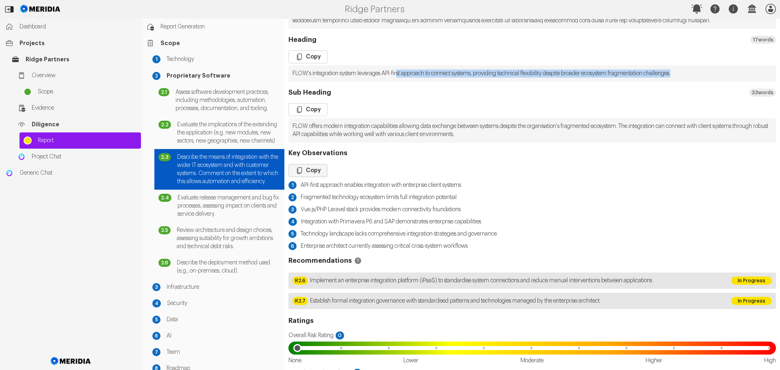
click at [313, 172] on button "Copy" at bounding box center [308, 170] width 39 height 13
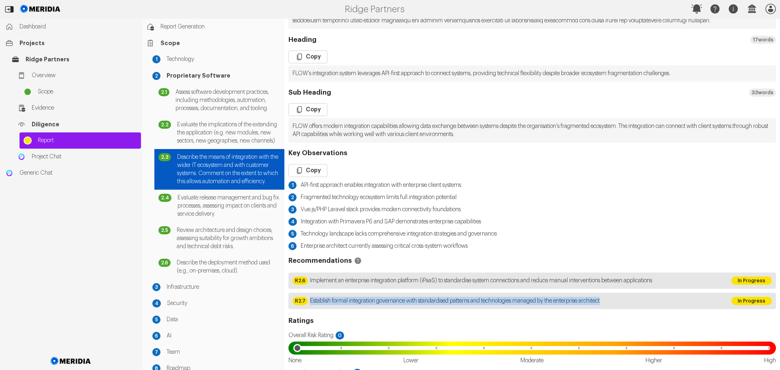
drag, startPoint x: 622, startPoint y: 300, endPoint x: 310, endPoint y: 304, distance: 311.8
click at [310, 304] on span "Establish formal integration governance with standardised patterns and technolo…" at bounding box center [455, 301] width 290 height 8
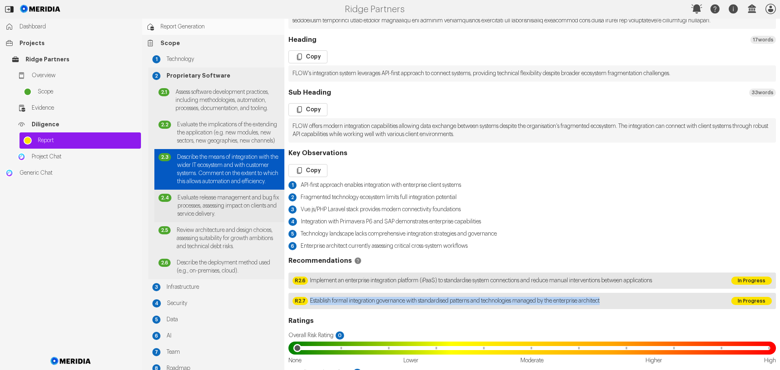
click at [223, 218] on span "Evaluate release management and bug fix processes, assessing impact on clients …" at bounding box center [229, 206] width 103 height 24
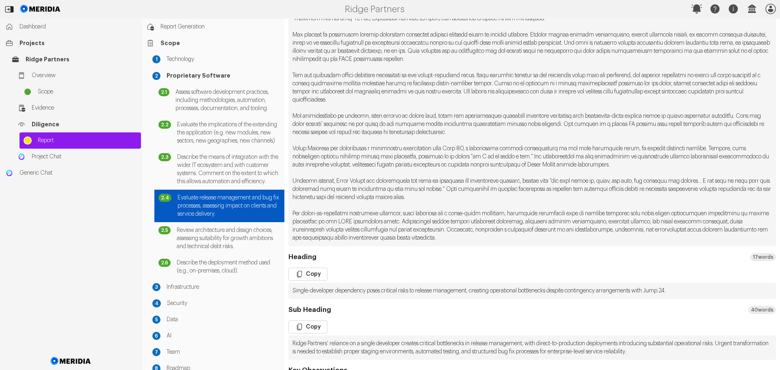
scroll to position [203, 0]
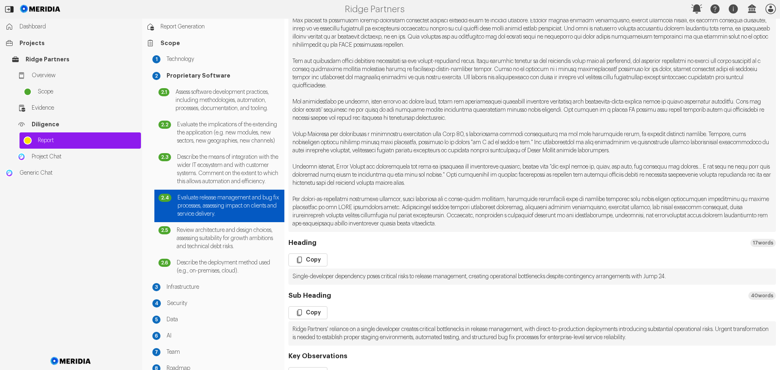
click at [702, 285] on pre "Single-developer dependency poses critical risks to release management, creatin…" at bounding box center [533, 277] width 488 height 16
click at [697, 285] on pre "Single-developer dependency poses critical risks to release management, creatin…" at bounding box center [533, 277] width 488 height 16
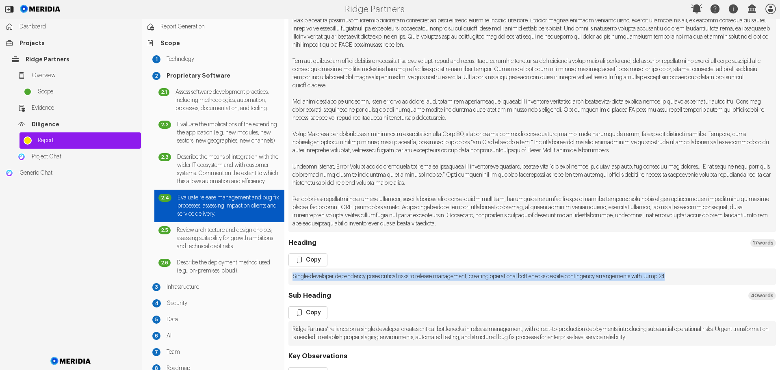
drag, startPoint x: 693, startPoint y: 284, endPoint x: 309, endPoint y: 278, distance: 384.2
click at [294, 285] on pre "Single-developer dependency poses critical risks to release management, creatin…" at bounding box center [533, 277] width 488 height 16
click at [318, 267] on button "Copy" at bounding box center [308, 260] width 39 height 13
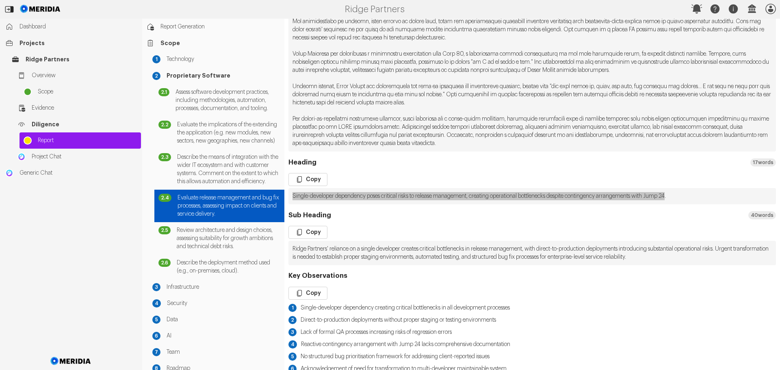
scroll to position [285, 0]
click at [307, 238] on button "Copy" at bounding box center [308, 231] width 39 height 13
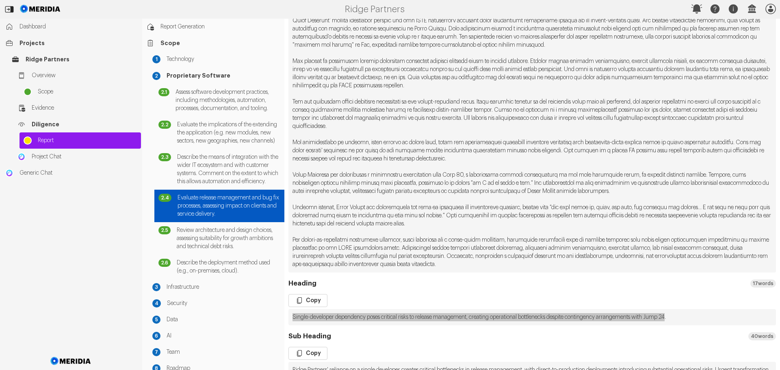
scroll to position [0, 0]
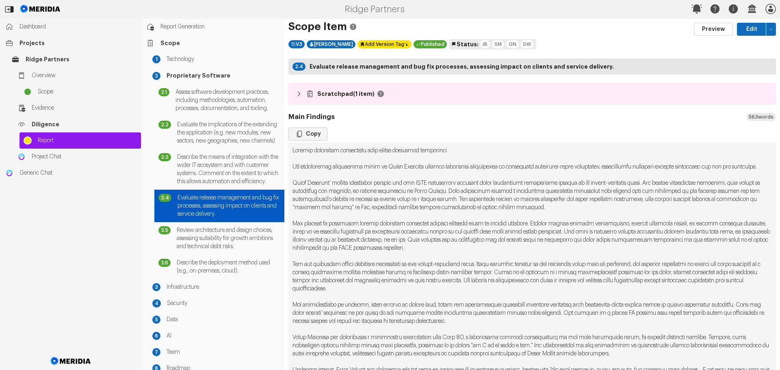
click at [316, 133] on button "Copy" at bounding box center [308, 134] width 39 height 13
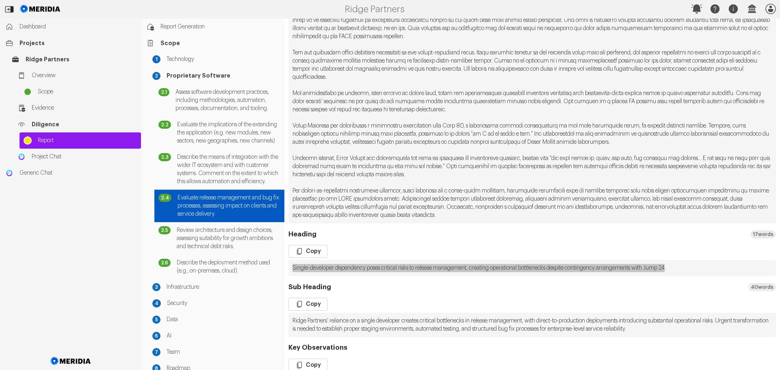
scroll to position [285, 0]
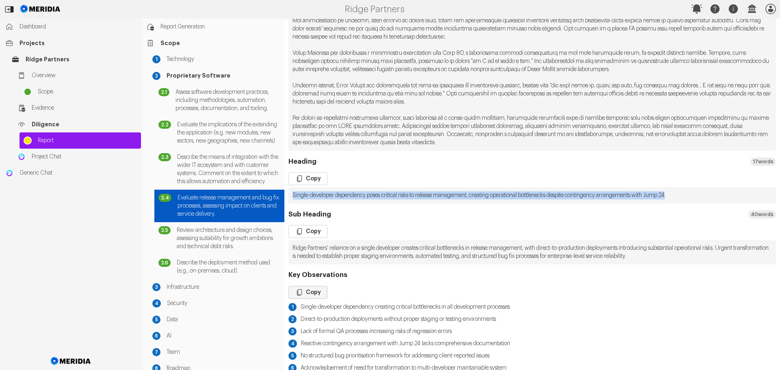
click at [313, 299] on button "Copy" at bounding box center [308, 292] width 39 height 13
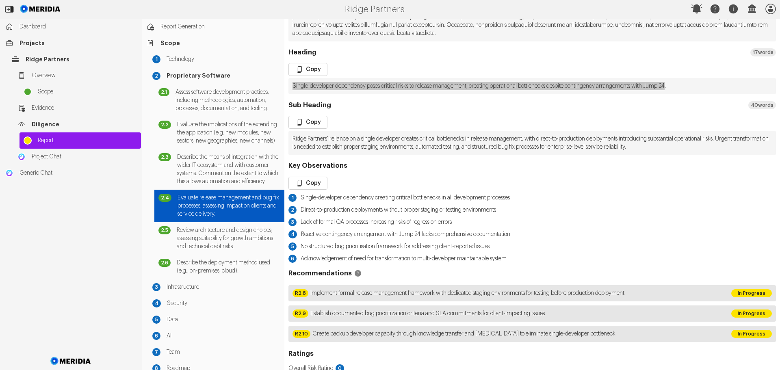
scroll to position [447, 0]
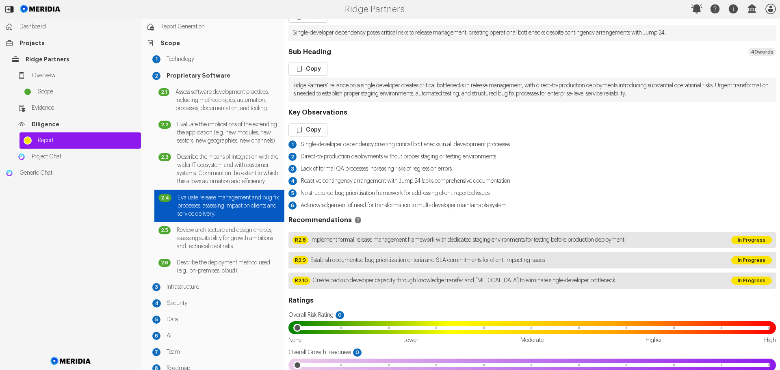
click at [512, 244] on span "Implement formal release management framework with dedicated staging environmen…" at bounding box center [468, 240] width 314 height 8
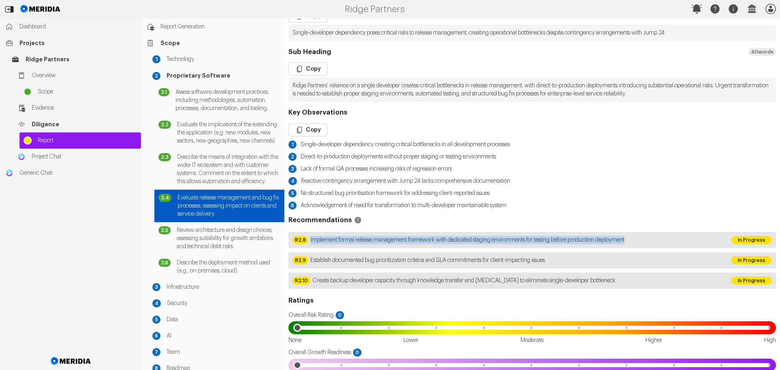
drag, startPoint x: 649, startPoint y: 246, endPoint x: 308, endPoint y: 249, distance: 340.7
click at [308, 248] on div "R2.8 Implement formal release management framework with dedicated staging envir…" at bounding box center [508, 240] width 439 height 16
drag, startPoint x: 339, startPoint y: 269, endPoint x: 329, endPoint y: 270, distance: 10.6
click at [339, 265] on span "Establish documented bug prioritization criteria and SLA commitments for client…" at bounding box center [428, 261] width 235 height 8
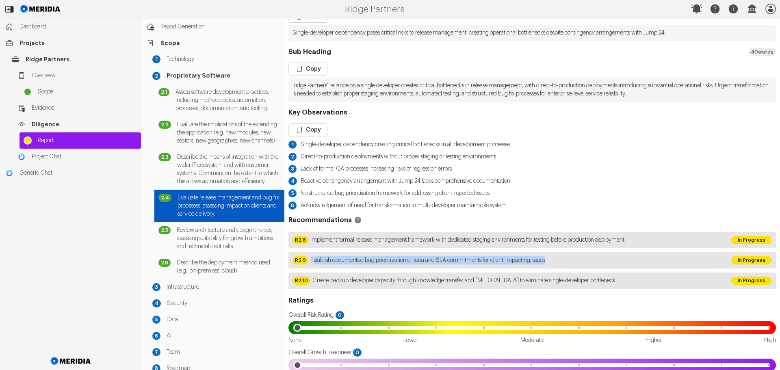
drag, startPoint x: 315, startPoint y: 268, endPoint x: 565, endPoint y: 269, distance: 250.4
click at [565, 269] on div "R2.9 Establish documented bug prioritization criteria and SLA commitments for c…" at bounding box center [508, 260] width 439 height 16
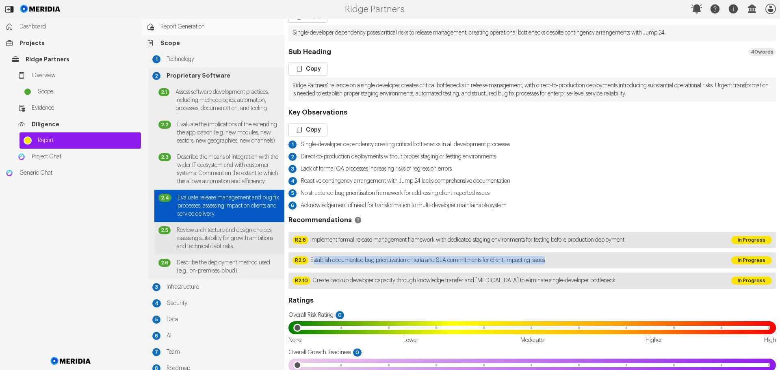
click at [222, 251] on span "Review architecture and design choices, assessing suitability for growth ambiti…" at bounding box center [229, 238] width 104 height 24
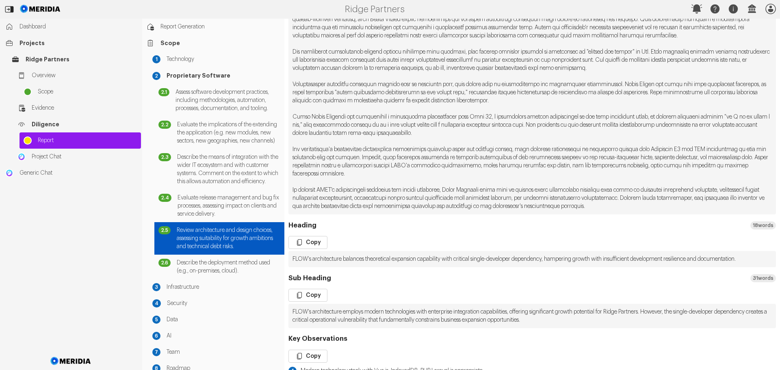
scroll to position [244, 0]
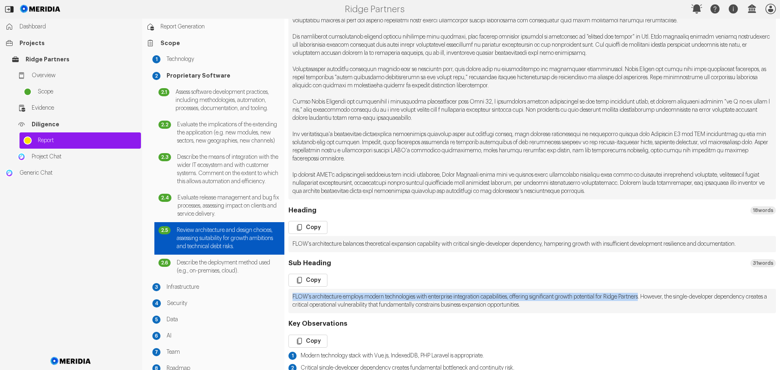
drag, startPoint x: 665, startPoint y: 304, endPoint x: 291, endPoint y: 304, distance: 373.6
click at [291, 304] on pre "FLOW's architecture employs modern technologies with enterprise integration cap…" at bounding box center [533, 301] width 488 height 24
click at [337, 250] on pre "FLOW's architecture balances theoretical expansion capability with critical sin…" at bounding box center [533, 244] width 488 height 16
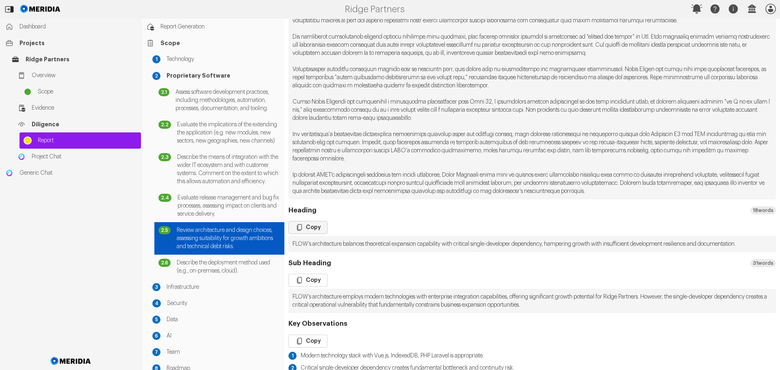
click at [309, 228] on button "Copy" at bounding box center [308, 227] width 39 height 13
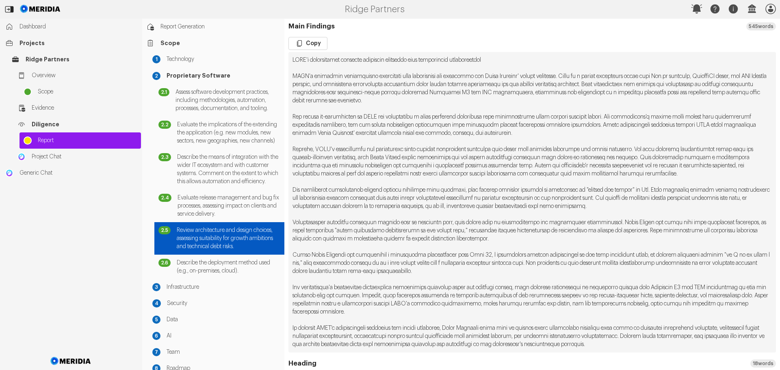
scroll to position [41, 0]
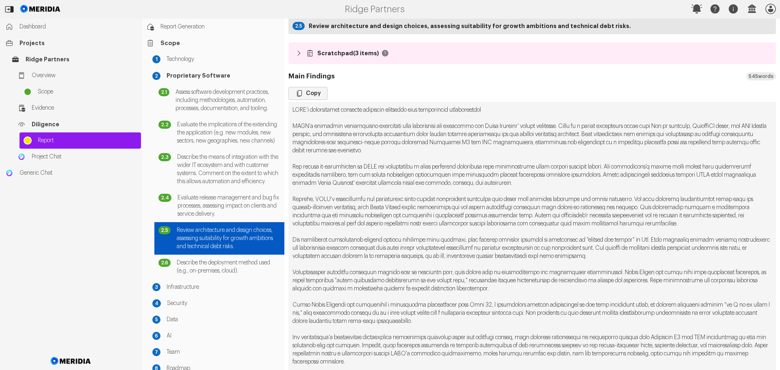
click at [312, 97] on button "Copy" at bounding box center [308, 93] width 39 height 13
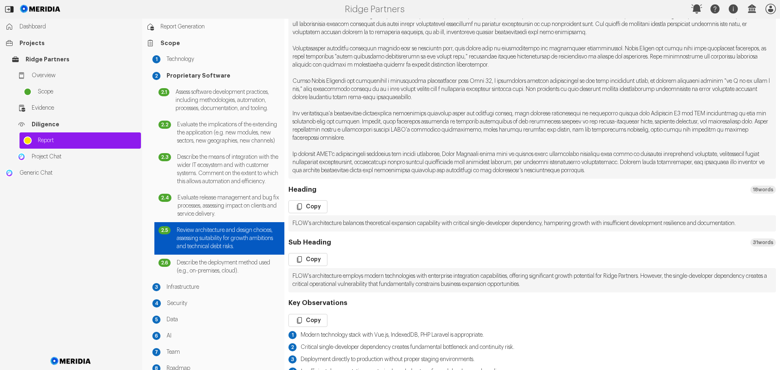
scroll to position [366, 0]
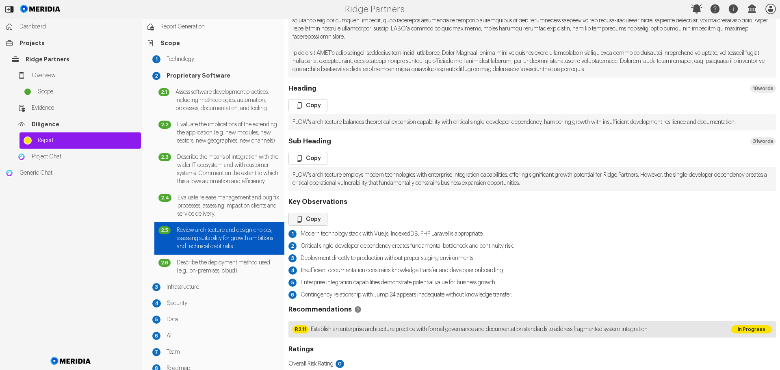
click at [310, 226] on button "Copy" at bounding box center [308, 219] width 39 height 13
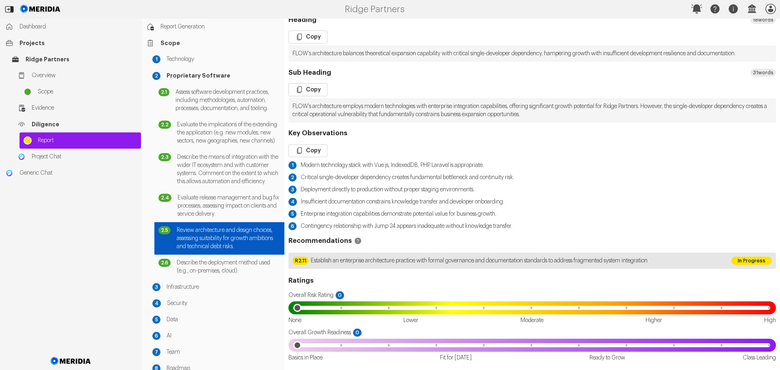
scroll to position [443, 0]
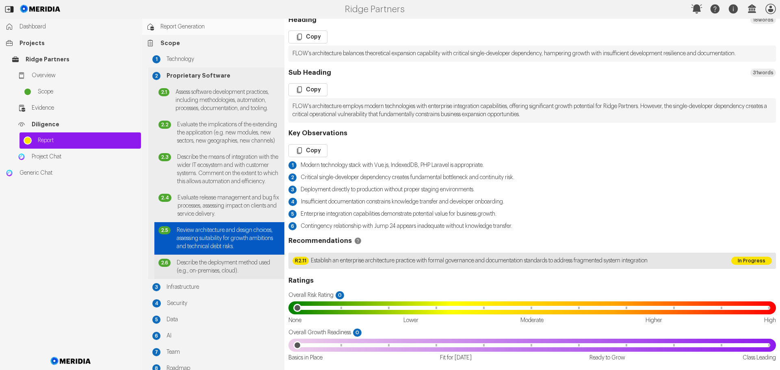
click at [216, 275] on span "Describe the deployment method used (e.g., on-premises, cloud)." at bounding box center [229, 267] width 104 height 16
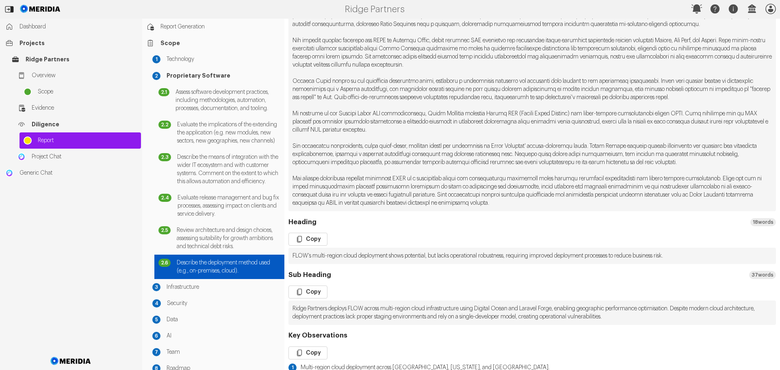
scroll to position [163, 0]
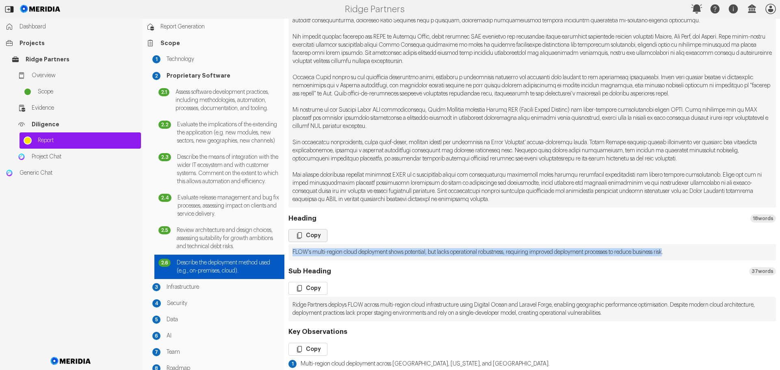
drag, startPoint x: 692, startPoint y: 252, endPoint x: 306, endPoint y: 237, distance: 386.9
click at [292, 254] on pre "FLOW's multi-region cloud deployment shows potential, but lacks operational rob…" at bounding box center [533, 252] width 488 height 16
click at [307, 233] on button "Copy" at bounding box center [308, 235] width 39 height 13
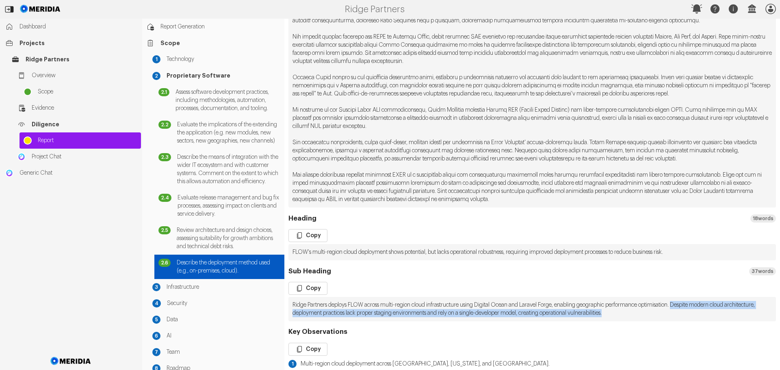
drag, startPoint x: 698, startPoint y: 304, endPoint x: 687, endPoint y: 313, distance: 14.2
click at [687, 313] on pre "Ridge Partners deploys FLOW across multi-region cloud infrastructure using Digi…" at bounding box center [533, 309] width 488 height 24
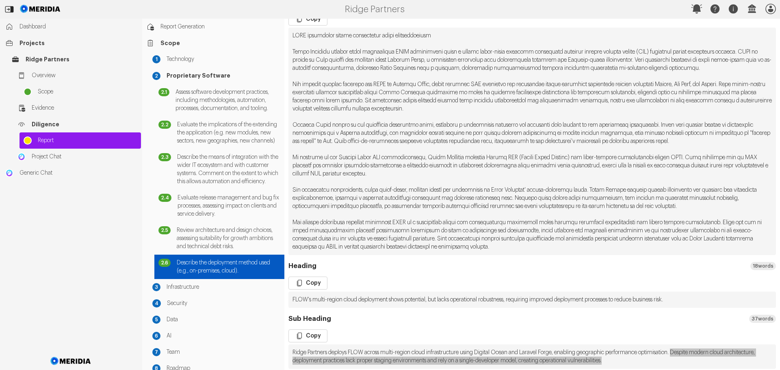
scroll to position [0, 0]
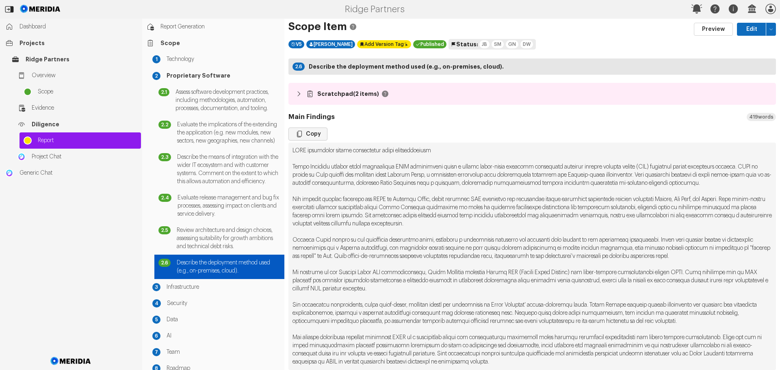
click at [315, 133] on button "Copy" at bounding box center [308, 134] width 39 height 13
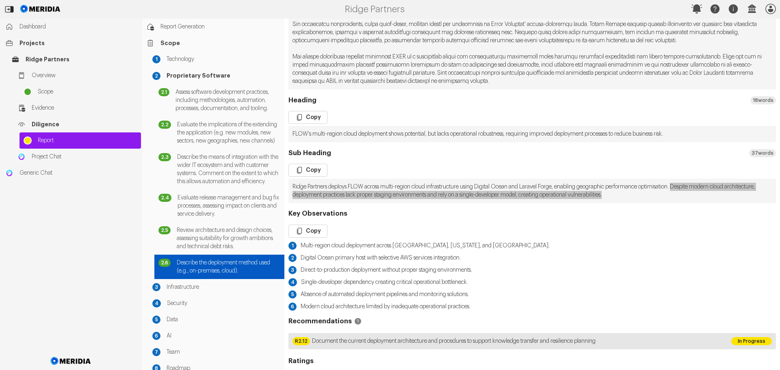
scroll to position [285, 0]
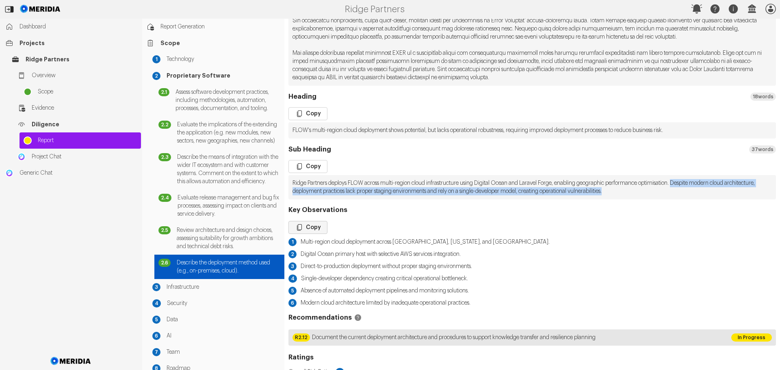
click at [320, 228] on button "Copy" at bounding box center [308, 227] width 39 height 13
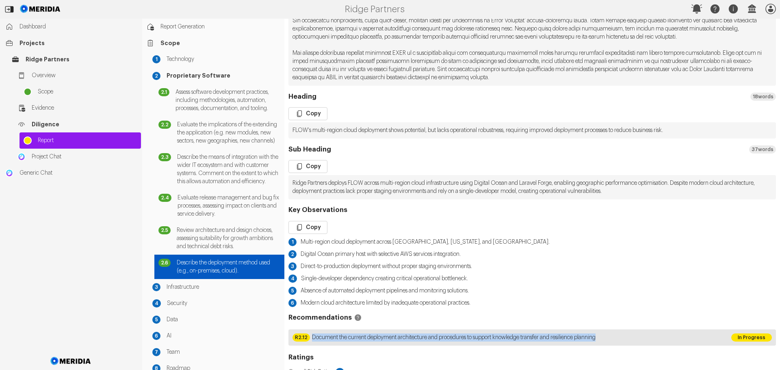
drag, startPoint x: 622, startPoint y: 337, endPoint x: 313, endPoint y: 337, distance: 309.8
click at [313, 337] on div "R2.12 Document the current deployment architecture and procedures to support kn…" at bounding box center [508, 338] width 439 height 16
click at [184, 291] on span "Infrastructure" at bounding box center [224, 287] width 114 height 8
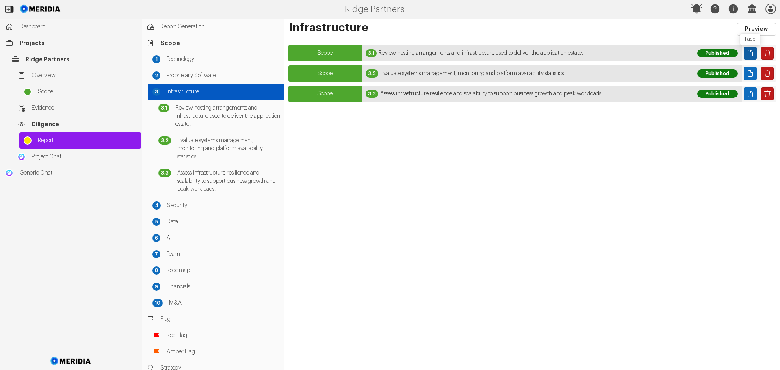
click at [750, 52] on icon "Page" at bounding box center [751, 53] width 8 height 8
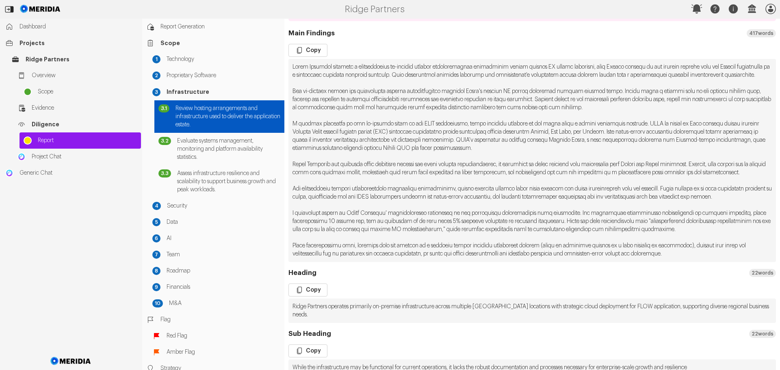
scroll to position [163, 0]
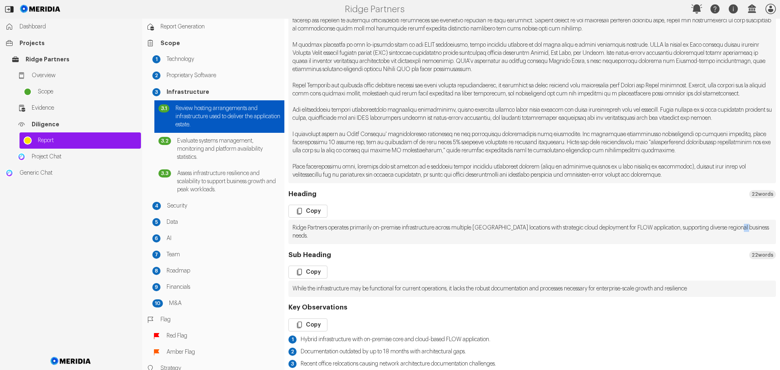
drag, startPoint x: 311, startPoint y: 260, endPoint x: 302, endPoint y: 259, distance: 9.0
click at [302, 244] on pre "Ridge Partners operates primarily on-premise infrastructure across multiple [GE…" at bounding box center [533, 232] width 488 height 24
click at [309, 218] on button "Copy" at bounding box center [308, 211] width 39 height 13
click at [308, 279] on button "Copy" at bounding box center [308, 272] width 39 height 13
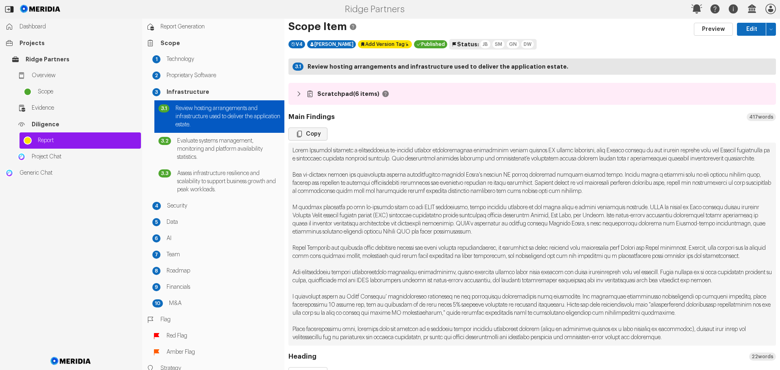
click at [307, 133] on button "Copy" at bounding box center [308, 134] width 39 height 13
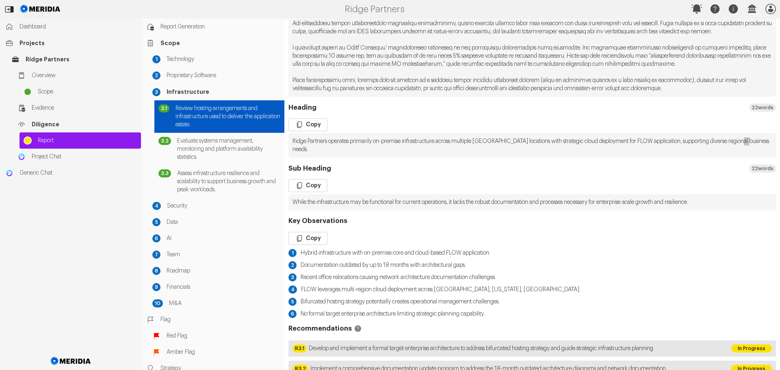
scroll to position [325, 0]
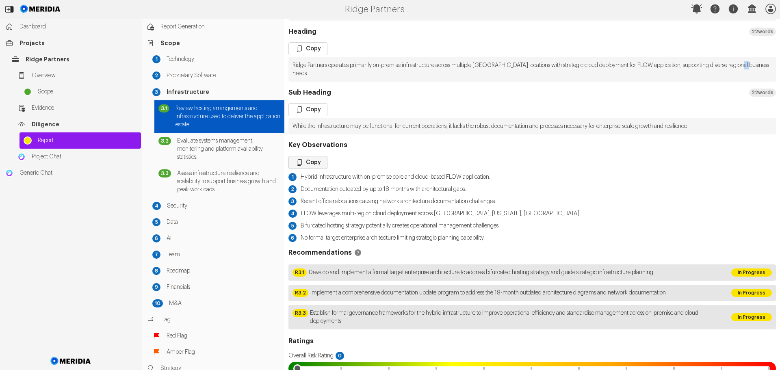
click at [311, 169] on button "Copy" at bounding box center [308, 162] width 39 height 13
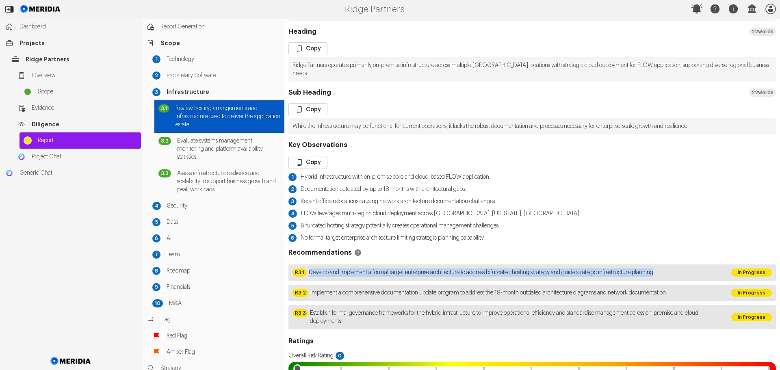
drag, startPoint x: 696, startPoint y: 298, endPoint x: 308, endPoint y: 302, distance: 387.4
click at [308, 281] on div "R3.1 Develop and implement a formal target enterprise architecture to address b…" at bounding box center [508, 273] width 439 height 16
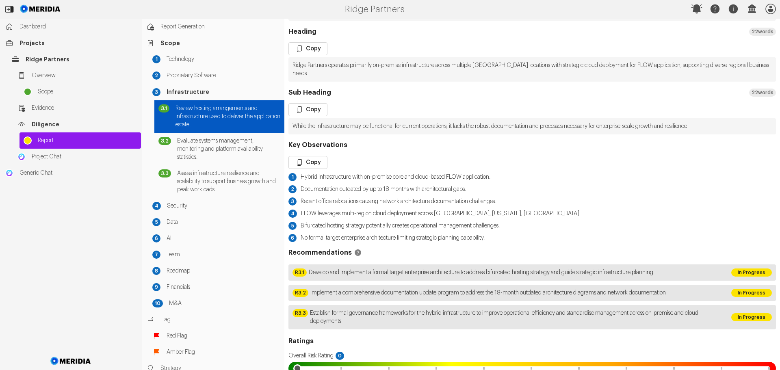
click at [402, 326] on span "Establish formal governance frameworks for the hybrid infrastructure to improve…" at bounding box center [516, 317] width 413 height 16
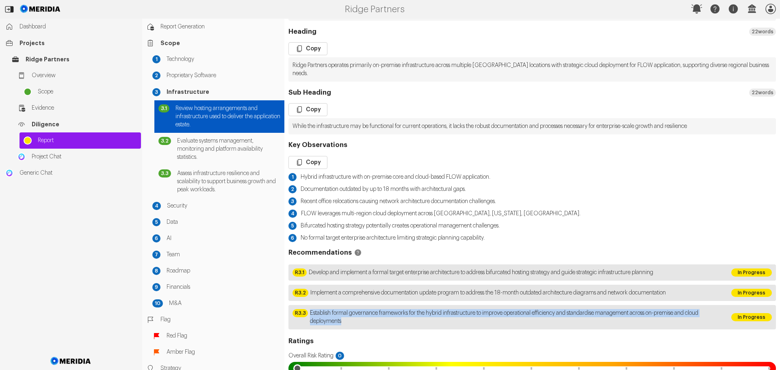
drag, startPoint x: 361, startPoint y: 344, endPoint x: 311, endPoint y: 338, distance: 51.2
click at [311, 326] on span "Establish formal governance frameworks for the hybrid infrastructure to improve…" at bounding box center [516, 317] width 413 height 16
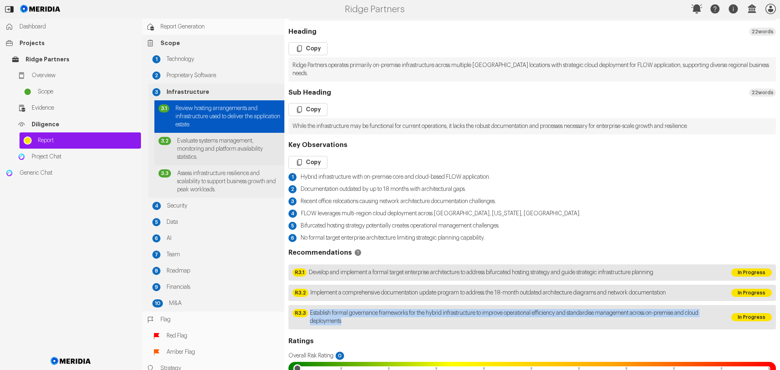
click at [216, 148] on span "Evaluate systems management, monitoring and platform availability statistics." at bounding box center [228, 149] width 103 height 24
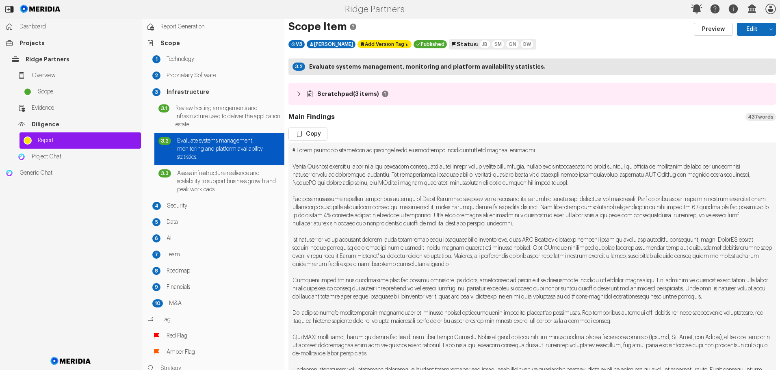
scroll to position [163, 0]
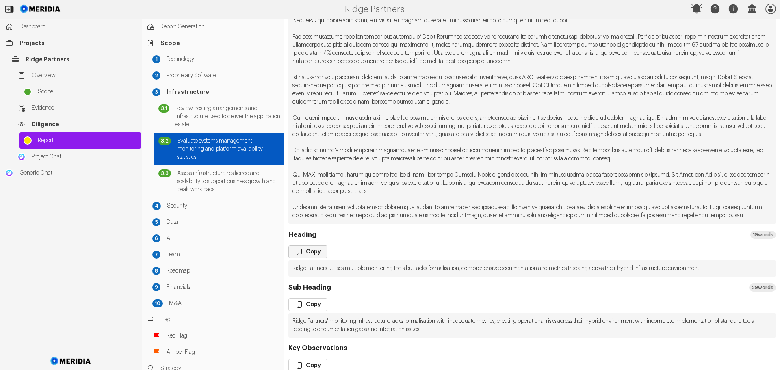
click at [316, 259] on button "Copy" at bounding box center [308, 252] width 39 height 13
click at [311, 311] on button "Copy" at bounding box center [308, 304] width 39 height 13
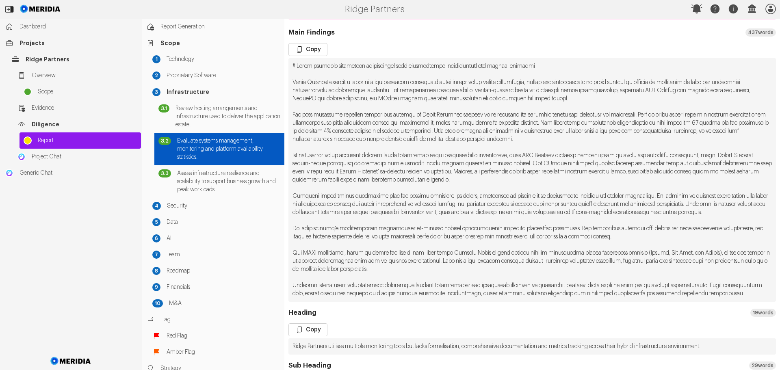
scroll to position [0, 0]
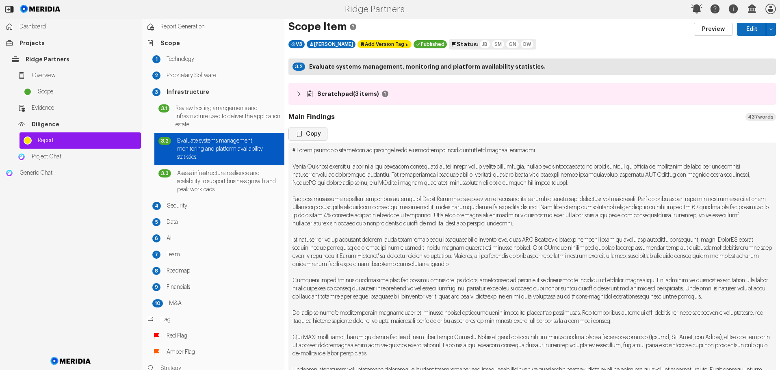
click at [311, 134] on button "Copy" at bounding box center [308, 134] width 39 height 13
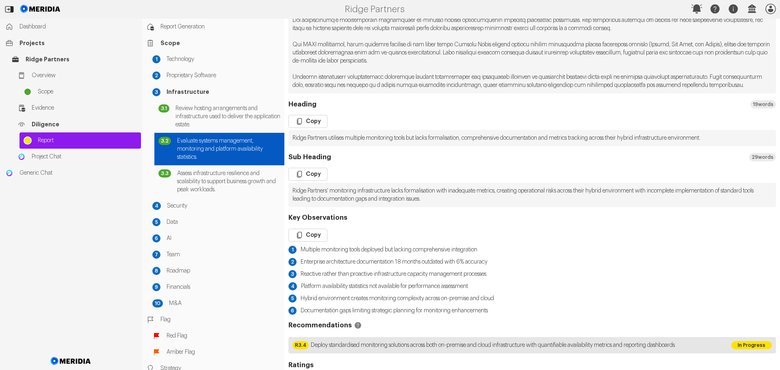
scroll to position [366, 0]
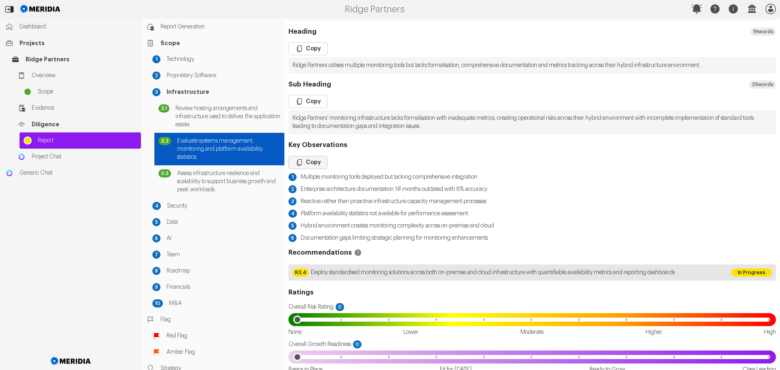
drag, startPoint x: 304, startPoint y: 179, endPoint x: 309, endPoint y: 179, distance: 4.5
click at [304, 169] on button "Copy" at bounding box center [308, 162] width 39 height 13
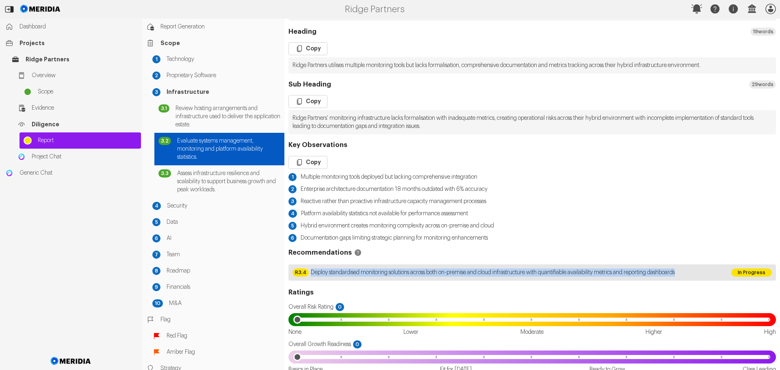
drag, startPoint x: 703, startPoint y: 288, endPoint x: 311, endPoint y: 287, distance: 392.3
click at [311, 277] on span "Deploy standardised monitoring solutions across both on-premise and cloud infra…" at bounding box center [493, 273] width 364 height 8
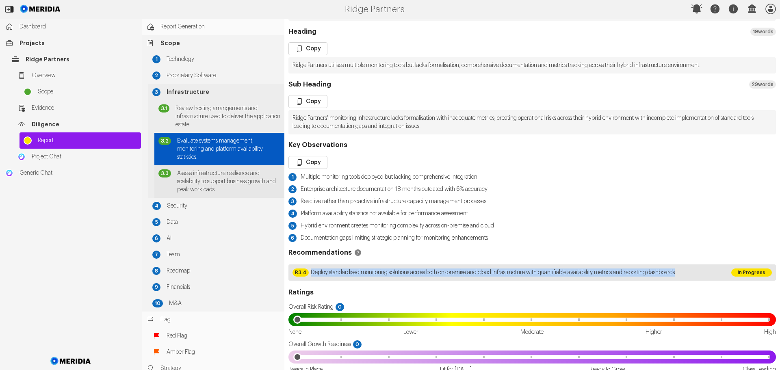
click at [238, 185] on span "Assess infrastructure resilience and scalability to support business growth and…" at bounding box center [228, 182] width 103 height 24
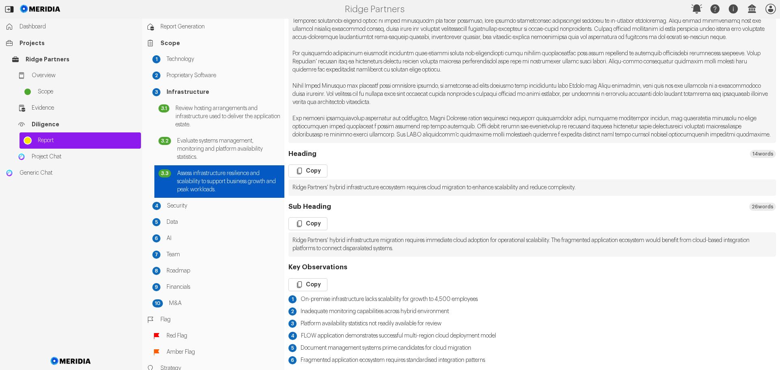
scroll to position [285, 0]
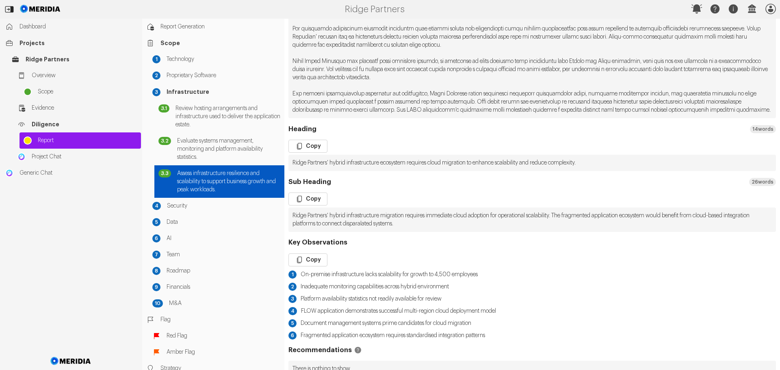
click at [603, 171] on pre "Ridge Partners' hybrid infrastructure ecosystem requires cloud migration to enh…" at bounding box center [533, 163] width 488 height 16
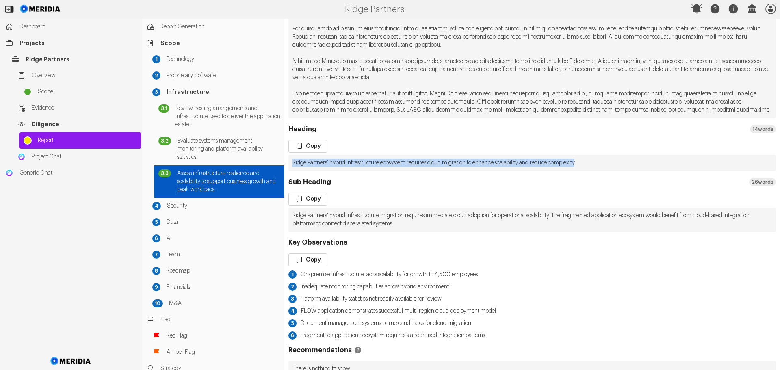
drag, startPoint x: 596, startPoint y: 188, endPoint x: 289, endPoint y: 188, distance: 306.5
click at [289, 171] on pre "Ridge Partners' hybrid infrastructure ecosystem requires cloud migration to enh…" at bounding box center [533, 163] width 488 height 16
click at [315, 153] on button "Copy" at bounding box center [308, 146] width 39 height 13
click at [315, 206] on button "Copy" at bounding box center [308, 199] width 39 height 13
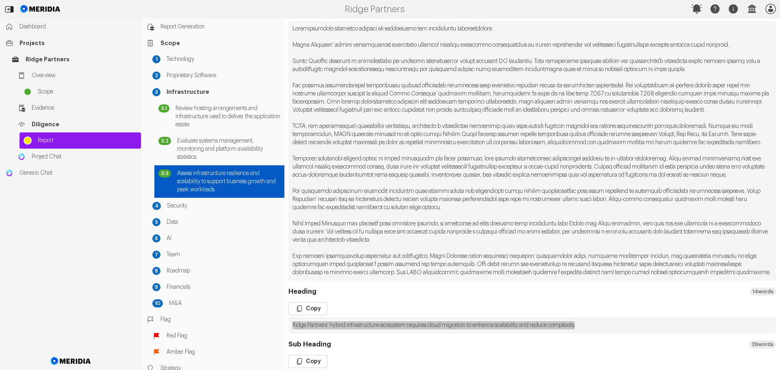
scroll to position [0, 0]
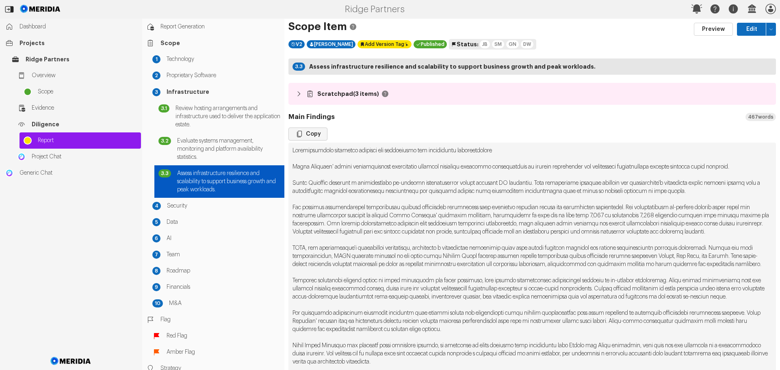
click at [302, 133] on icon "button" at bounding box center [300, 134] width 8 height 8
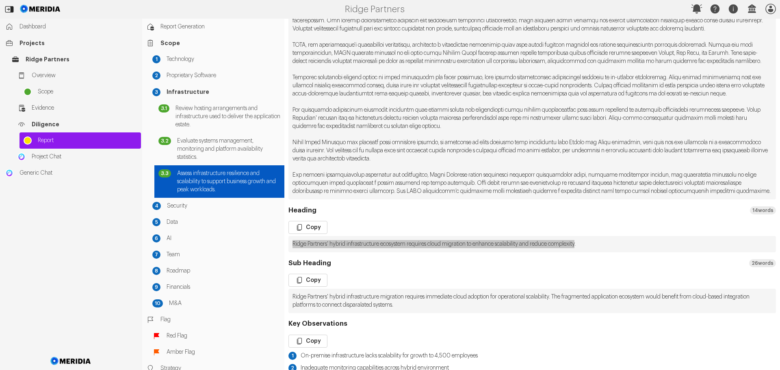
scroll to position [366, 0]
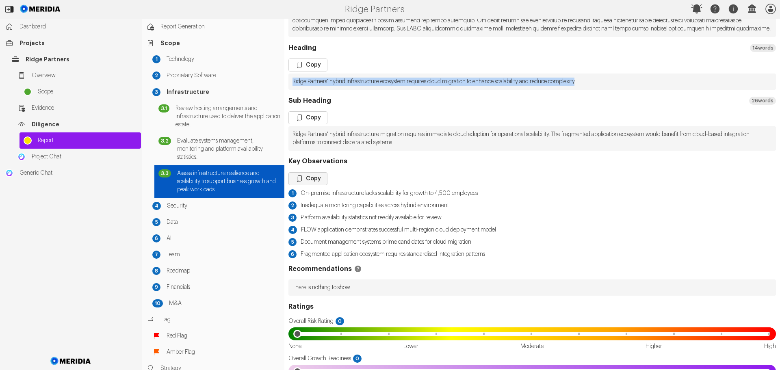
drag, startPoint x: 304, startPoint y: 202, endPoint x: 310, endPoint y: 203, distance: 6.6
click at [304, 183] on icon "button" at bounding box center [300, 179] width 8 height 8
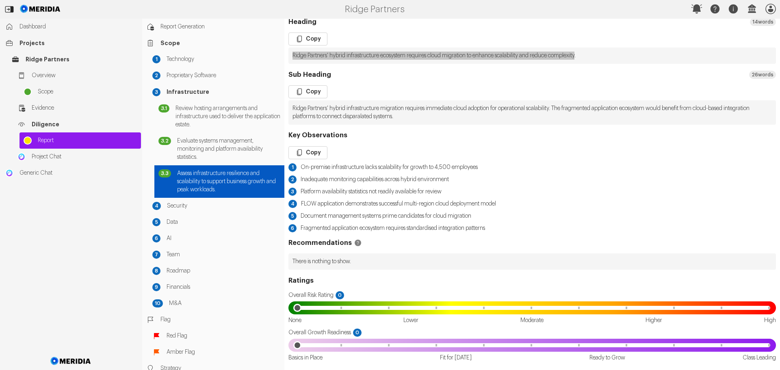
scroll to position [407, 0]
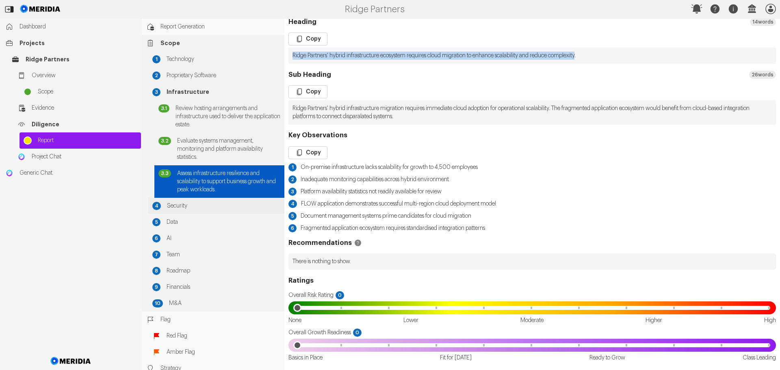
click at [181, 207] on span "Security" at bounding box center [223, 206] width 113 height 8
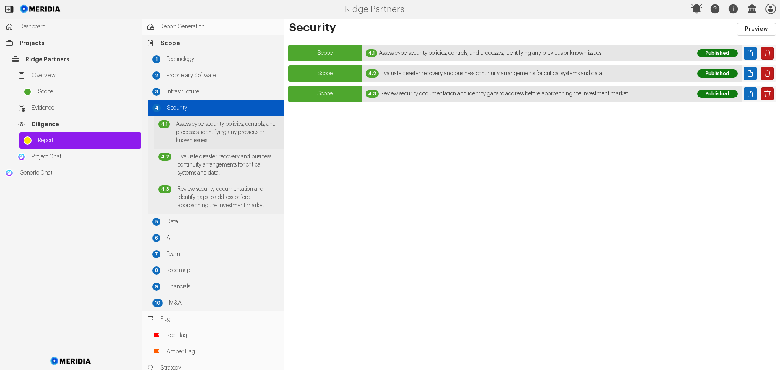
click at [225, 132] on span "Assess cybersecurity policies, controls, and processes, identifying any previou…" at bounding box center [228, 132] width 104 height 24
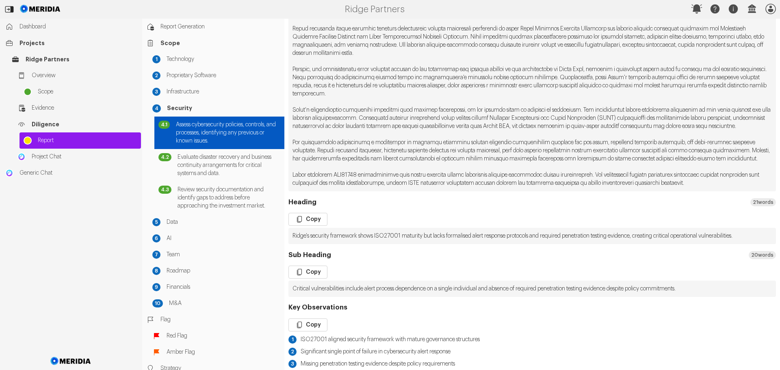
scroll to position [285, 0]
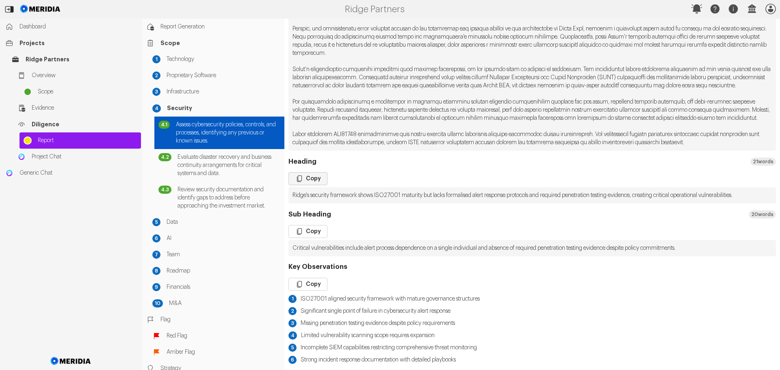
click at [309, 185] on button "Copy" at bounding box center [308, 178] width 39 height 13
click at [315, 238] on button "Copy" at bounding box center [308, 231] width 39 height 13
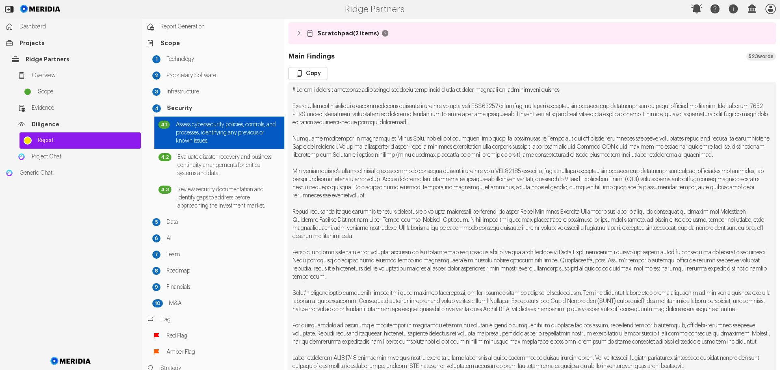
scroll to position [0, 0]
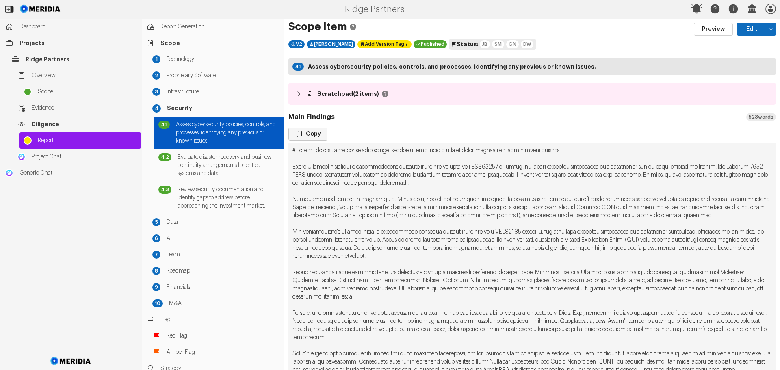
click at [312, 133] on button "Copy" at bounding box center [308, 134] width 39 height 13
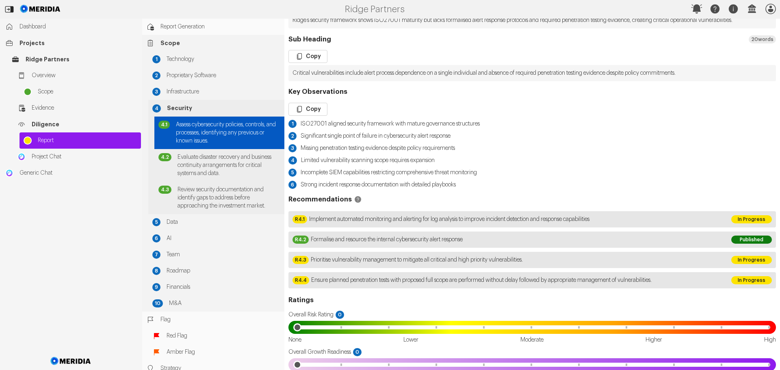
scroll to position [488, 0]
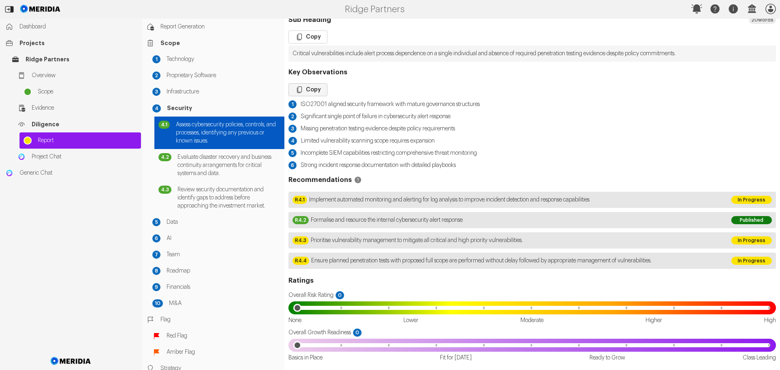
click at [313, 96] on button "Copy" at bounding box center [308, 89] width 39 height 13
click at [484, 228] on div "R4.2 Formalise and resource the internal cybersecurity alert response" at bounding box center [508, 220] width 439 height 16
drag, startPoint x: 478, startPoint y: 236, endPoint x: 310, endPoint y: 239, distance: 167.9
click at [310, 228] on div "R4.2 Formalise and resource the internal cybersecurity alert response" at bounding box center [508, 220] width 439 height 16
drag, startPoint x: 429, startPoint y: 257, endPoint x: 456, endPoint y: 258, distance: 26.5
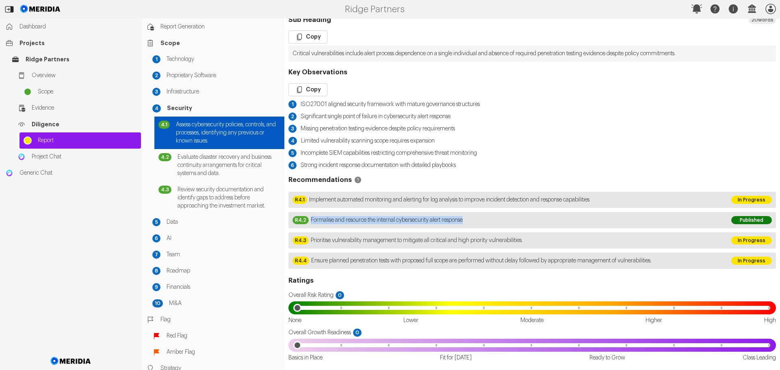
click at [429, 245] on span "Prioritise vulnerability management to mitigate all critical and high priority …" at bounding box center [417, 241] width 212 height 8
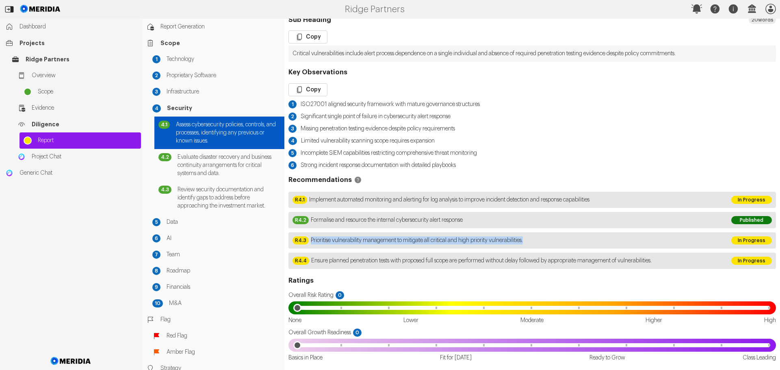
drag, startPoint x: 541, startPoint y: 255, endPoint x: 312, endPoint y: 259, distance: 229.7
click at [312, 249] on div "R4.3 Prioritise vulnerability management to mitigate all critical and high prio…" at bounding box center [508, 241] width 439 height 16
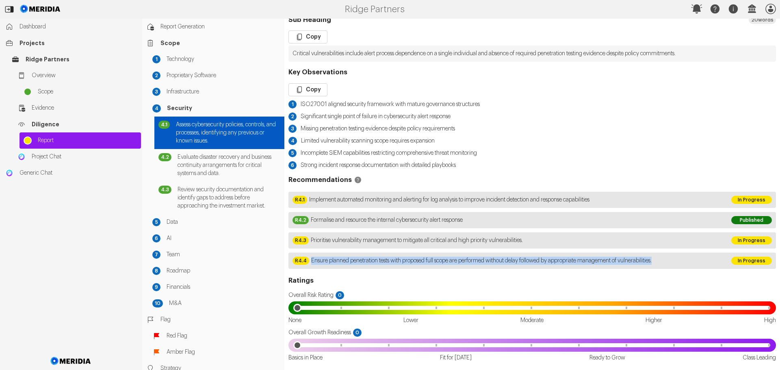
drag, startPoint x: 680, startPoint y: 276, endPoint x: 306, endPoint y: 277, distance: 374.4
click at [306, 269] on div "R4.4 Ensure planned penetration tests with proposed full scope are performed wi…" at bounding box center [508, 261] width 439 height 16
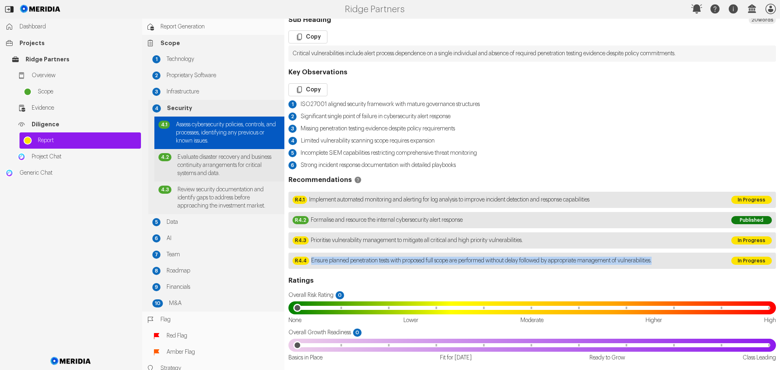
click at [218, 159] on span "Evaluate disaster recovery and business continuity arrangements for critical sy…" at bounding box center [229, 165] width 103 height 24
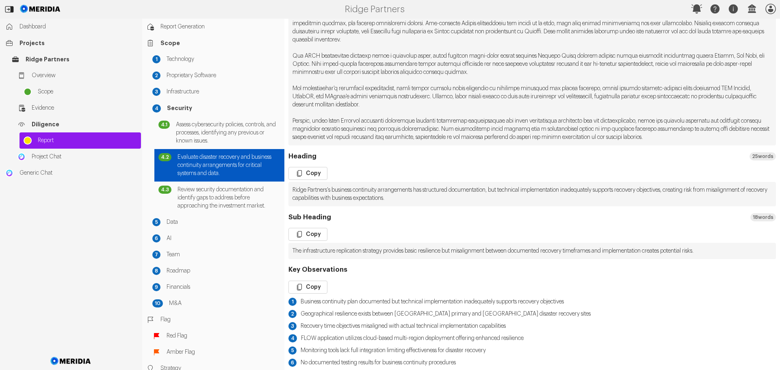
scroll to position [244, 0]
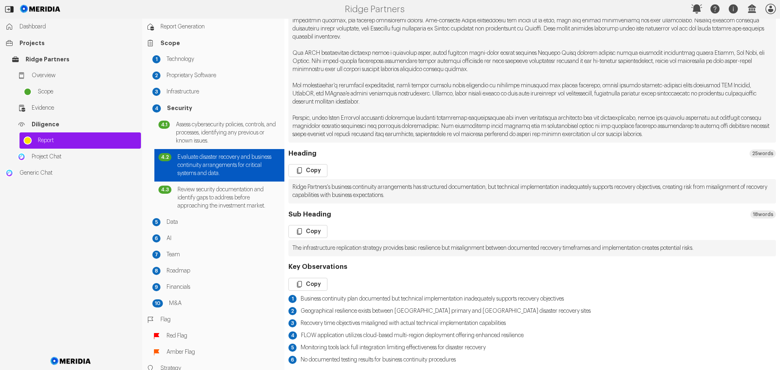
click at [452, 200] on pre "Ridge Partners's business continuity arrangements has structured documentation,…" at bounding box center [533, 191] width 488 height 24
click at [461, 202] on pre "Ridge Partners's business continuity arrangements has structured documentation,…" at bounding box center [533, 191] width 488 height 24
click at [612, 195] on pre "Ridge Partners's business continuity arrangements has structured documentation,…" at bounding box center [533, 191] width 488 height 24
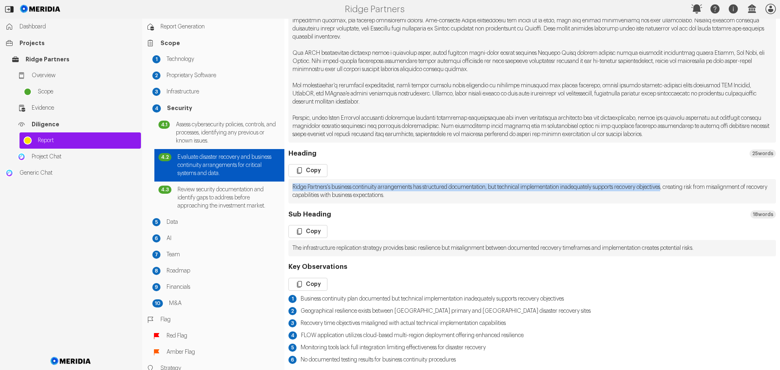
drag, startPoint x: 691, startPoint y: 194, endPoint x: 290, endPoint y: 191, distance: 400.8
click at [290, 191] on pre "Ridge Partners's business continuity arrangements has structured documentation,…" at bounding box center [533, 191] width 488 height 24
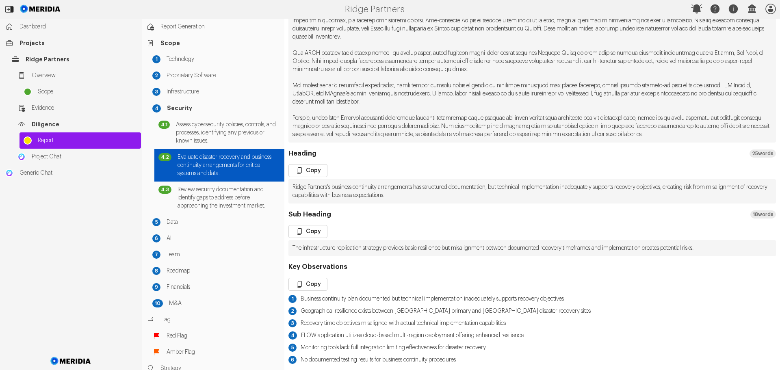
click at [730, 256] on pre "The infrastructure replication strategy provides basic resilience but misalignm…" at bounding box center [533, 248] width 488 height 16
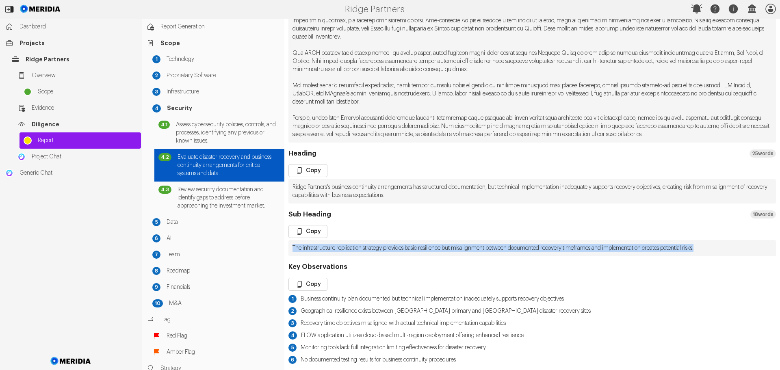
drag, startPoint x: 727, startPoint y: 255, endPoint x: 293, endPoint y: 258, distance: 434.6
click at [293, 257] on pre "The infrastructure replication strategy provides basic resilience but misalignm…" at bounding box center [533, 248] width 488 height 16
click at [313, 237] on button "Copy" at bounding box center [308, 231] width 39 height 13
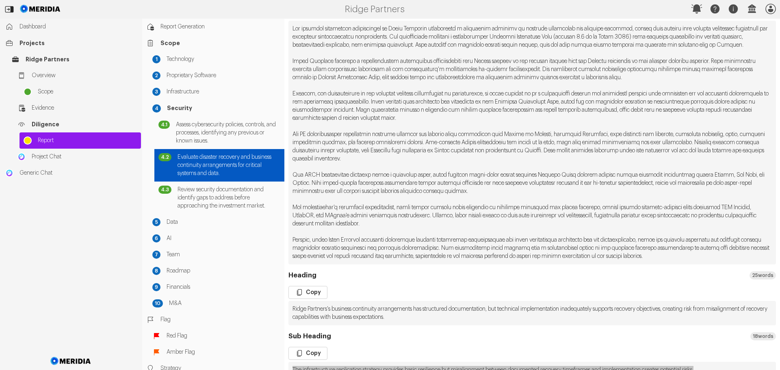
scroll to position [0, 0]
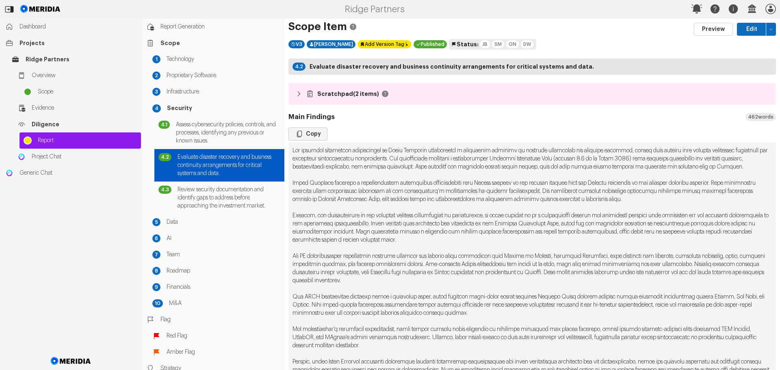
click at [319, 133] on button "Copy" at bounding box center [308, 134] width 39 height 13
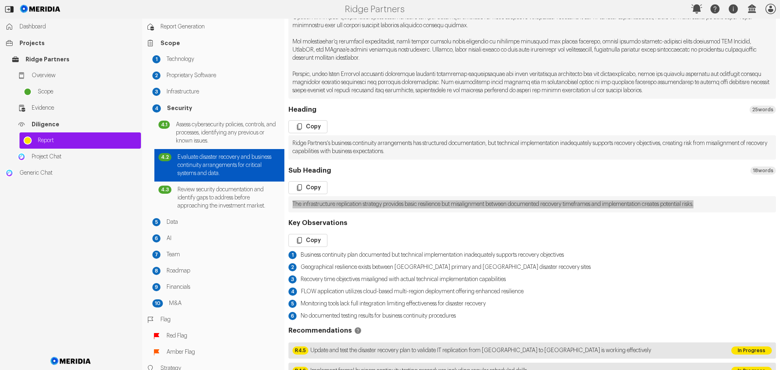
scroll to position [325, 0]
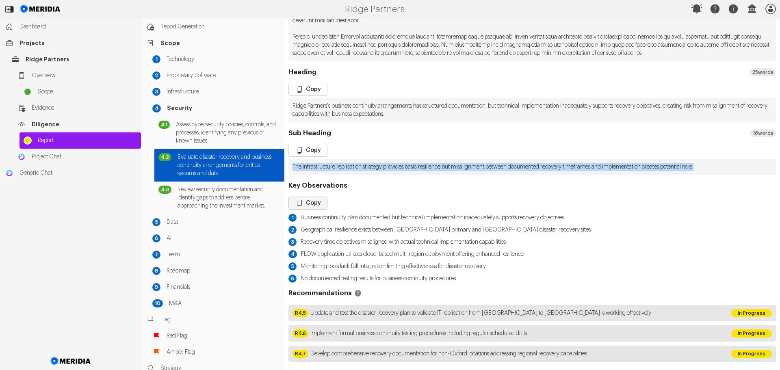
click at [311, 210] on button "Copy" at bounding box center [308, 203] width 39 height 13
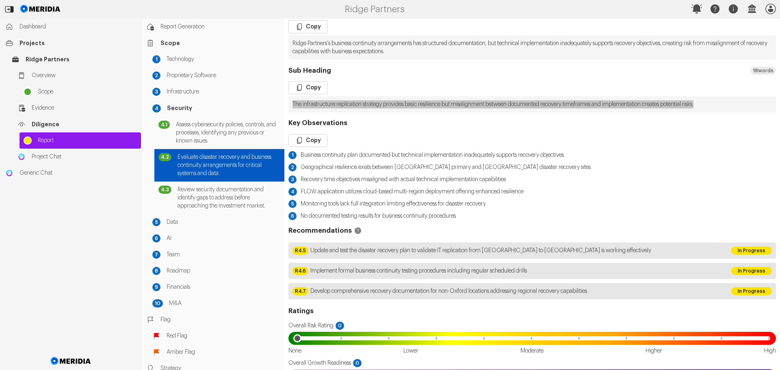
scroll to position [407, 0]
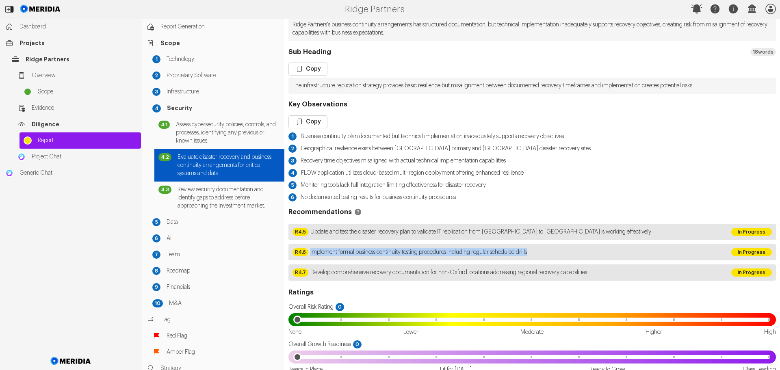
drag, startPoint x: 548, startPoint y: 259, endPoint x: 311, endPoint y: 262, distance: 237.8
click at [311, 261] on div "R4.6 Implement formal business continuity testing procedures including regular …" at bounding box center [508, 252] width 439 height 16
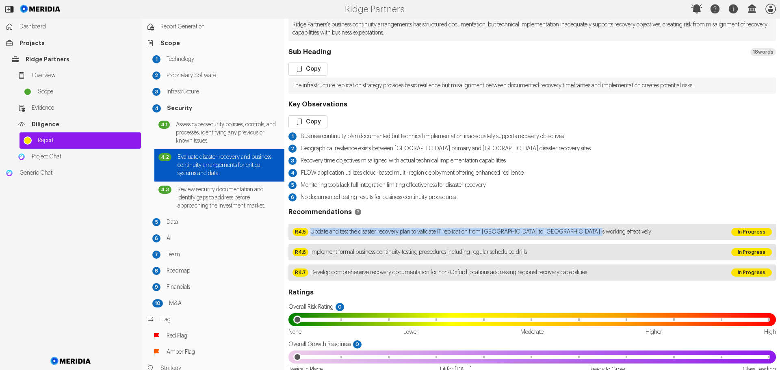
drag, startPoint x: 596, startPoint y: 240, endPoint x: 311, endPoint y: 248, distance: 285.5
click at [311, 240] on div "R4.5 Update and test the disaster recovery plan to validate IT replication from…" at bounding box center [508, 232] width 439 height 16
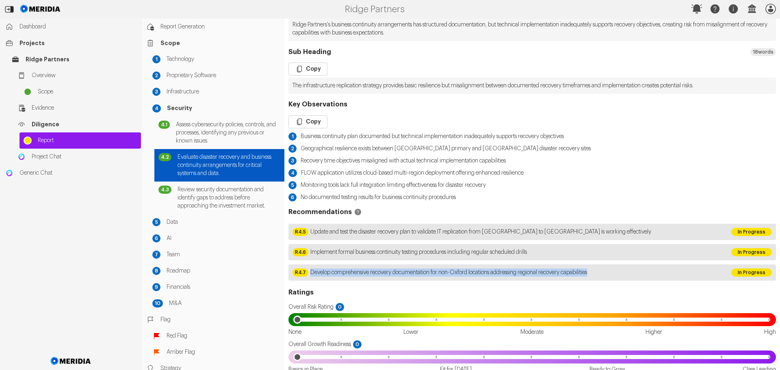
drag, startPoint x: 612, startPoint y: 281, endPoint x: 311, endPoint y: 287, distance: 300.9
click at [311, 281] on div "R4.7 Develop comprehensive recovery documentation for non-Oxford locations addr…" at bounding box center [508, 273] width 439 height 16
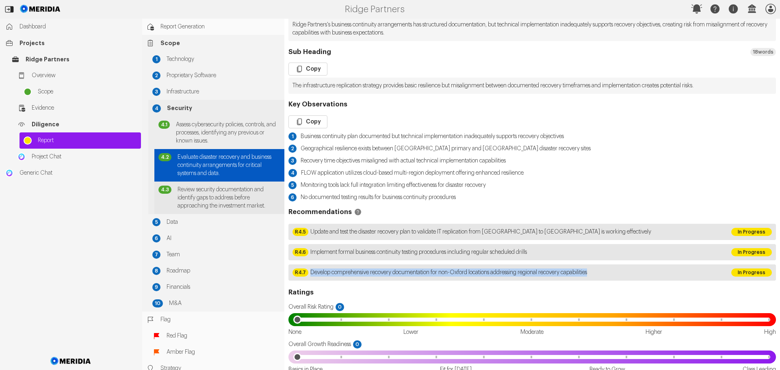
click at [215, 196] on span "Review security documentation and identify gaps to address before approaching t…" at bounding box center [229, 198] width 103 height 24
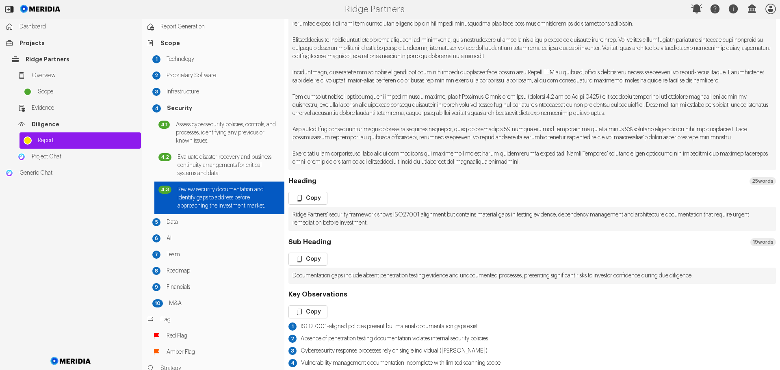
scroll to position [244, 0]
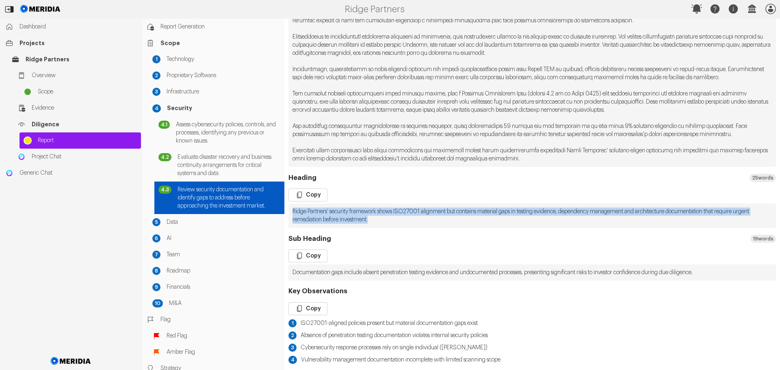
drag, startPoint x: 399, startPoint y: 227, endPoint x: 292, endPoint y: 221, distance: 107.5
click at [292, 221] on pre "Ridge Partners' security framework shows ISO27001 alignment but contains materi…" at bounding box center [533, 216] width 488 height 24
click at [302, 198] on icon "button" at bounding box center [299, 195] width 5 height 7
click at [315, 263] on button "Copy" at bounding box center [308, 256] width 39 height 13
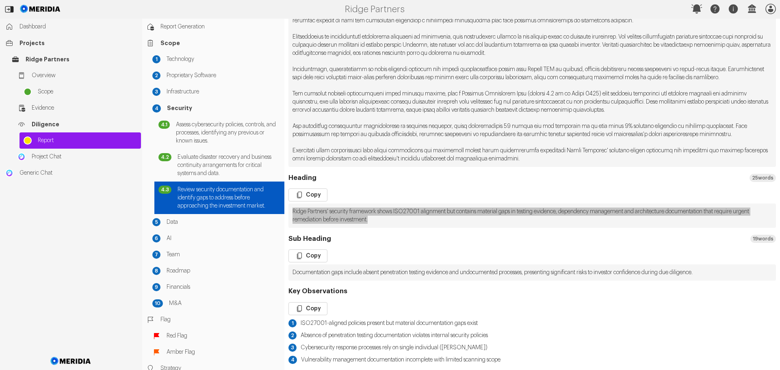
scroll to position [81, 0]
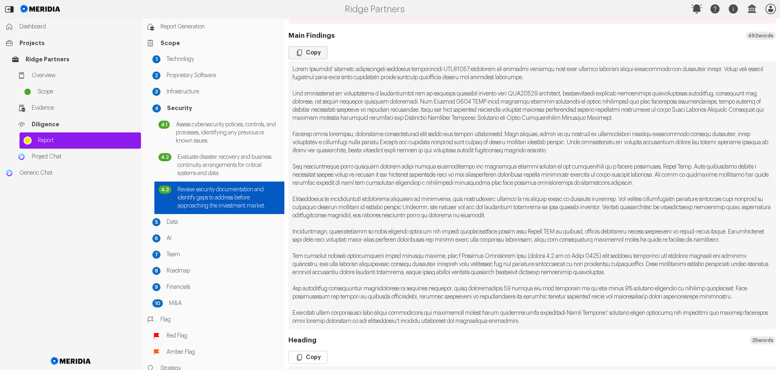
click at [315, 53] on button "Copy" at bounding box center [308, 52] width 39 height 13
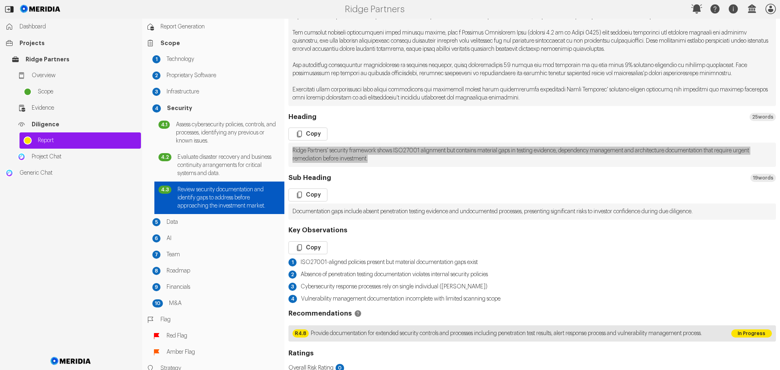
scroll to position [325, 0]
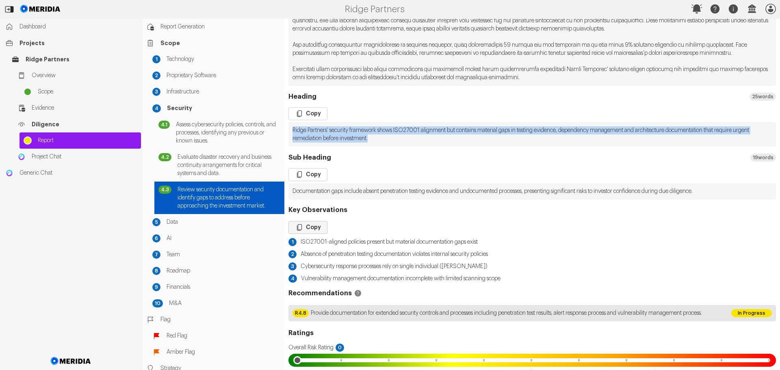
click at [314, 234] on button "Copy" at bounding box center [308, 227] width 39 height 13
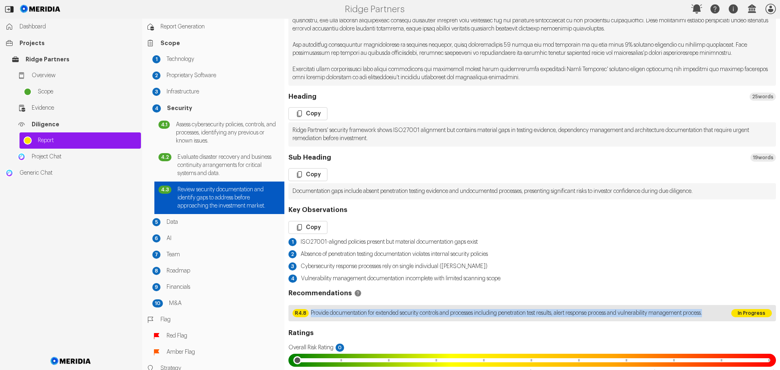
drag, startPoint x: 334, startPoint y: 329, endPoint x: 309, endPoint y: 319, distance: 27.2
click at [309, 319] on div "R4.8 Provide documentation for extended security controls and processes includi…" at bounding box center [508, 313] width 439 height 16
click at [172, 224] on span "Data" at bounding box center [224, 222] width 114 height 8
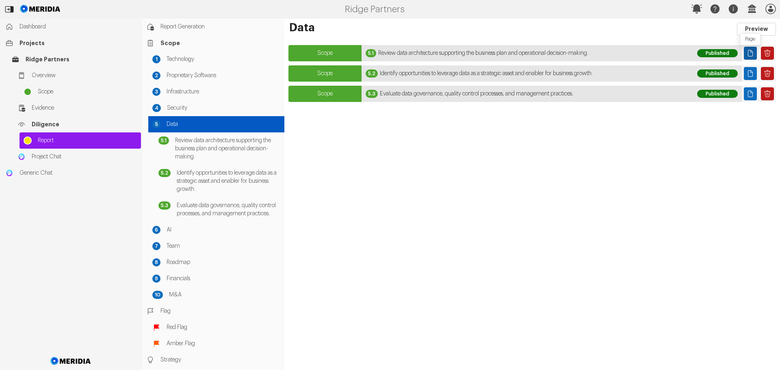
click at [750, 53] on icon "Page" at bounding box center [751, 53] width 8 height 8
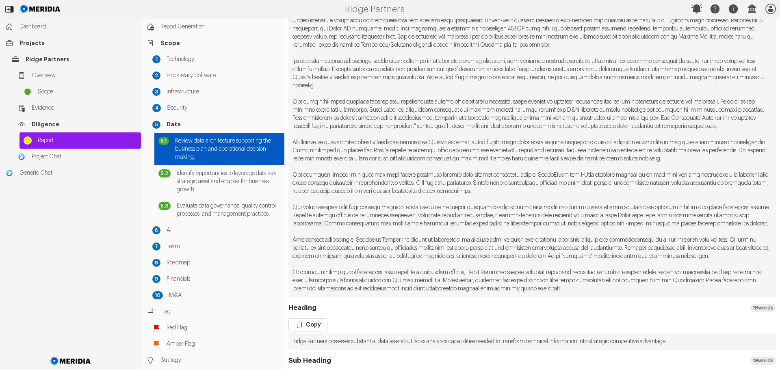
scroll to position [244, 0]
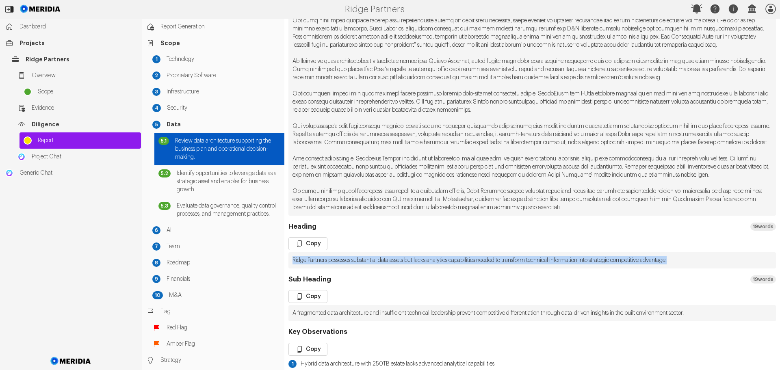
drag, startPoint x: 715, startPoint y: 293, endPoint x: 300, endPoint y: 285, distance: 414.7
click at [289, 269] on pre "Ridge Partners possesses substantial data assets but lacks analytics capabiliti…" at bounding box center [533, 260] width 488 height 16
click at [302, 248] on icon "button" at bounding box center [300, 244] width 8 height 8
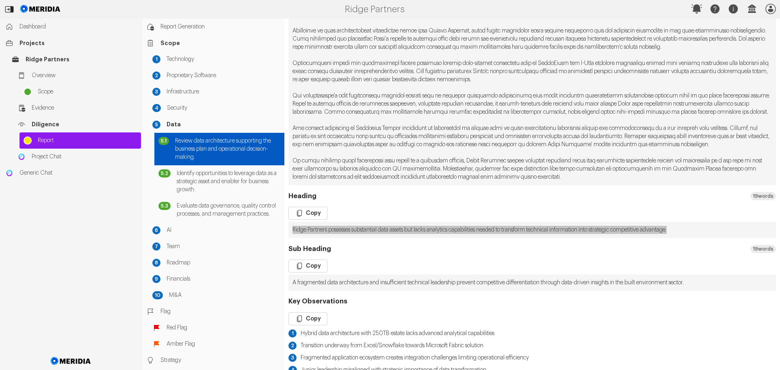
scroll to position [325, 0]
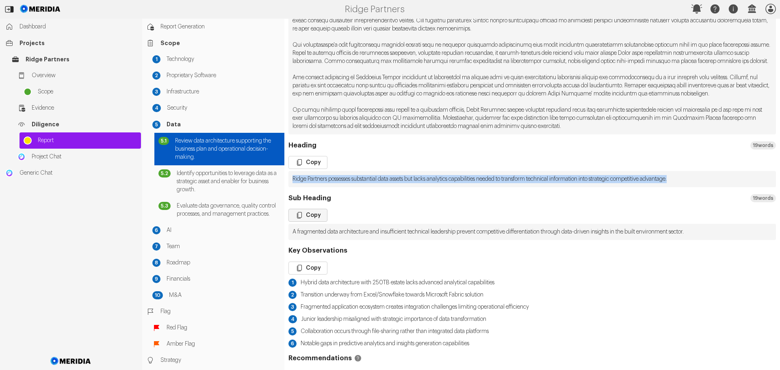
click at [307, 222] on button "Copy" at bounding box center [308, 215] width 39 height 13
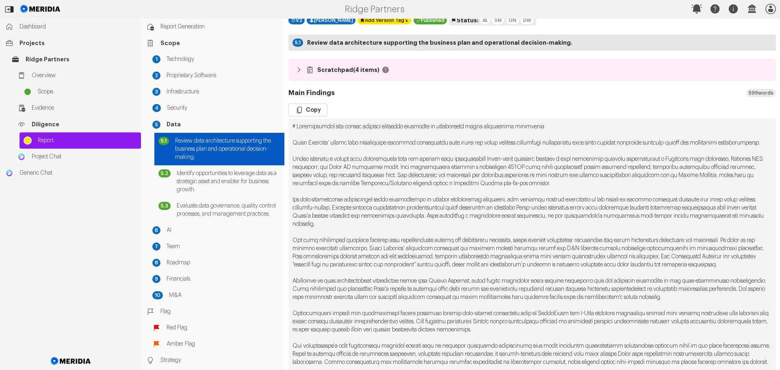
scroll to position [0, 0]
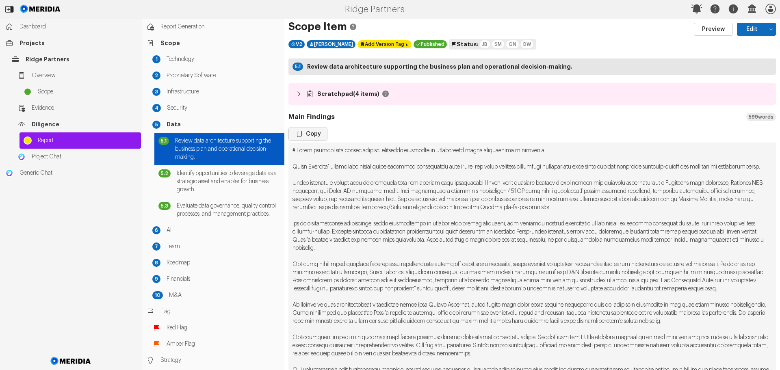
click at [299, 131] on icon "button" at bounding box center [300, 134] width 8 height 8
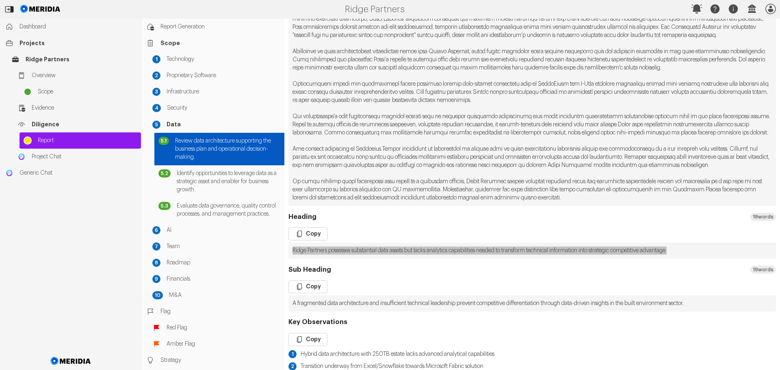
scroll to position [366, 0]
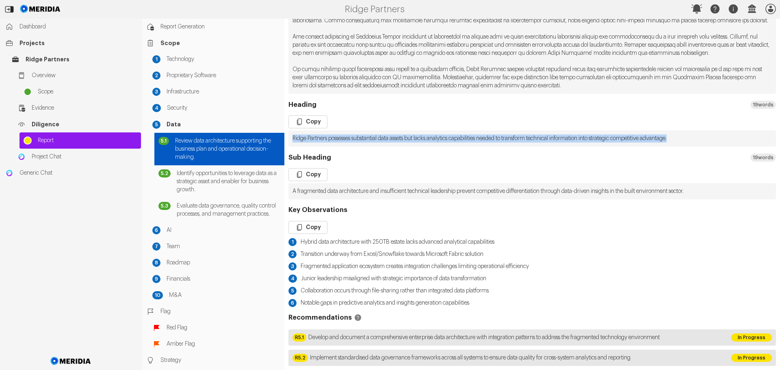
drag, startPoint x: 303, startPoint y: 257, endPoint x: 521, endPoint y: 246, distance: 217.8
click at [303, 232] on icon "button" at bounding box center [300, 228] width 8 height 8
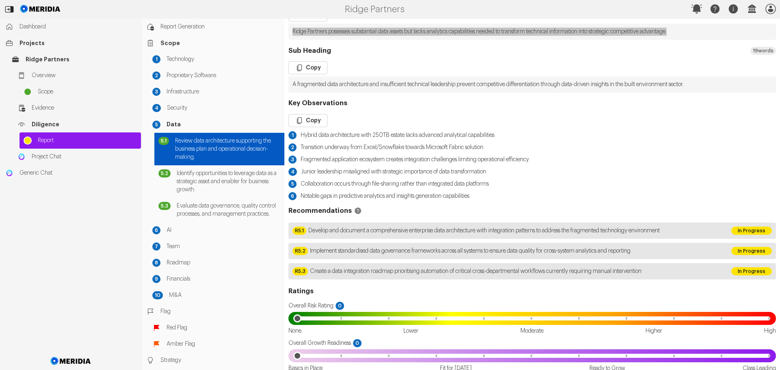
scroll to position [488, 0]
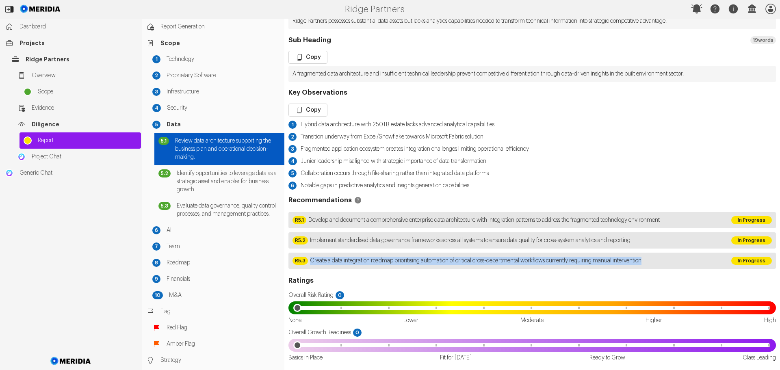
drag, startPoint x: 663, startPoint y: 289, endPoint x: 309, endPoint y: 288, distance: 354.1
click at [309, 269] on div "R5.3 Create a data integration roadmap prioritising automation of critical cros…" at bounding box center [508, 261] width 439 height 16
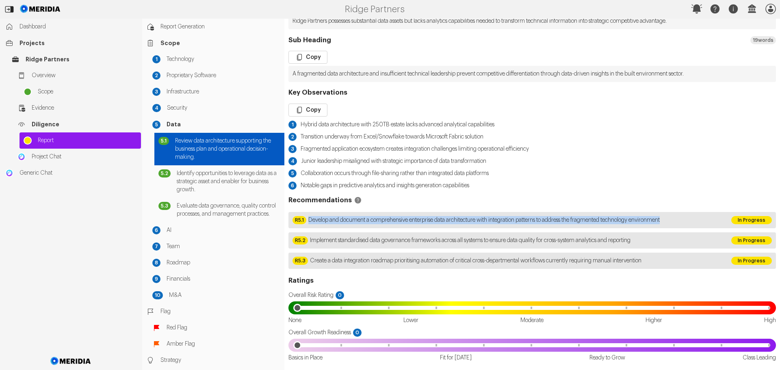
drag, startPoint x: 688, startPoint y: 247, endPoint x: 309, endPoint y: 255, distance: 378.9
click at [309, 228] on div "R5.1 Develop and document a comprehensive enterprise data architecture with int…" at bounding box center [508, 220] width 439 height 16
click at [382, 245] on span "Implement standardised data governance frameworks across all systems to ensure …" at bounding box center [470, 241] width 321 height 8
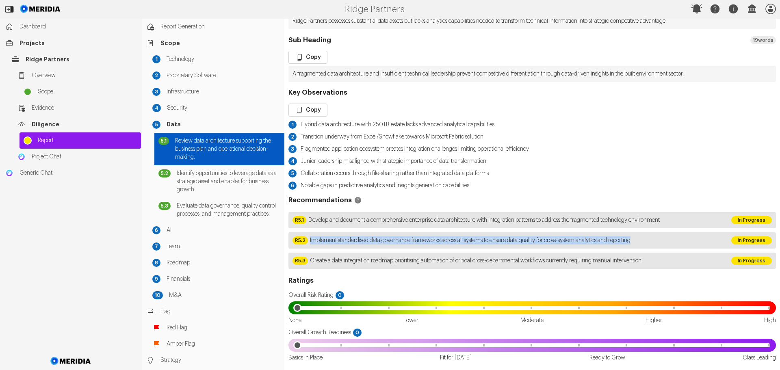
drag, startPoint x: 665, startPoint y: 268, endPoint x: 306, endPoint y: 272, distance: 359.0
click at [306, 249] on div "R5.2 Implement standardised data governance frameworks across all systems to en…" at bounding box center [508, 241] width 439 height 16
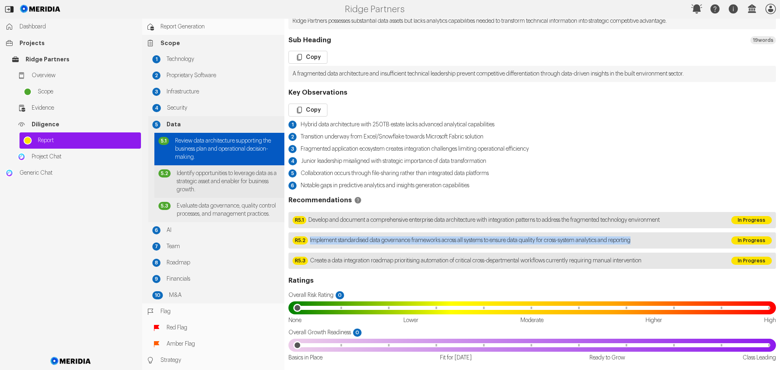
click at [221, 178] on span "Identify opportunities to leverage data as a strategic asset and enabler for bu…" at bounding box center [229, 182] width 104 height 24
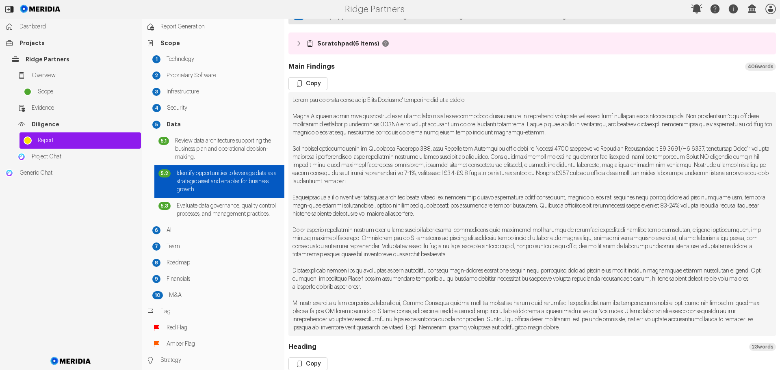
scroll to position [163, 0]
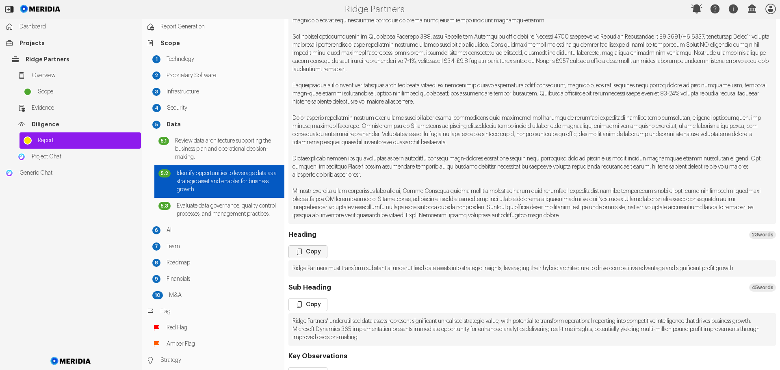
click at [308, 254] on button "Copy" at bounding box center [308, 252] width 39 height 13
click at [310, 311] on button "Copy" at bounding box center [308, 304] width 39 height 13
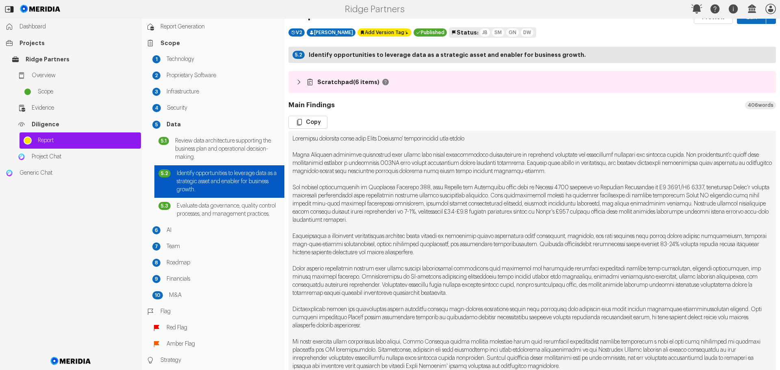
scroll to position [0, 0]
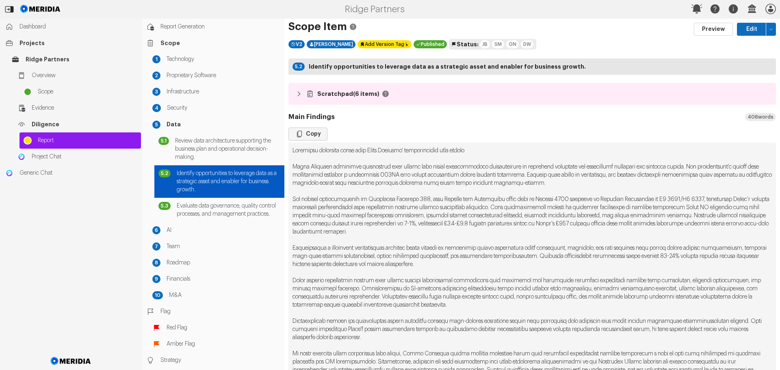
click at [312, 133] on button "Copy" at bounding box center [308, 134] width 39 height 13
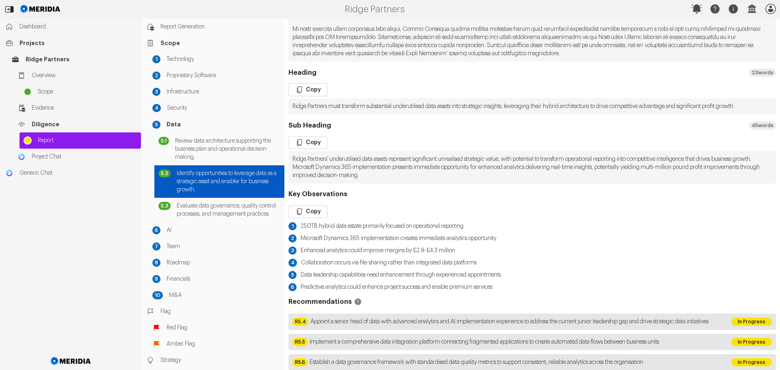
scroll to position [325, 0]
drag, startPoint x: 309, startPoint y: 220, endPoint x: 384, endPoint y: 220, distance: 75.2
click at [309, 218] on button "Copy" at bounding box center [308, 211] width 39 height 13
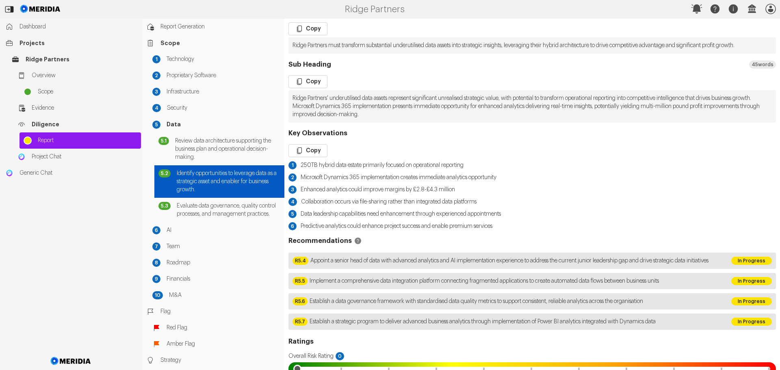
scroll to position [407, 0]
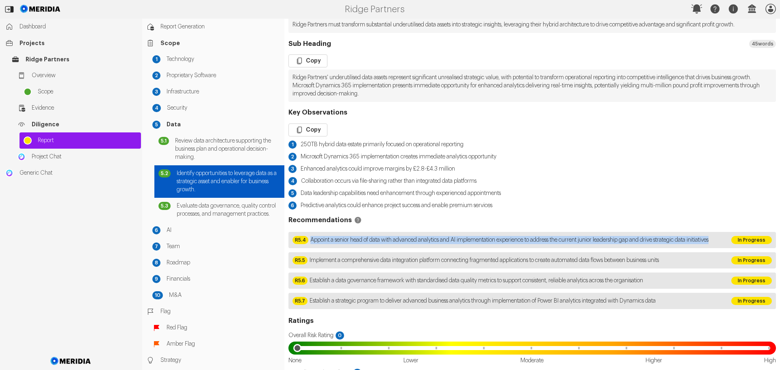
drag, startPoint x: 335, startPoint y: 256, endPoint x: 311, endPoint y: 245, distance: 27.0
click at [311, 244] on span "Appoint a senior head of data with advanced analytics and AI implementation exp…" at bounding box center [510, 240] width 398 height 8
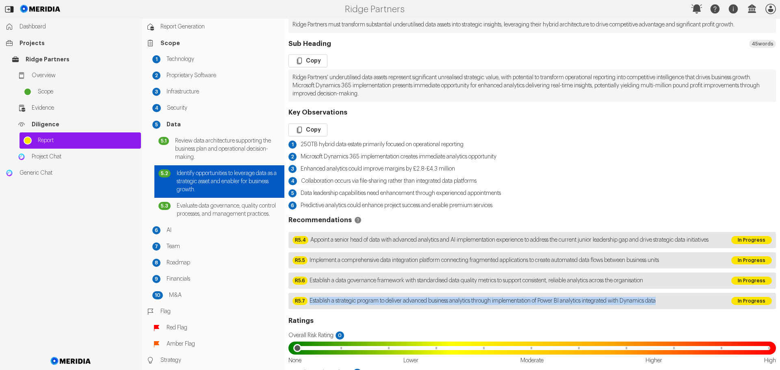
drag, startPoint x: 685, startPoint y: 317, endPoint x: 310, endPoint y: 321, distance: 374.4
click at [310, 309] on div "R5.7 Establish a strategic program to deliver advanced business analytics throu…" at bounding box center [508, 301] width 439 height 16
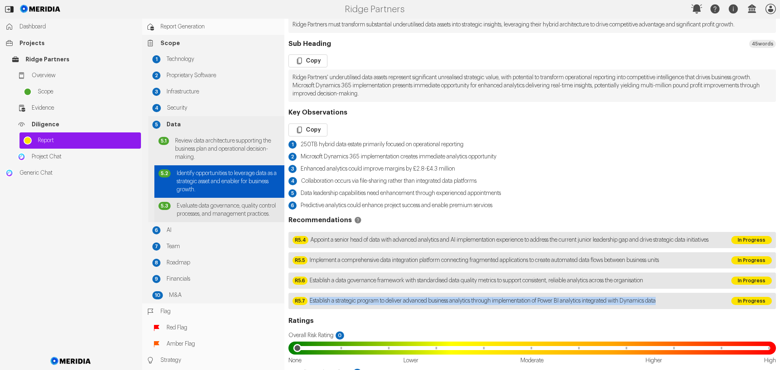
click at [236, 213] on span "Evaluate data governance, quality control processes, and management practices." at bounding box center [229, 210] width 104 height 16
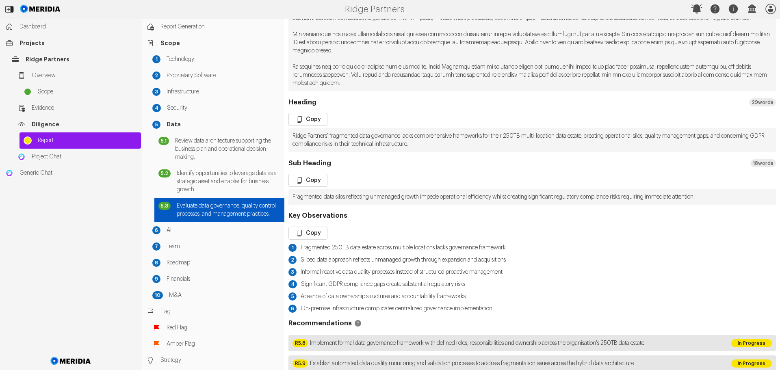
scroll to position [325, 0]
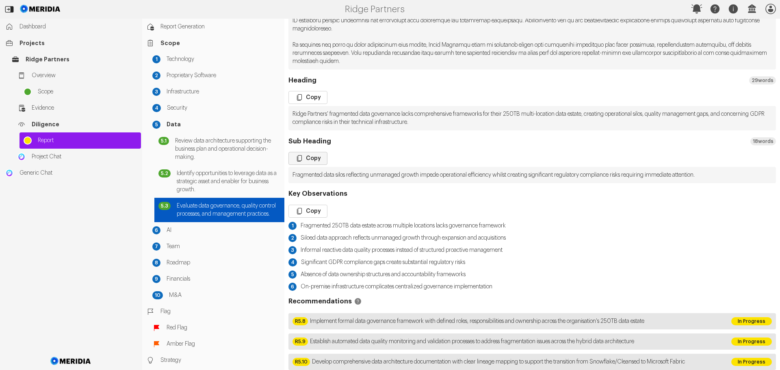
click at [314, 164] on button "Copy" at bounding box center [308, 158] width 39 height 13
click at [313, 104] on button "Copy" at bounding box center [308, 97] width 39 height 13
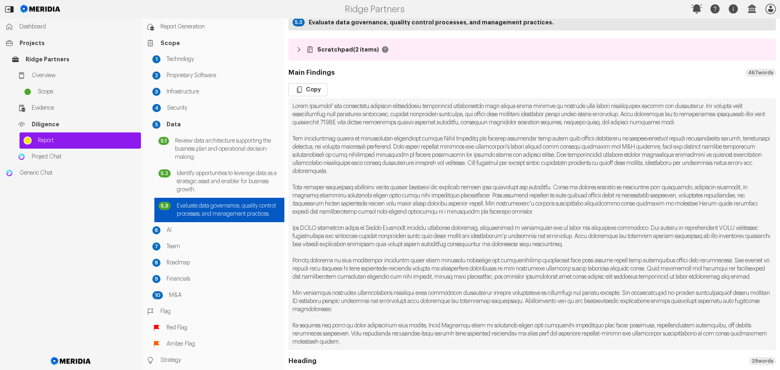
scroll to position [41, 0]
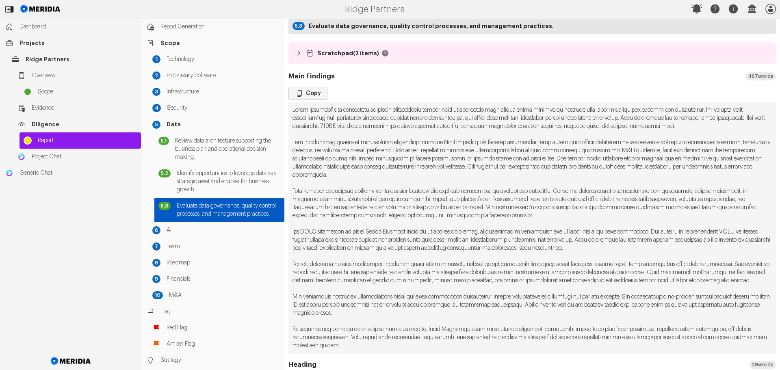
click at [323, 93] on button "Copy" at bounding box center [308, 93] width 39 height 13
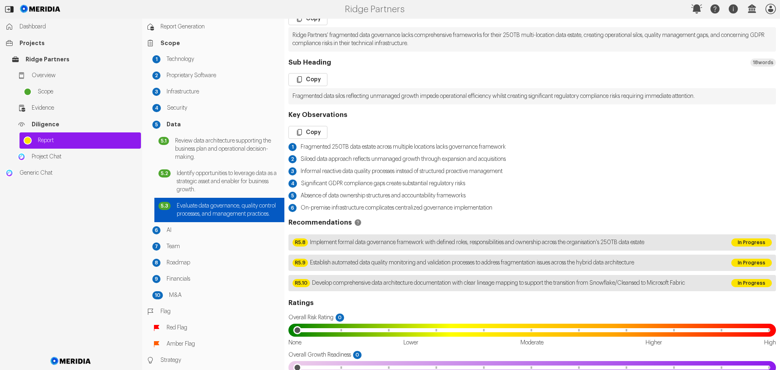
scroll to position [407, 0]
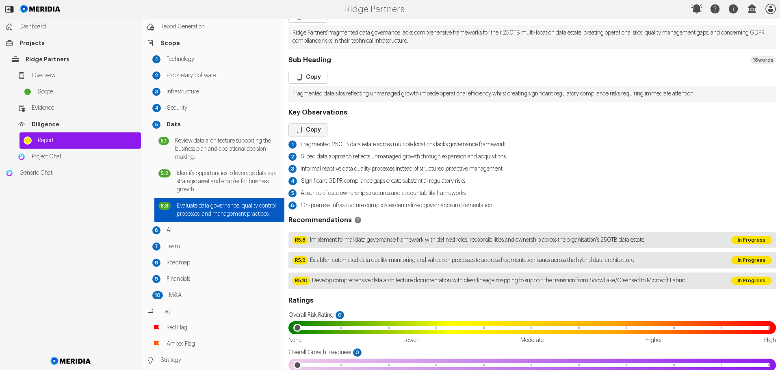
click at [316, 137] on button "Copy" at bounding box center [308, 130] width 39 height 13
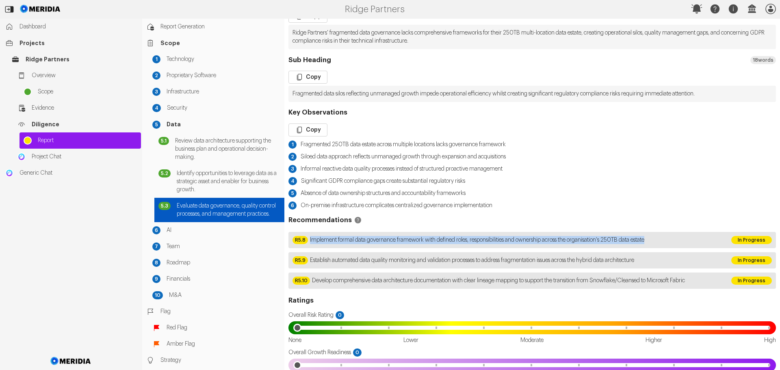
drag, startPoint x: 320, startPoint y: 247, endPoint x: 682, endPoint y: 243, distance: 361.4
click at [682, 243] on div "R5.8 Implement formal data governance framework with defined roles, responsibil…" at bounding box center [508, 240] width 439 height 16
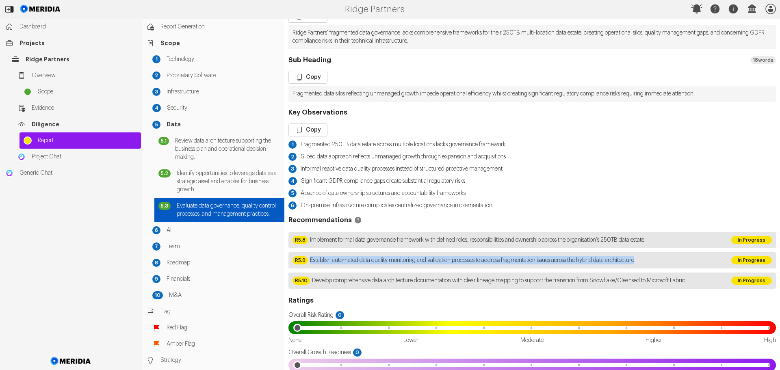
drag, startPoint x: 667, startPoint y: 266, endPoint x: 311, endPoint y: 268, distance: 356.1
click at [311, 268] on div "R5.9 Establish automated data quality monitoring and validation processes to ad…" at bounding box center [508, 260] width 439 height 16
click at [174, 235] on span "AI" at bounding box center [224, 230] width 114 height 8
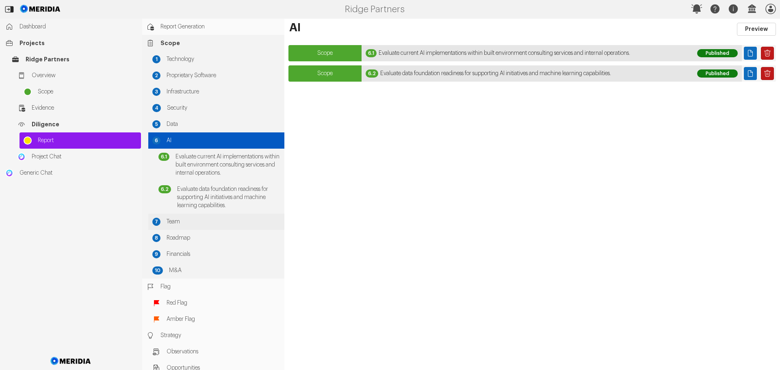
click at [174, 219] on span "Team" at bounding box center [224, 222] width 114 height 8
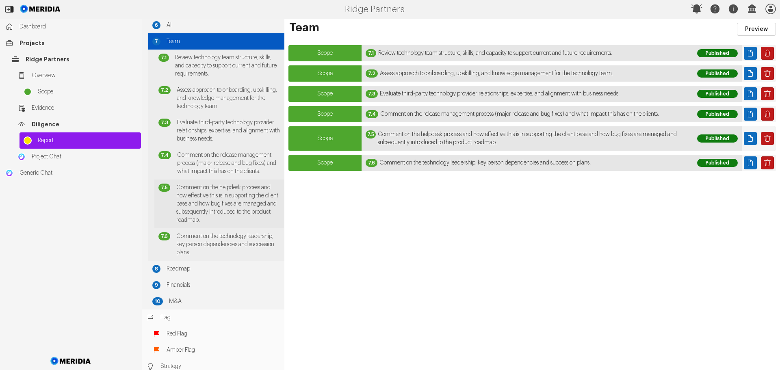
scroll to position [122, 0]
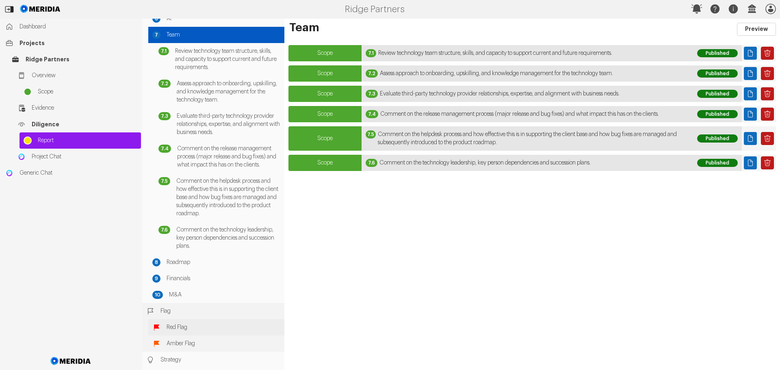
click at [186, 261] on span "Roadmap" at bounding box center [224, 263] width 114 height 8
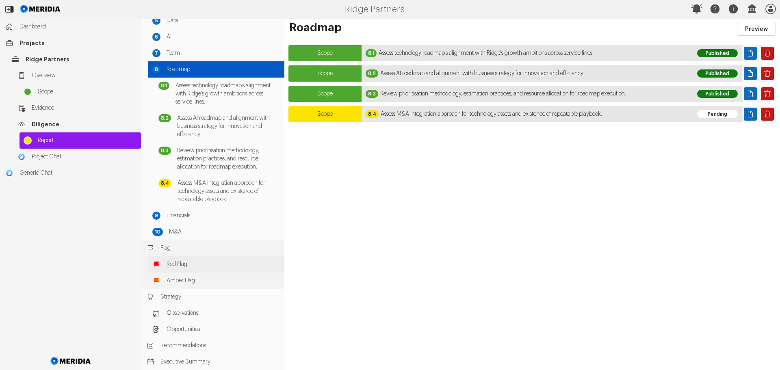
scroll to position [104, 0]
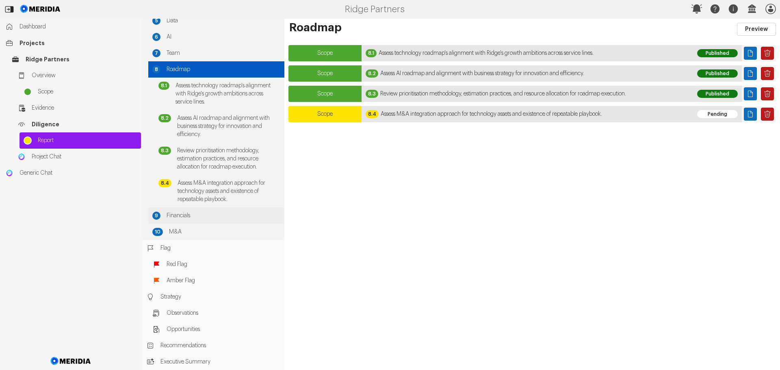
click at [174, 215] on span "Financials" at bounding box center [224, 216] width 114 height 8
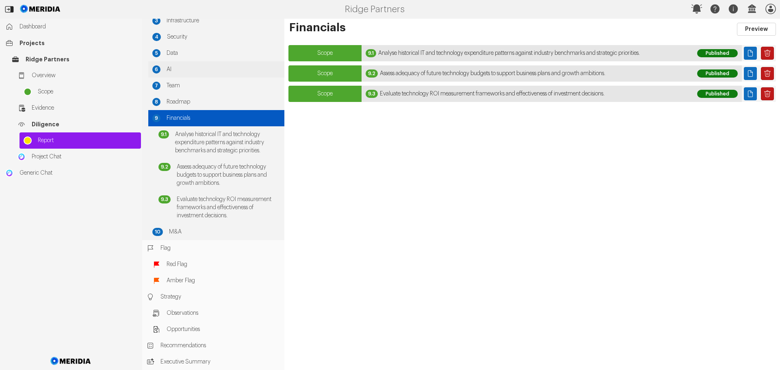
click at [173, 68] on span "AI" at bounding box center [224, 69] width 114 height 8
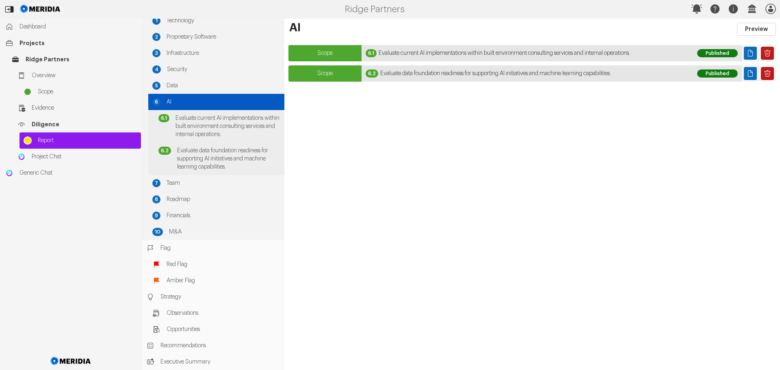
scroll to position [39, 0]
click at [169, 180] on span "Team" at bounding box center [224, 183] width 114 height 8
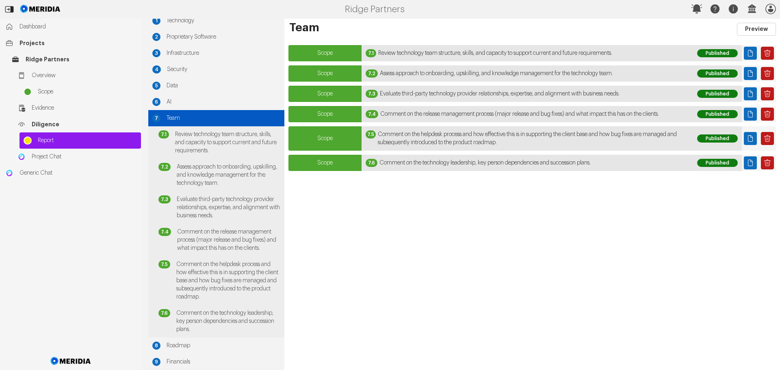
scroll to position [122, 0]
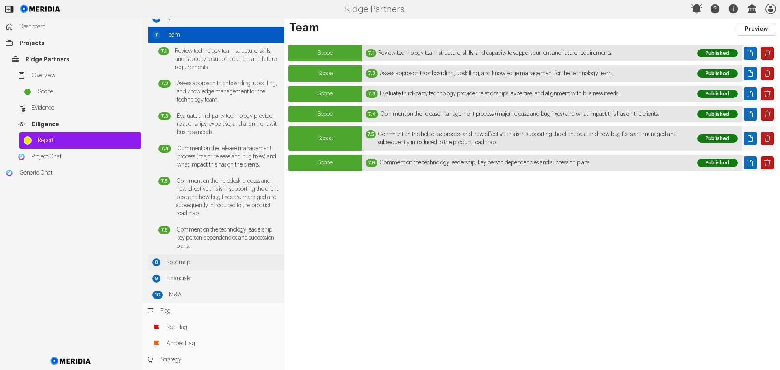
click at [177, 260] on span "Roadmap" at bounding box center [224, 263] width 114 height 8
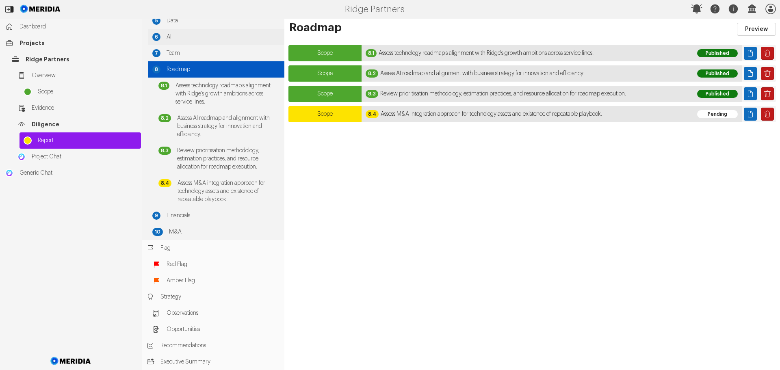
click at [171, 35] on span "AI" at bounding box center [224, 37] width 114 height 8
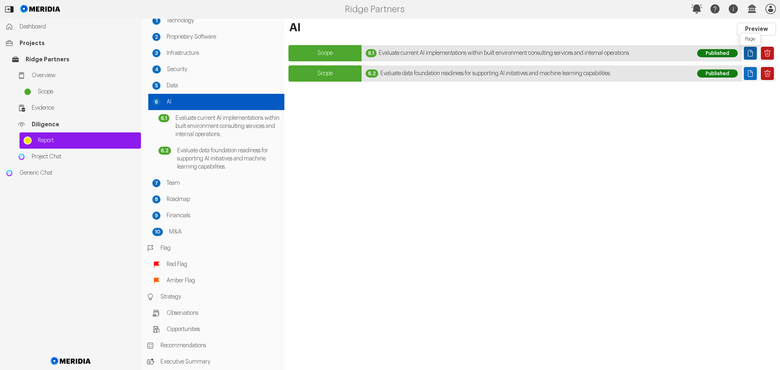
click at [754, 52] on icon "Page" at bounding box center [751, 53] width 8 height 8
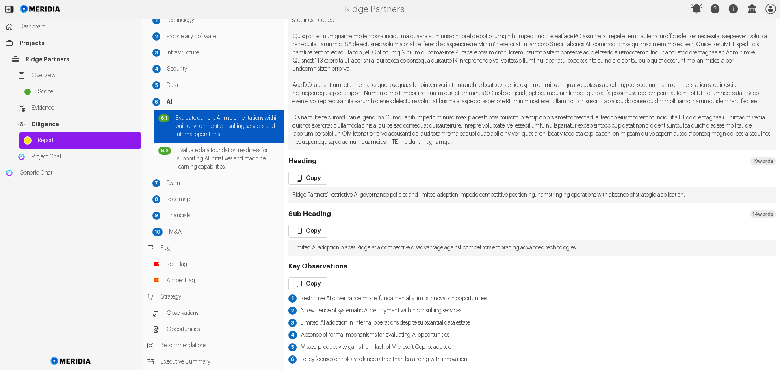
scroll to position [285, 0]
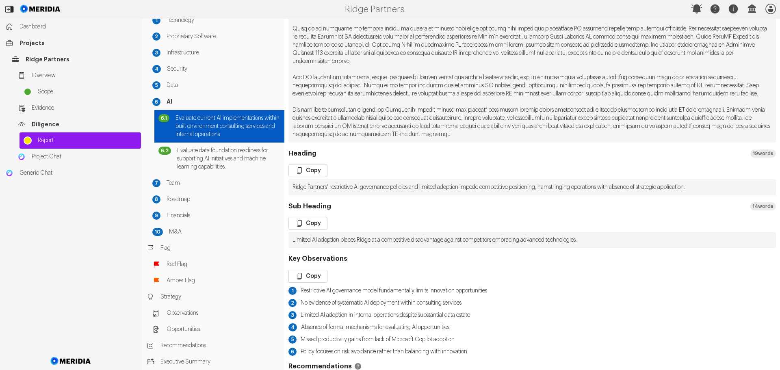
click at [600, 246] on pre "Limited AI adoption places Ridge at a competitive disadvantage against competit…" at bounding box center [533, 240] width 488 height 16
drag, startPoint x: 603, startPoint y: 248, endPoint x: 362, endPoint y: 250, distance: 240.7
click at [362, 248] on pre "Limited AI adoption places Ridge at a competitive disadvantage against competit…" at bounding box center [533, 240] width 488 height 16
click at [313, 230] on button "Copy" at bounding box center [308, 223] width 39 height 13
click at [313, 177] on button "Copy" at bounding box center [308, 170] width 39 height 13
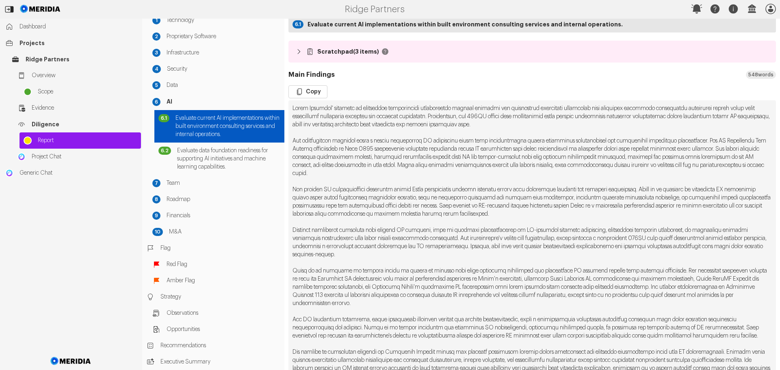
scroll to position [41, 0]
click at [308, 92] on button "Copy" at bounding box center [308, 93] width 39 height 13
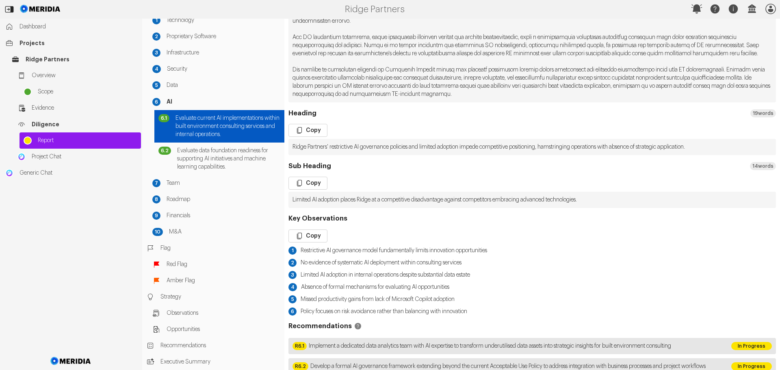
scroll to position [325, 0]
click at [314, 242] on button "Copy" at bounding box center [308, 235] width 39 height 13
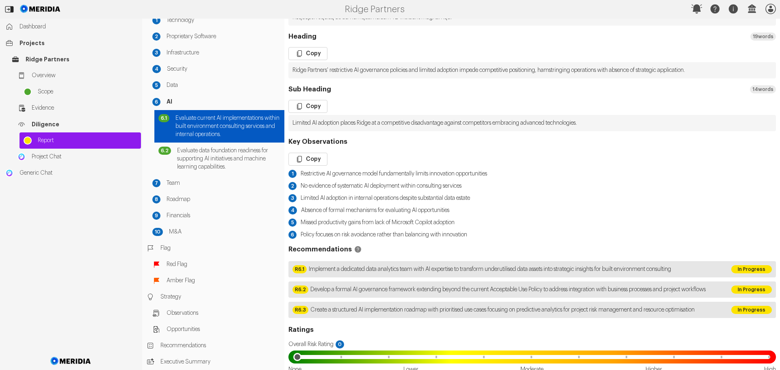
scroll to position [407, 0]
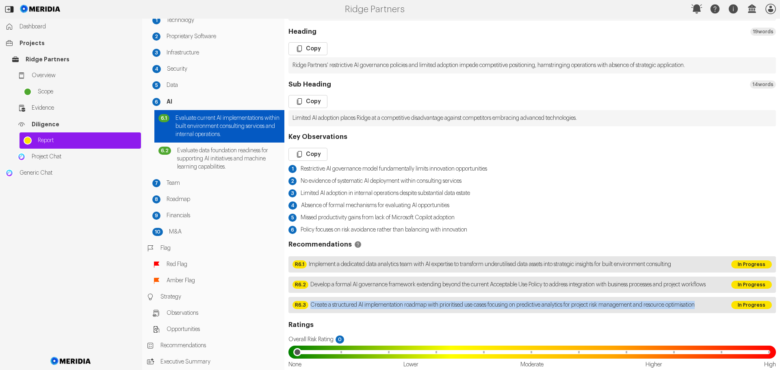
drag, startPoint x: 347, startPoint y: 329, endPoint x: 311, endPoint y: 321, distance: 37.2
click at [311, 309] on span "Create a structured AI implementation roadmap with prioritised use cases focusi…" at bounding box center [503, 305] width 385 height 8
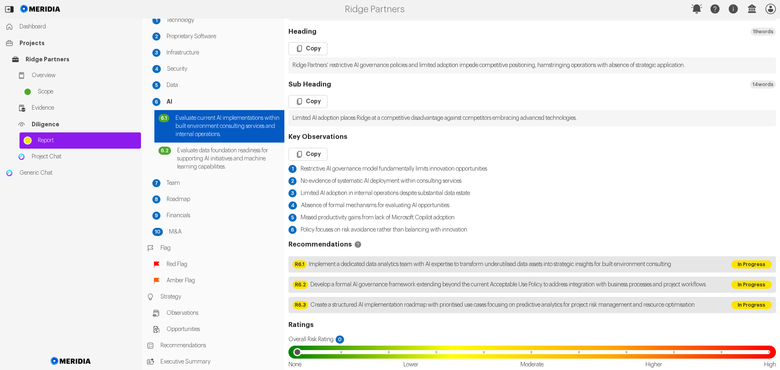
click at [346, 289] on span "Develop a formal AI governance framework extending beyond the current Acceptabl…" at bounding box center [509, 285] width 396 height 8
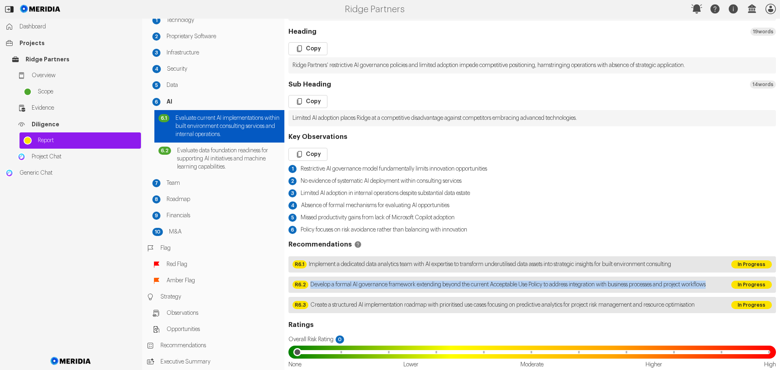
drag, startPoint x: 334, startPoint y: 300, endPoint x: 311, endPoint y: 293, distance: 24.4
click at [311, 289] on span "Develop a formal AI governance framework extending beyond the current Acceptabl…" at bounding box center [509, 285] width 396 height 8
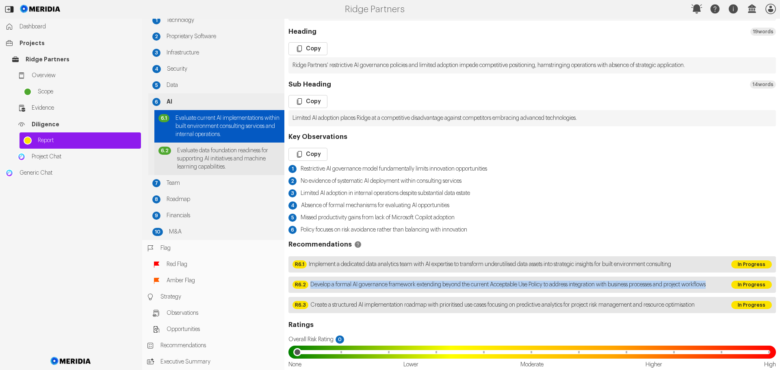
click at [228, 154] on span "Evaluate data foundation readiness for supporting AI initiatives and machine le…" at bounding box center [228, 159] width 103 height 24
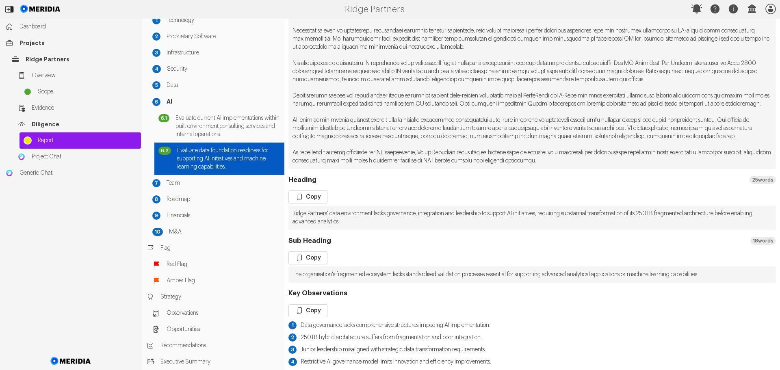
scroll to position [244, 0]
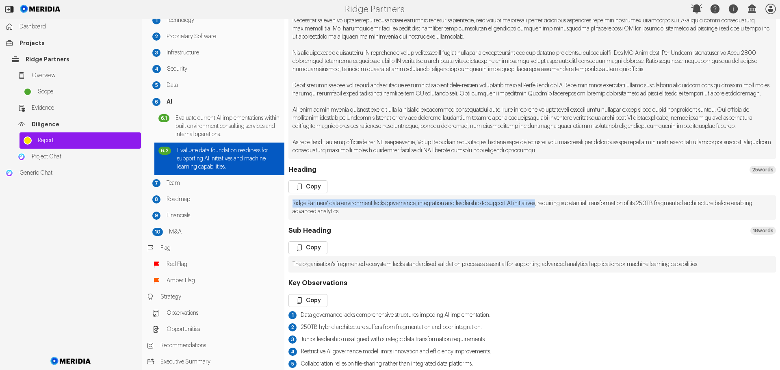
drag, startPoint x: 554, startPoint y: 220, endPoint x: 293, endPoint y: 215, distance: 261.0
click at [293, 215] on pre "Ridge Partners' data environment lacks governance, integration and leadership t…" at bounding box center [533, 208] width 488 height 24
click at [310, 254] on button "Copy" at bounding box center [308, 247] width 39 height 13
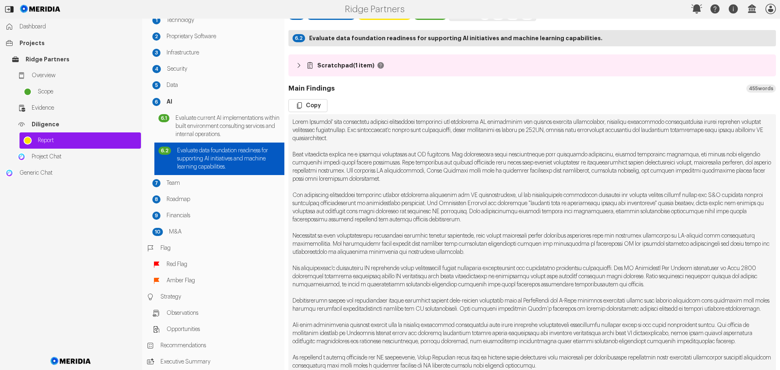
scroll to position [0, 0]
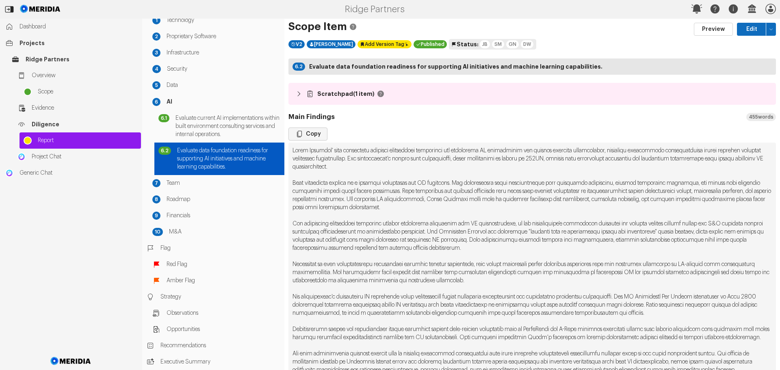
click at [311, 137] on button "Copy" at bounding box center [308, 134] width 39 height 13
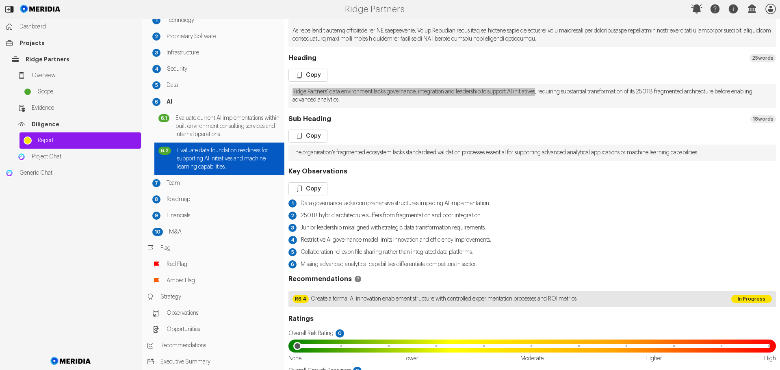
scroll to position [366, 0]
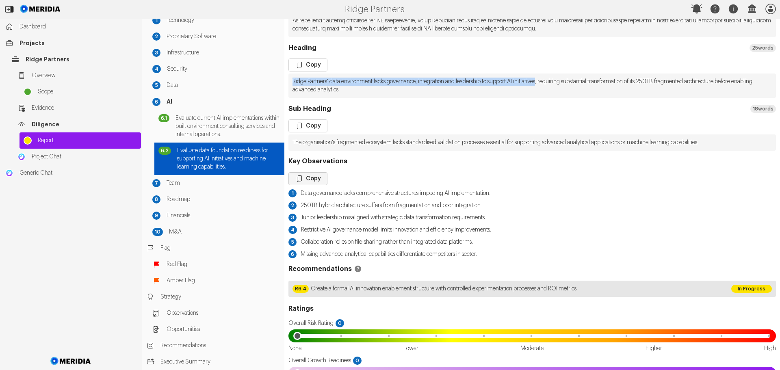
click at [307, 185] on button "Copy" at bounding box center [308, 178] width 39 height 13
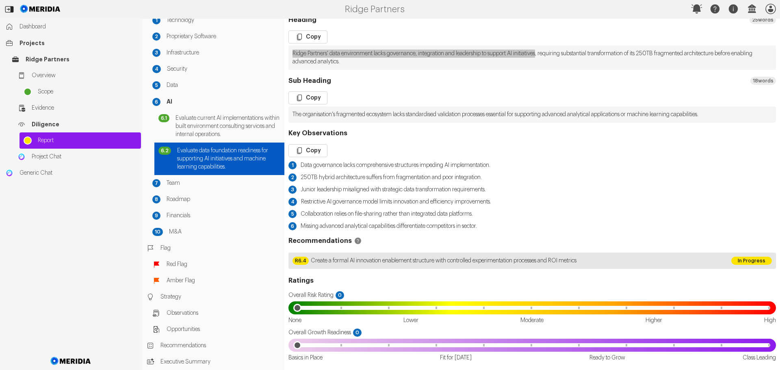
scroll to position [410, 0]
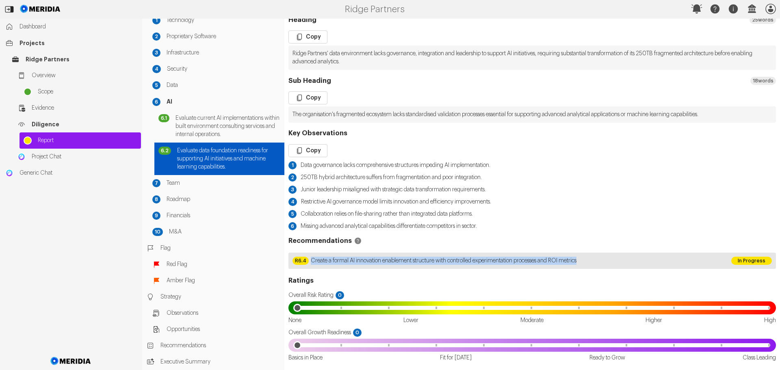
drag, startPoint x: 597, startPoint y: 259, endPoint x: 307, endPoint y: 259, distance: 290.6
click at [307, 259] on div "R6.4 Create a formal AI innovation enablement structure with controlled experim…" at bounding box center [508, 261] width 439 height 16
click at [177, 183] on span "Team" at bounding box center [224, 183] width 114 height 8
